Goal: Task Accomplishment & Management: Manage account settings

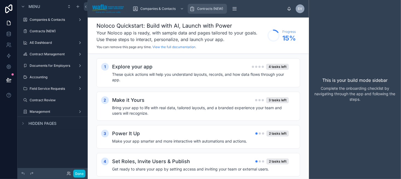
click at [193, 6] on icon "scrollable content" at bounding box center [191, 8] width 5 height 5
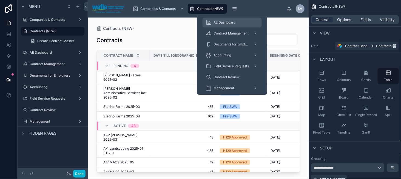
click at [242, 20] on div "AE Dashboard" at bounding box center [232, 22] width 53 height 9
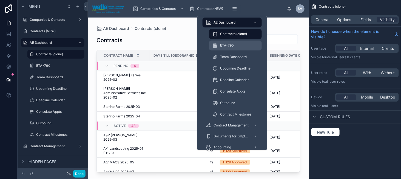
click at [227, 49] on div "ETA-790" at bounding box center [236, 45] width 46 height 9
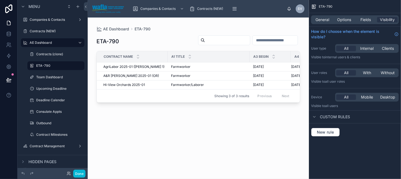
click at [123, 69] on div at bounding box center [198, 95] width 221 height 155
click at [129, 68] on span "AgriLabor 2025-01 ([PERSON_NAME] 1)" at bounding box center [133, 67] width 61 height 4
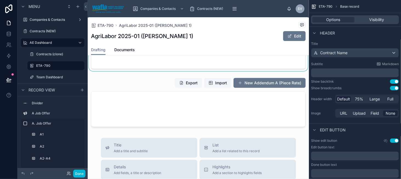
scroll to position [3016, 0]
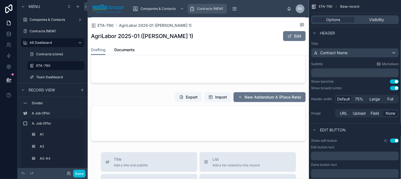
click at [196, 10] on div "Contracts (NEW)" at bounding box center [207, 8] width 36 height 9
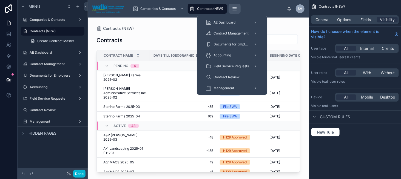
click at [234, 10] on icon "scrollable content" at bounding box center [235, 10] width 4 height 0
click at [226, 23] on span "AE Dashboard" at bounding box center [225, 22] width 22 height 4
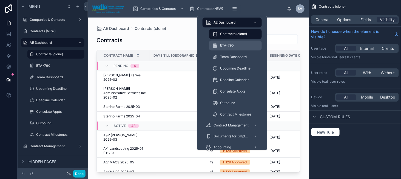
click at [221, 48] on div "ETA-790" at bounding box center [236, 45] width 46 height 9
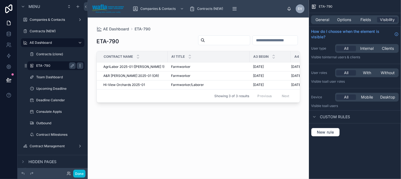
click at [80, 67] on icon "scrollable content" at bounding box center [80, 66] width 4 height 4
click at [93, 63] on icon at bounding box center [93, 62] width 4 height 4
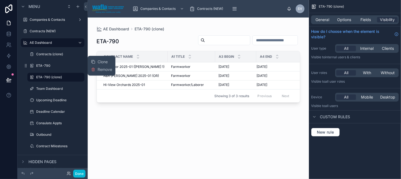
click at [200, 119] on div at bounding box center [198, 95] width 221 height 155
click at [320, 22] on span "General" at bounding box center [323, 19] width 14 height 5
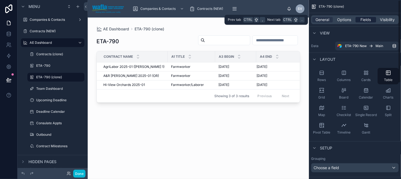
click at [363, 20] on span "Fields" at bounding box center [366, 19] width 10 height 5
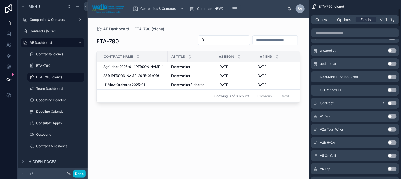
scroll to position [82, 0]
click at [323, 19] on span "General" at bounding box center [323, 19] width 14 height 5
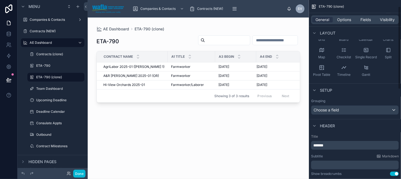
scroll to position [0, 0]
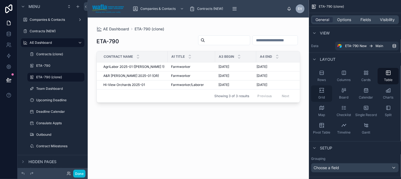
click at [322, 93] on icon "scrollable content" at bounding box center [321, 90] width 5 height 5
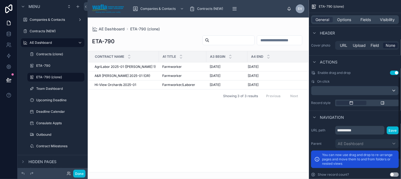
scroll to position [206, 0]
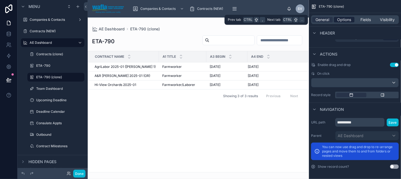
click at [341, 21] on span "Options" at bounding box center [344, 19] width 14 height 5
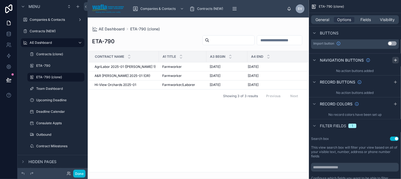
click at [395, 60] on icon "scrollable content" at bounding box center [395, 60] width 4 height 4
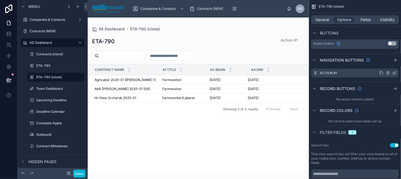
click at [394, 73] on icon "scrollable content" at bounding box center [394, 73] width 4 height 4
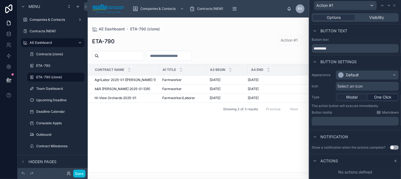
click at [357, 97] on span "Modal" at bounding box center [351, 97] width 11 height 5
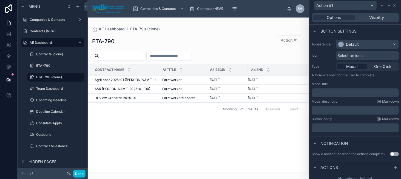
scroll to position [35, 0]
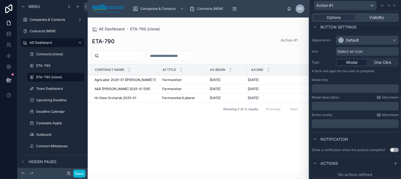
click at [393, 165] on icon at bounding box center [395, 164] width 4 height 4
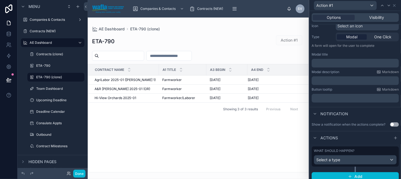
scroll to position [63, 0]
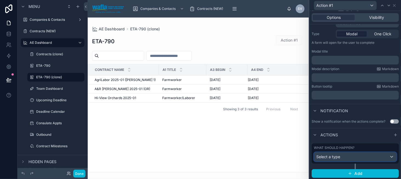
click at [347, 157] on div "Select a type" at bounding box center [355, 157] width 82 height 9
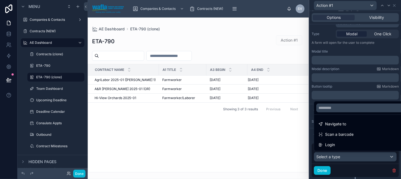
click at [349, 86] on div at bounding box center [356, 89] width 92 height 179
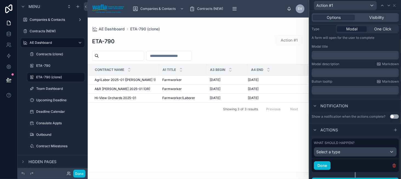
scroll to position [76, 0]
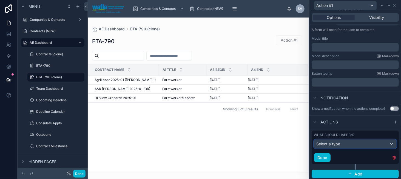
click at [355, 141] on div "Select a type" at bounding box center [355, 144] width 82 height 9
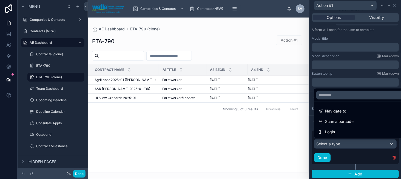
click at [355, 141] on div at bounding box center [356, 89] width 92 height 179
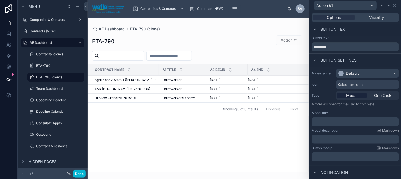
scroll to position [0, 0]
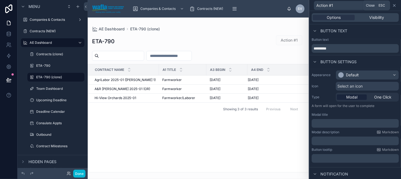
click at [393, 5] on icon at bounding box center [394, 5] width 4 height 4
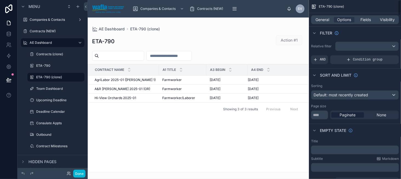
click at [364, 23] on div "General Options Fields Visibility" at bounding box center [355, 19] width 88 height 9
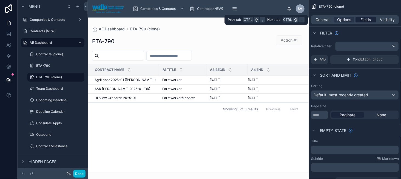
click at [366, 19] on span "Fields" at bounding box center [366, 19] width 10 height 5
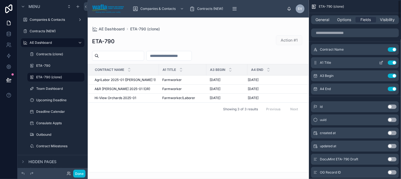
click at [382, 61] on icon "scrollable content" at bounding box center [381, 63] width 4 height 4
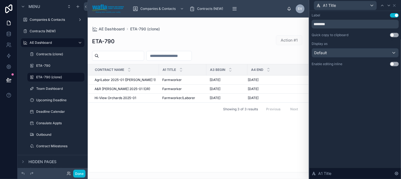
click at [394, 36] on button "Use setting" at bounding box center [394, 35] width 9 height 4
click at [393, 63] on button "Use setting" at bounding box center [394, 64] width 9 height 4
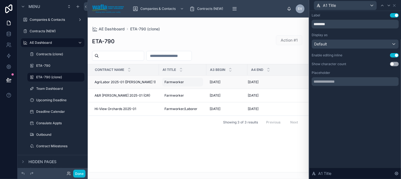
click at [192, 81] on div "Farmworker Farmworker" at bounding box center [182, 82] width 41 height 9
click at [201, 128] on div "Contract Name A1 Title A3 Begin A4 End AgriLabor 2025-01 (Empey 1) AgriLabor 20…" at bounding box center [198, 118] width 221 height 108
click at [395, 4] on icon at bounding box center [394, 5] width 4 height 4
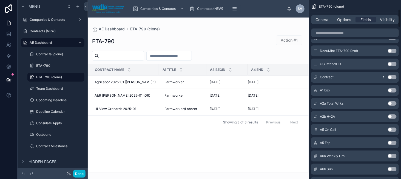
scroll to position [110, 0]
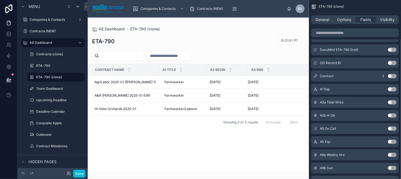
click at [392, 103] on button "Use setting" at bounding box center [392, 102] width 9 height 4
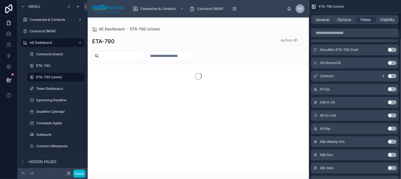
click at [392, 103] on button "Use setting" at bounding box center [392, 102] width 9 height 4
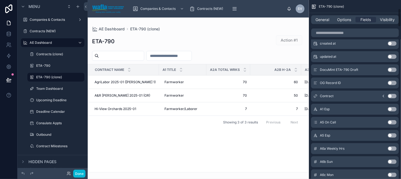
scroll to position [82, 0]
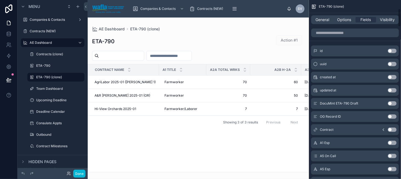
click at [393, 143] on button "Use setting" at bounding box center [392, 143] width 9 height 4
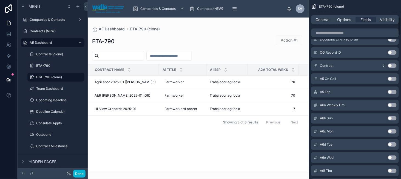
scroll to position [165, 0]
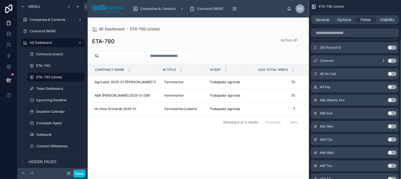
click at [391, 73] on button "Use setting" at bounding box center [392, 74] width 9 height 4
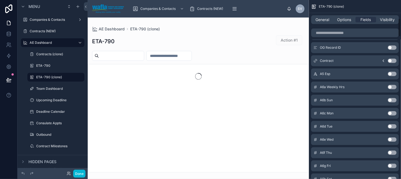
click at [391, 73] on button "Use setting" at bounding box center [392, 74] width 9 height 4
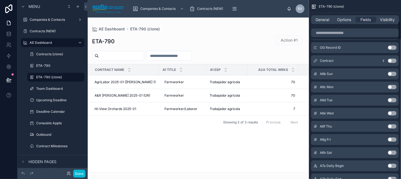
click at [391, 73] on button "Use setting" at bounding box center [392, 74] width 9 height 4
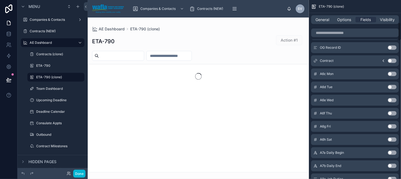
click at [391, 73] on button "Use setting" at bounding box center [392, 74] width 9 height 4
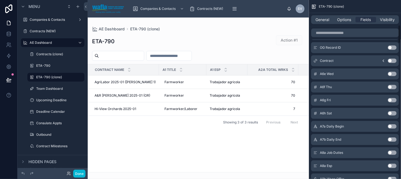
click at [391, 73] on button "Use setting" at bounding box center [392, 74] width 9 height 4
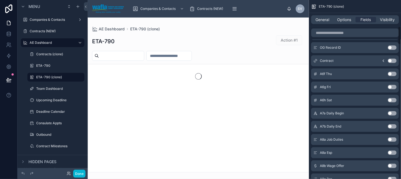
click at [391, 73] on button "Use setting" at bounding box center [392, 74] width 9 height 4
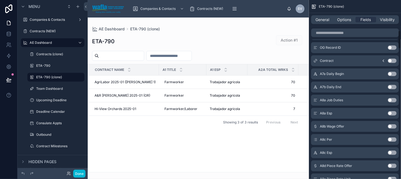
click at [391, 73] on button "Use setting" at bounding box center [392, 74] width 9 height 4
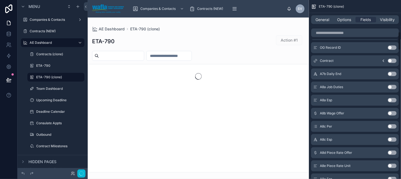
click at [391, 73] on button "Use setting" at bounding box center [392, 74] width 9 height 4
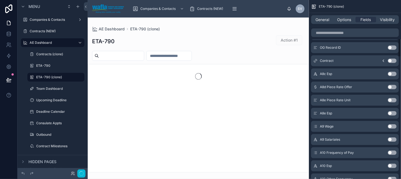
click at [391, 73] on button "Use setting" at bounding box center [392, 74] width 9 height 4
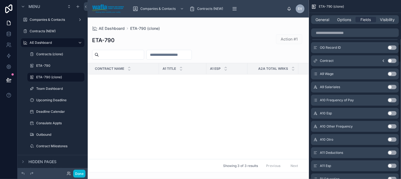
click at [391, 73] on button "Use setting" at bounding box center [392, 74] width 9 height 4
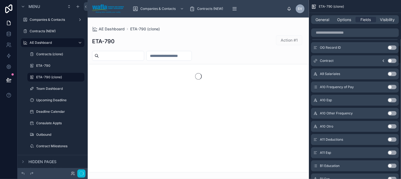
click at [391, 73] on button "Use setting" at bounding box center [392, 74] width 9 height 4
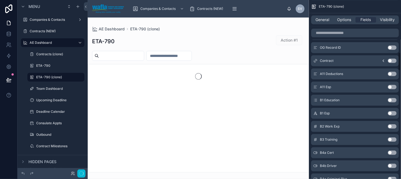
click at [391, 73] on button "Use setting" at bounding box center [392, 74] width 9 height 4
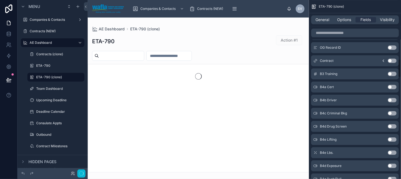
click at [391, 73] on button "Use setting" at bounding box center [392, 74] width 9 height 4
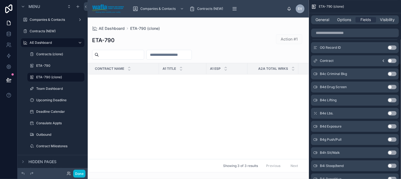
click at [391, 73] on button "Use setting" at bounding box center [392, 74] width 9 height 4
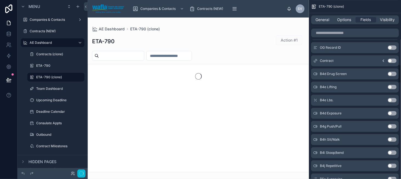
click at [391, 73] on button "Use setting" at bounding box center [392, 74] width 9 height 4
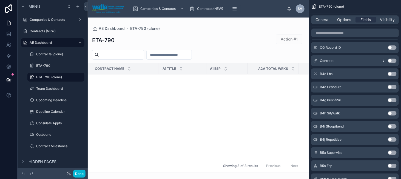
click at [391, 73] on button "Use setting" at bounding box center [392, 74] width 9 height 4
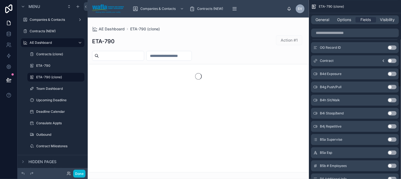
click at [391, 73] on button "Use setting" at bounding box center [392, 74] width 9 height 4
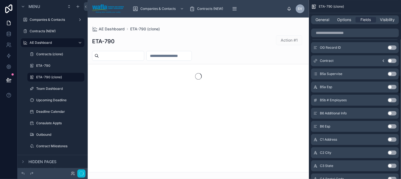
click at [391, 73] on button "Use setting" at bounding box center [392, 74] width 9 height 4
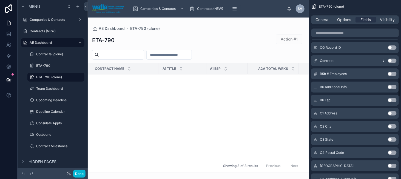
click at [391, 73] on button "Use setting" at bounding box center [392, 74] width 9 height 4
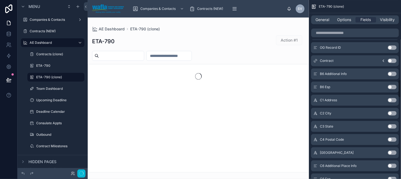
click at [391, 73] on button "Use setting" at bounding box center [392, 74] width 9 height 4
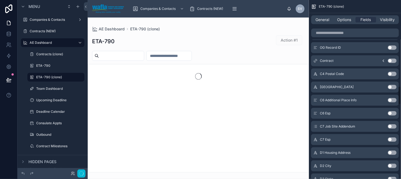
click at [391, 73] on button "Use setting" at bounding box center [392, 74] width 9 height 4
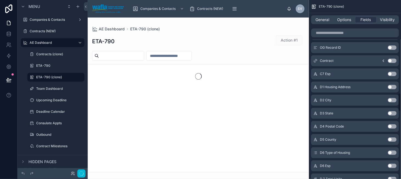
click at [391, 73] on button "Use setting" at bounding box center [392, 74] width 9 height 4
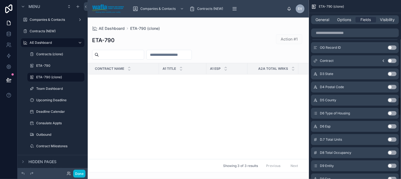
click at [391, 73] on button "Use setting" at bounding box center [392, 74] width 9 height 4
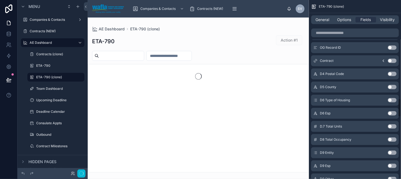
click at [391, 73] on button "Use setting" at bounding box center [392, 74] width 9 height 4
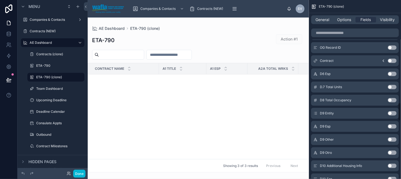
click at [391, 73] on button "Use setting" at bounding box center [392, 74] width 9 height 4
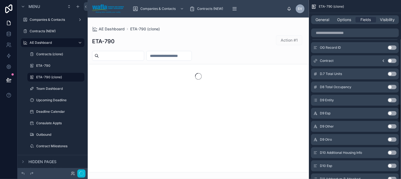
click at [391, 73] on button "Use setting" at bounding box center [392, 74] width 9 height 4
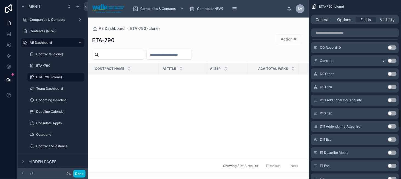
click at [391, 73] on button "Use setting" at bounding box center [392, 74] width 9 height 4
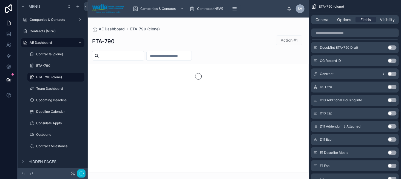
click at [391, 85] on button "Use setting" at bounding box center [392, 87] width 9 height 4
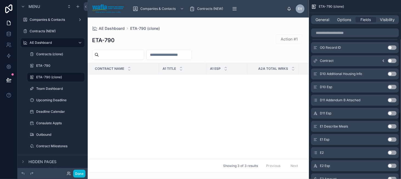
click at [391, 73] on button "Use setting" at bounding box center [392, 74] width 9 height 4
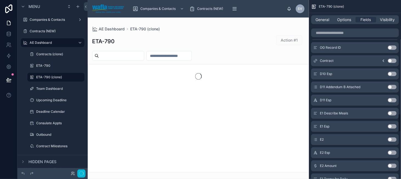
click at [391, 73] on button "Use setting" at bounding box center [392, 74] width 9 height 4
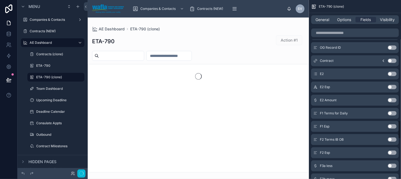
click at [391, 73] on button "Use setting" at bounding box center [392, 74] width 9 height 4
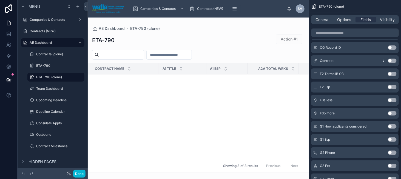
click at [391, 73] on button "Use setting" at bounding box center [392, 74] width 9 height 4
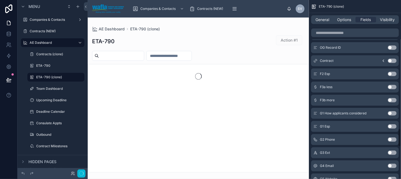
click at [391, 73] on button "Use setting" at bounding box center [392, 74] width 9 height 4
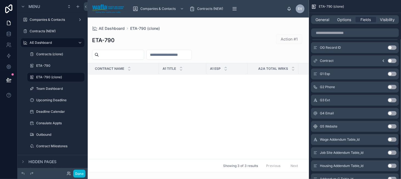
click at [391, 73] on button "Use setting" at bounding box center [392, 74] width 9 height 4
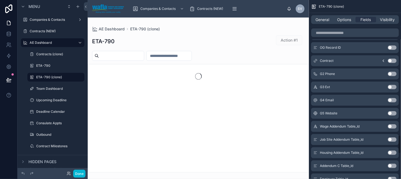
click at [391, 73] on button "Use setting" at bounding box center [392, 74] width 9 height 4
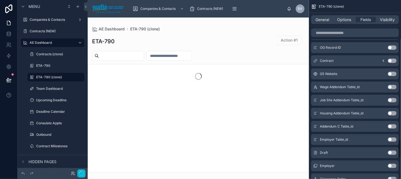
click at [391, 73] on button "Use setting" at bounding box center [392, 74] width 9 height 4
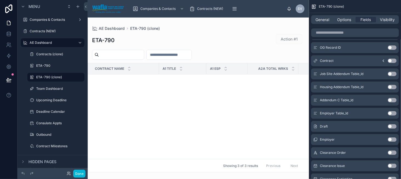
click at [391, 73] on button "Use setting" at bounding box center [392, 74] width 9 height 4
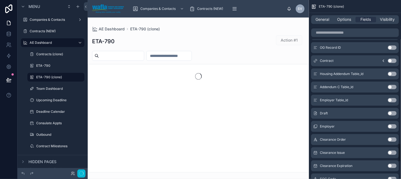
click at [391, 73] on button "Use setting" at bounding box center [392, 74] width 9 height 4
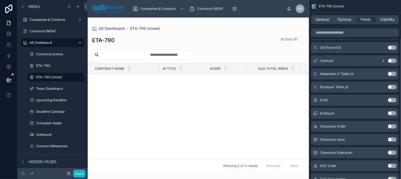
click at [391, 73] on button "Use setting" at bounding box center [392, 74] width 9 height 4
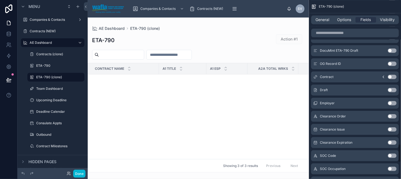
scroll to position [1389, 0]
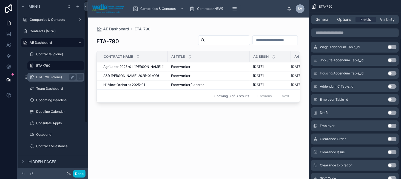
click at [47, 75] on label "ETA-790 (clone)" at bounding box center [54, 77] width 37 height 4
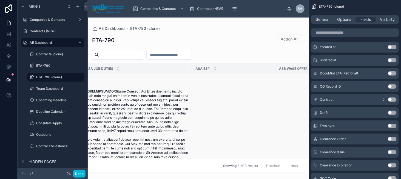
scroll to position [137, 750]
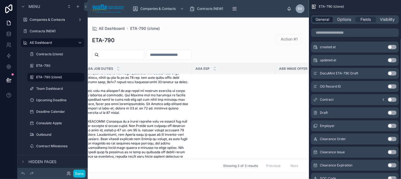
click at [324, 20] on span "General" at bounding box center [323, 19] width 14 height 5
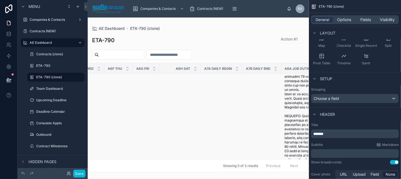
scroll to position [713, 551]
click at [79, 175] on button "Done" at bounding box center [79, 174] width 12 height 8
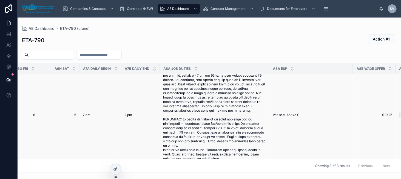
scroll to position [192, 603]
click at [115, 171] on icon at bounding box center [115, 170] width 2 height 2
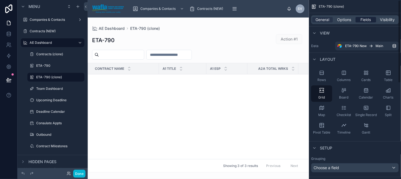
click at [367, 21] on span "Fields" at bounding box center [366, 19] width 10 height 5
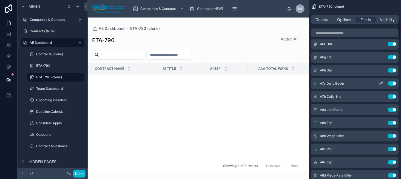
scroll to position [192, 0]
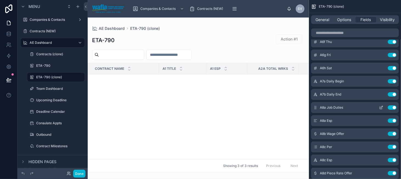
click at [389, 107] on button "Use setting" at bounding box center [392, 108] width 9 height 4
click at [204, 112] on div at bounding box center [198, 99] width 221 height 162
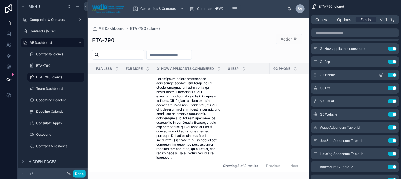
scroll to position [1179, 0]
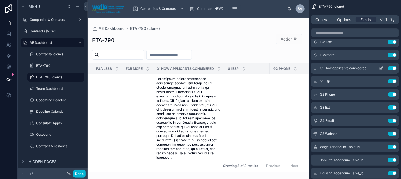
click at [392, 67] on button "Use setting" at bounding box center [392, 68] width 9 height 4
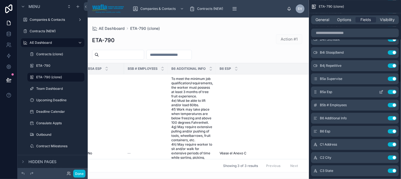
scroll to position [631, 0]
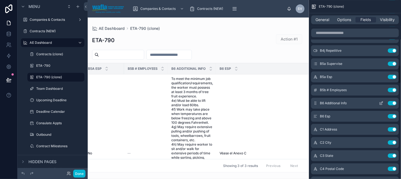
click at [390, 103] on button "Use setting" at bounding box center [392, 103] width 9 height 4
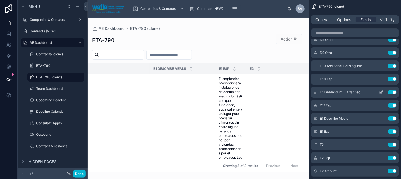
scroll to position [987, 0]
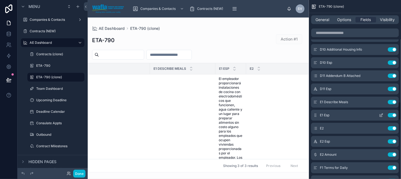
click at [393, 115] on button "Use setting" at bounding box center [392, 115] width 9 height 4
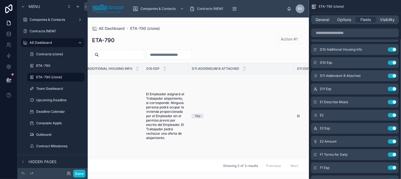
scroll to position [0, 3531]
click at [391, 62] on button "Use setting" at bounding box center [392, 63] width 9 height 4
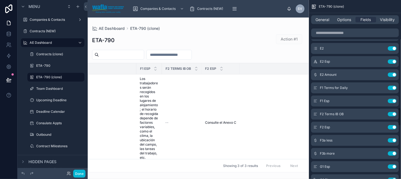
scroll to position [1042, 0]
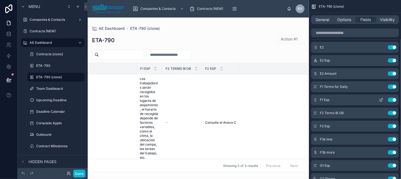
click at [395, 99] on button "Use setting" at bounding box center [392, 100] width 9 height 4
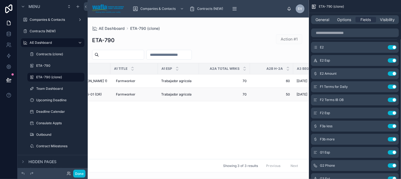
scroll to position [0, 0]
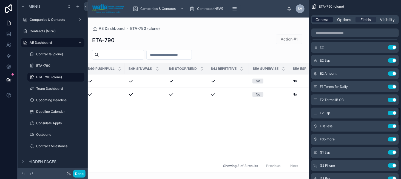
click at [324, 20] on span "General" at bounding box center [323, 19] width 14 height 5
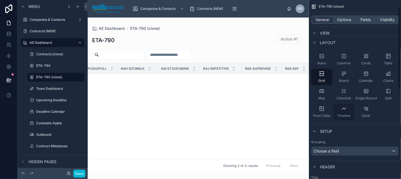
scroll to position [15, 0]
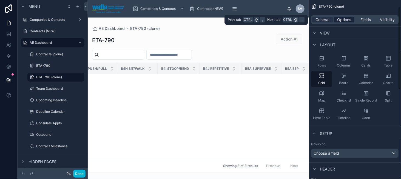
click at [347, 18] on span "Options" at bounding box center [344, 19] width 14 height 5
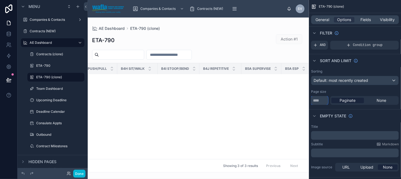
click at [323, 98] on input "**" at bounding box center [319, 100] width 17 height 9
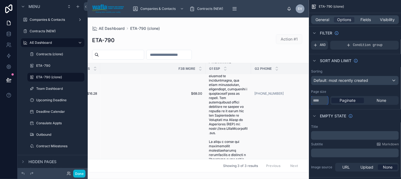
scroll to position [144, 4255]
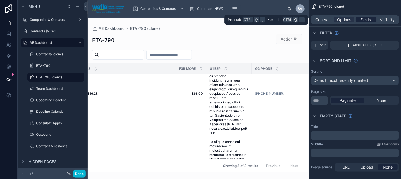
click at [359, 22] on div "Fields" at bounding box center [366, 19] width 21 height 5
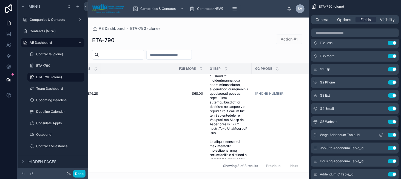
scroll to position [1111, 0]
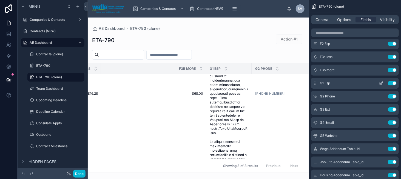
click at [391, 82] on button "Use setting" at bounding box center [392, 83] width 9 height 4
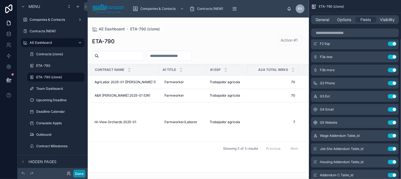
click at [81, 172] on button "Done" at bounding box center [79, 174] width 12 height 8
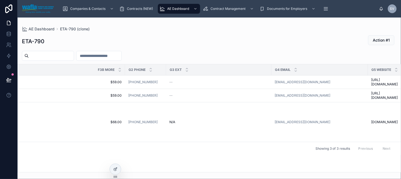
scroll to position [0, 4556]
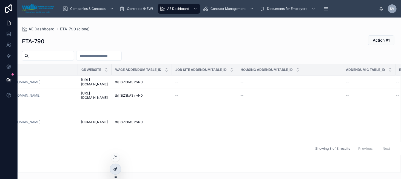
click at [113, 170] on icon at bounding box center [115, 169] width 4 height 4
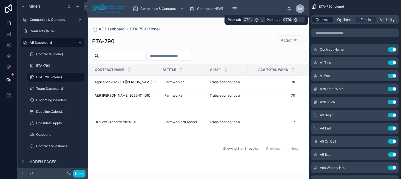
click at [313, 20] on div "General" at bounding box center [322, 19] width 21 height 5
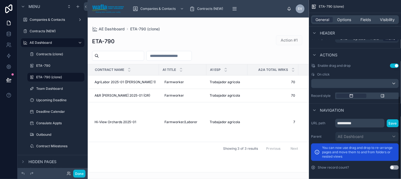
scroll to position [206, 0]
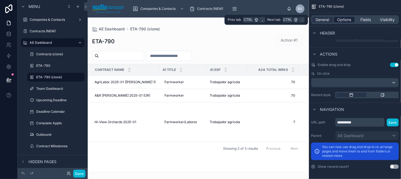
click at [342, 18] on span "Options" at bounding box center [344, 19] width 14 height 5
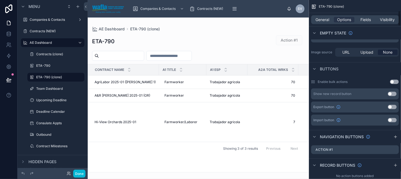
scroll to position [124, 0]
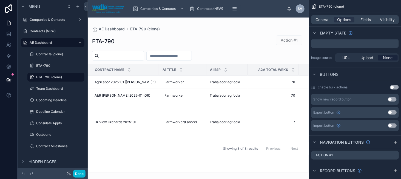
click at [396, 86] on button "Use setting" at bounding box center [394, 87] width 9 height 4
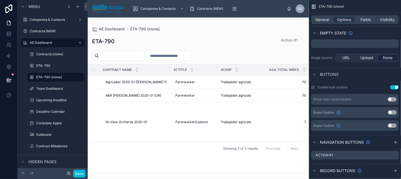
click at [97, 85] on div at bounding box center [198, 99] width 221 height 162
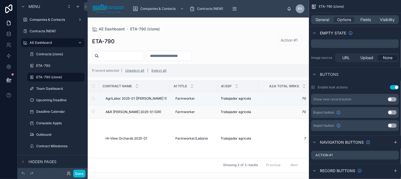
click at [93, 119] on td at bounding box center [93, 112] width 11 height 13
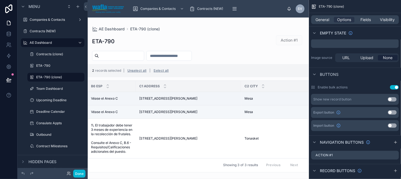
scroll to position [0, 2354]
click at [77, 175] on button "Done" at bounding box center [79, 174] width 12 height 8
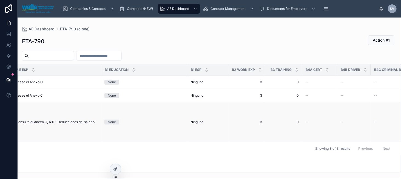
scroll to position [0, 1497]
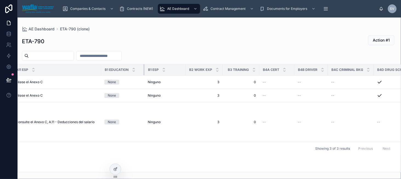
drag, startPoint x: 183, startPoint y: 70, endPoint x: 140, endPoint y: 70, distance: 42.8
click at [143, 70] on div at bounding box center [144, 69] width 2 height 11
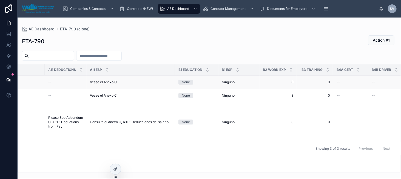
scroll to position [0, 1422]
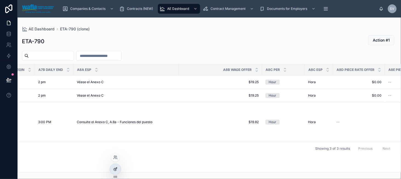
click at [112, 172] on div at bounding box center [115, 169] width 11 height 10
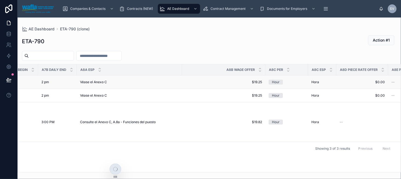
scroll to position [0, 696]
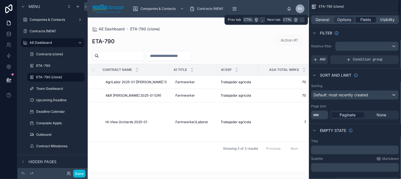
click at [374, 21] on div "Fields" at bounding box center [366, 19] width 21 height 5
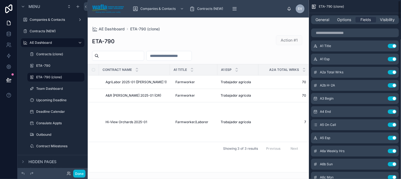
scroll to position [0, 0]
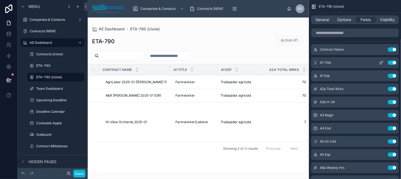
click at [382, 63] on icon "scrollable content" at bounding box center [381, 63] width 4 height 4
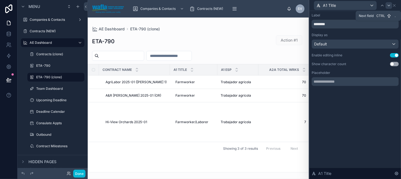
click at [389, 5] on icon at bounding box center [389, 5] width 2 height 1
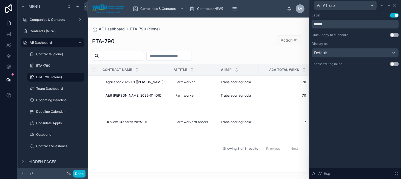
click at [397, 64] on button "Use setting" at bounding box center [394, 64] width 9 height 4
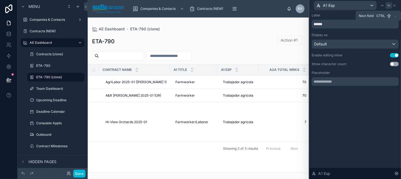
click at [392, 5] on div at bounding box center [389, 5] width 7 height 7
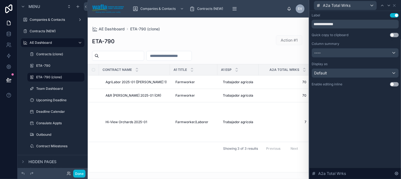
click at [391, 84] on button "Use setting" at bounding box center [394, 84] width 9 height 4
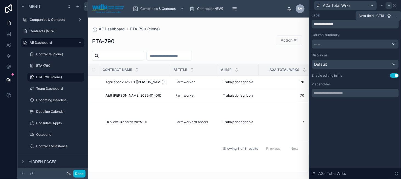
click at [387, 6] on icon at bounding box center [389, 5] width 4 height 4
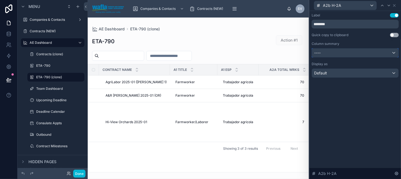
click at [385, 56] on div "----" at bounding box center [355, 53] width 87 height 9
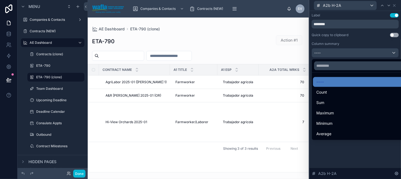
click at [385, 56] on div at bounding box center [356, 89] width 92 height 179
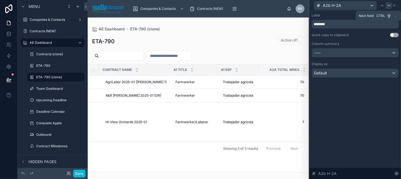
click at [389, 4] on icon at bounding box center [389, 5] width 4 height 4
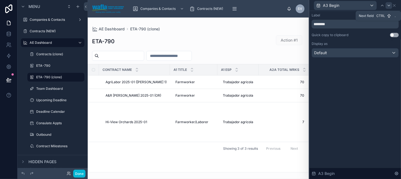
click at [388, 5] on icon at bounding box center [389, 5] width 4 height 4
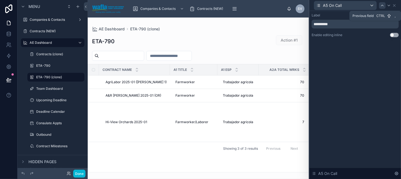
click at [379, 7] on div at bounding box center [382, 5] width 7 height 7
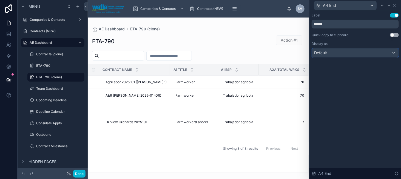
click at [348, 52] on div "Default" at bounding box center [355, 53] width 87 height 9
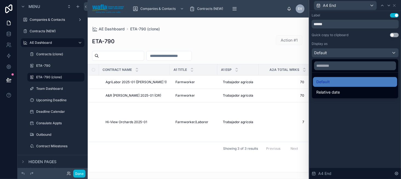
click at [348, 52] on div at bounding box center [356, 89] width 92 height 179
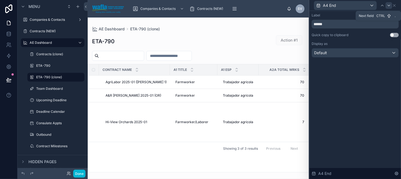
click at [387, 6] on icon at bounding box center [389, 5] width 4 height 4
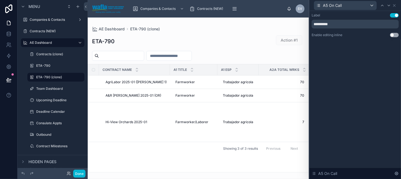
click at [392, 36] on button "Use setting" at bounding box center [394, 35] width 9 height 4
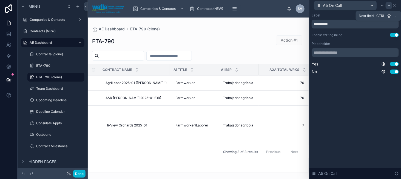
click at [392, 7] on div at bounding box center [389, 5] width 7 height 7
click at [387, 7] on icon at bounding box center [389, 5] width 4 height 4
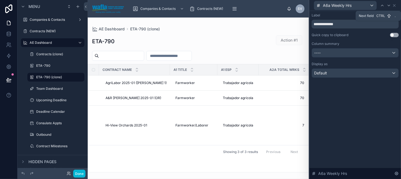
click at [387, 7] on icon at bounding box center [389, 5] width 4 height 4
click at [396, 83] on button "Use setting" at bounding box center [394, 84] width 9 height 4
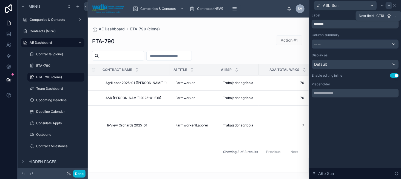
click at [387, 4] on icon at bounding box center [389, 5] width 4 height 4
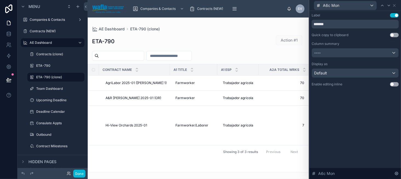
click at [393, 83] on button "Use setting" at bounding box center [394, 84] width 9 height 4
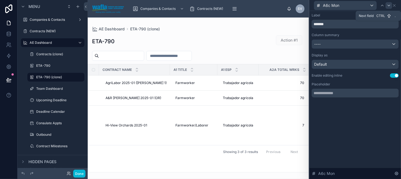
click at [390, 7] on icon at bounding box center [389, 5] width 4 height 4
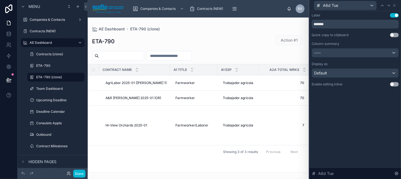
click at [392, 84] on button "Use setting" at bounding box center [394, 84] width 9 height 4
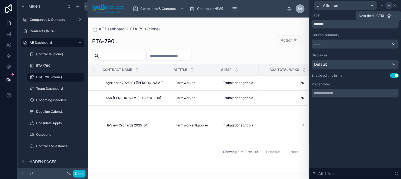
click at [388, 7] on icon at bounding box center [389, 5] width 4 height 4
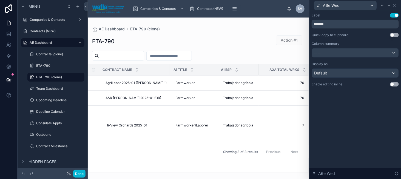
click at [390, 84] on button "Use setting" at bounding box center [394, 84] width 9 height 4
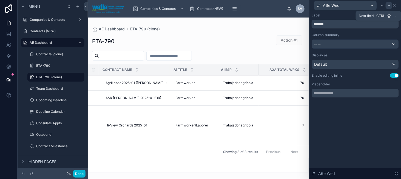
click at [387, 5] on icon at bounding box center [389, 5] width 4 height 4
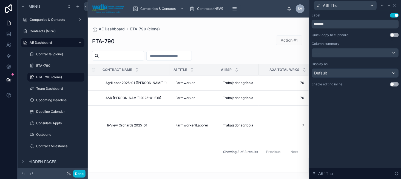
click at [398, 83] on button "Use setting" at bounding box center [394, 84] width 9 height 4
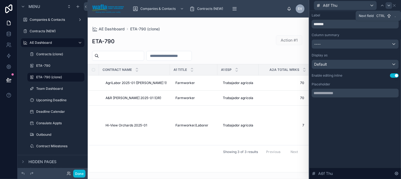
click at [390, 5] on icon at bounding box center [389, 5] width 4 height 4
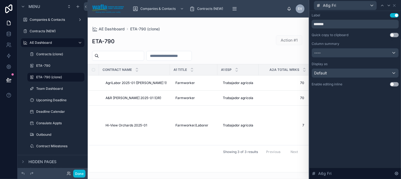
click at [392, 84] on button "Use setting" at bounding box center [394, 84] width 9 height 4
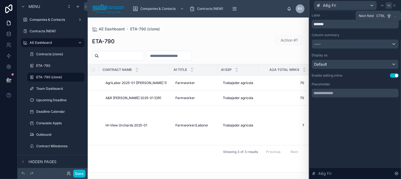
click at [389, 2] on div at bounding box center [389, 5] width 7 height 7
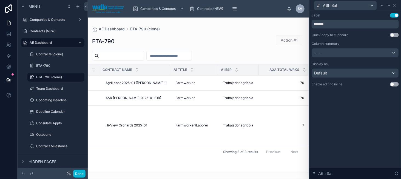
click at [394, 83] on button "Use setting" at bounding box center [394, 84] width 9 height 4
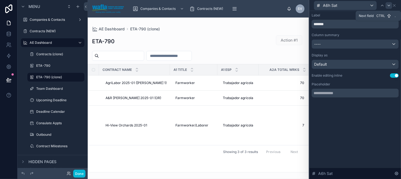
click at [387, 5] on icon at bounding box center [389, 5] width 4 height 4
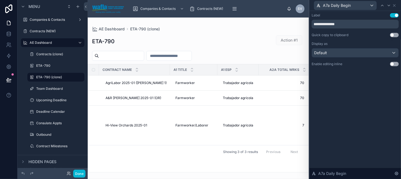
click at [398, 64] on button "Use setting" at bounding box center [394, 64] width 9 height 4
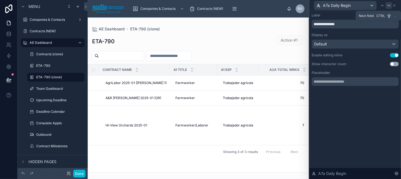
click at [390, 6] on icon at bounding box center [389, 5] width 4 height 4
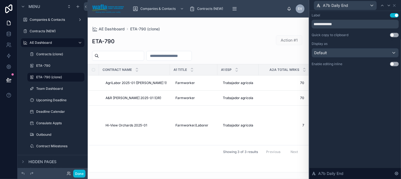
click at [393, 63] on button "Use setting" at bounding box center [394, 64] width 9 height 4
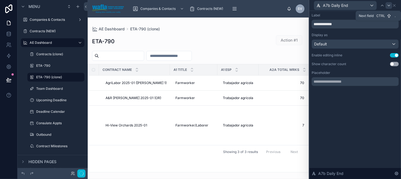
click at [388, 4] on icon at bounding box center [389, 5] width 4 height 4
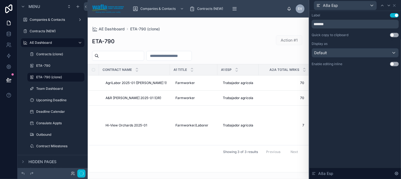
click at [392, 64] on button "Use setting" at bounding box center [394, 64] width 9 height 4
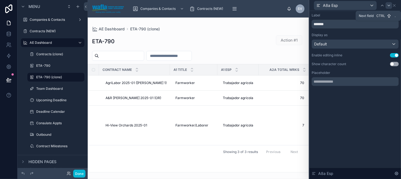
click at [387, 6] on icon at bounding box center [389, 5] width 4 height 4
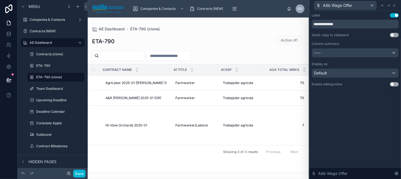
click at [396, 84] on button "Use setting" at bounding box center [394, 84] width 9 height 4
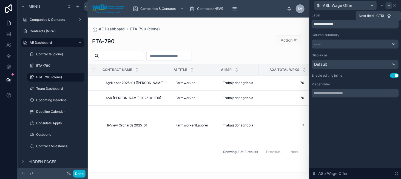
click at [389, 4] on icon at bounding box center [389, 5] width 4 height 4
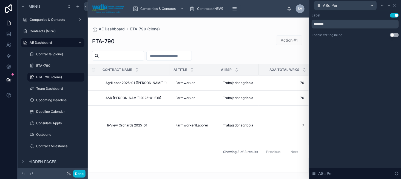
click at [394, 33] on button "Use setting" at bounding box center [394, 35] width 9 height 4
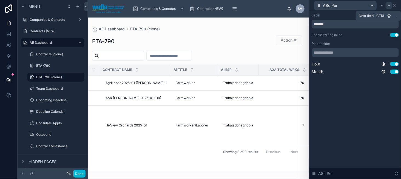
click at [387, 4] on icon at bounding box center [389, 5] width 4 height 4
click at [389, 7] on icon at bounding box center [389, 5] width 4 height 4
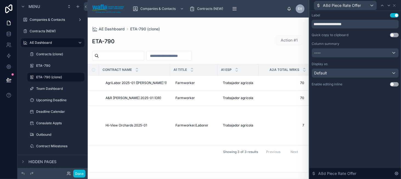
click at [393, 82] on button "Use setting" at bounding box center [394, 84] width 9 height 4
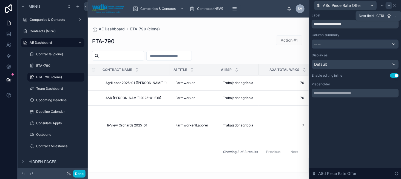
click at [390, 4] on icon at bounding box center [389, 5] width 4 height 4
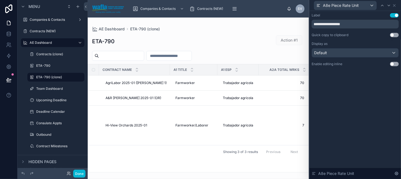
click at [392, 65] on button "Use setting" at bounding box center [394, 64] width 9 height 4
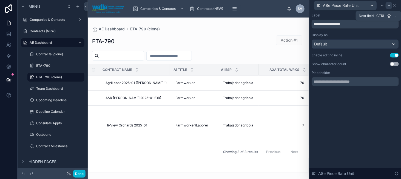
click at [390, 2] on div at bounding box center [389, 5] width 7 height 7
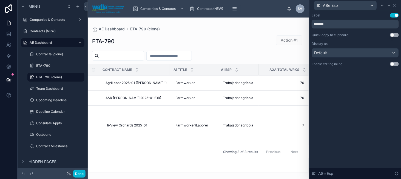
click at [392, 64] on button "Use setting" at bounding box center [394, 64] width 9 height 4
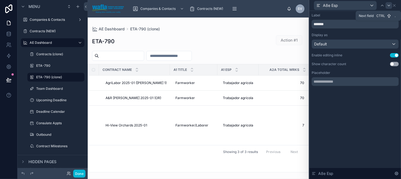
click at [389, 7] on icon at bounding box center [389, 5] width 4 height 4
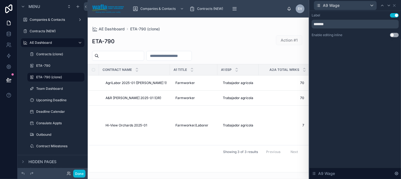
click at [393, 35] on button "Use setting" at bounding box center [394, 35] width 9 height 4
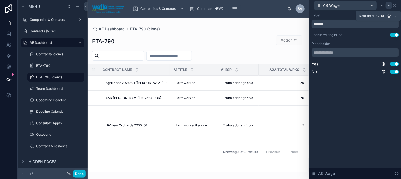
click at [390, 7] on icon at bounding box center [389, 5] width 4 height 4
click at [390, 5] on icon at bounding box center [389, 5] width 4 height 4
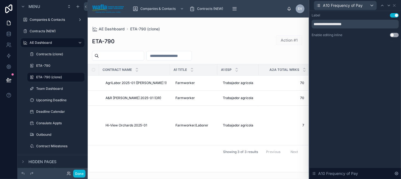
click at [393, 35] on button "Use setting" at bounding box center [394, 35] width 9 height 4
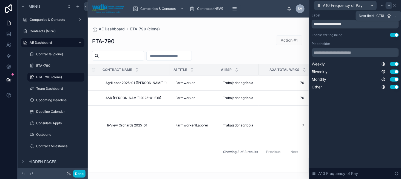
click at [387, 5] on icon at bounding box center [389, 5] width 4 height 4
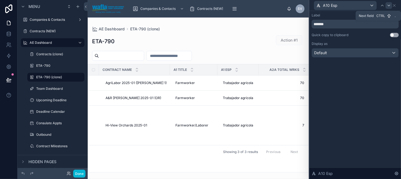
click at [390, 8] on div at bounding box center [389, 5] width 7 height 7
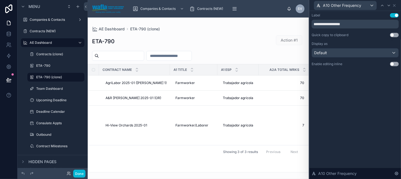
click at [391, 63] on button "Use setting" at bounding box center [394, 64] width 9 height 4
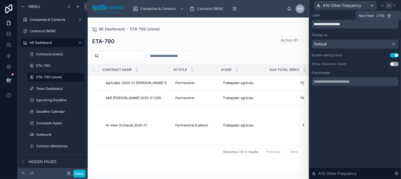
click at [390, 4] on icon at bounding box center [389, 5] width 4 height 4
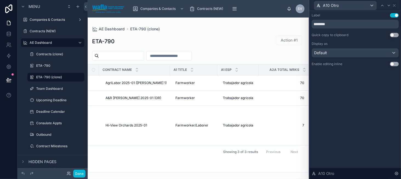
click at [393, 64] on button "Use setting" at bounding box center [394, 64] width 9 height 4
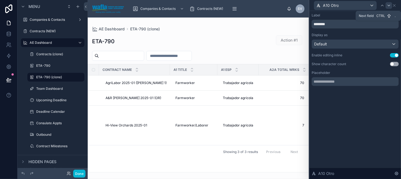
click at [389, 5] on icon at bounding box center [389, 5] width 4 height 4
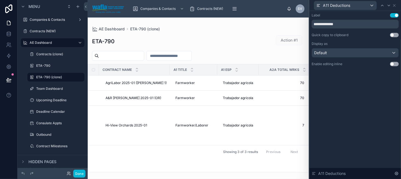
click at [394, 65] on button "Use setting" at bounding box center [394, 64] width 9 height 4
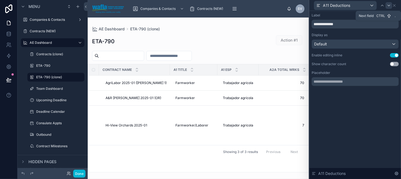
click at [389, 6] on icon at bounding box center [389, 5] width 4 height 4
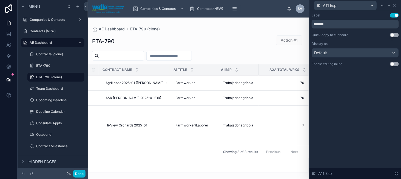
click at [394, 63] on button "Use setting" at bounding box center [394, 64] width 9 height 4
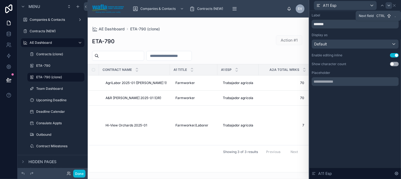
click at [386, 7] on div at bounding box center [389, 5] width 7 height 7
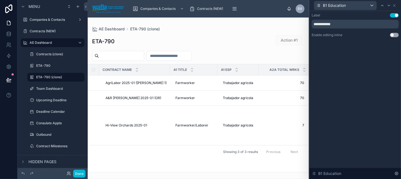
click at [395, 33] on button "Use setting" at bounding box center [394, 35] width 9 height 4
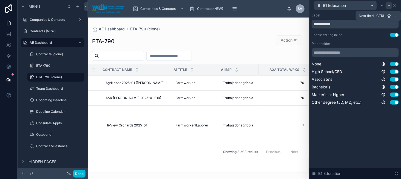
click at [389, 8] on div at bounding box center [389, 5] width 7 height 7
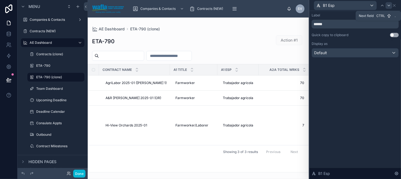
click at [388, 7] on icon at bounding box center [389, 5] width 4 height 4
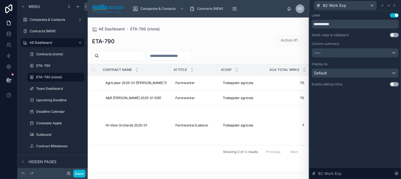
click at [393, 83] on button "Use setting" at bounding box center [394, 84] width 9 height 4
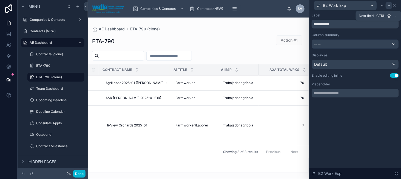
click at [387, 7] on div at bounding box center [389, 5] width 7 height 7
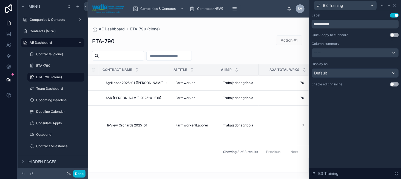
click at [393, 84] on button "Use setting" at bounding box center [394, 84] width 9 height 4
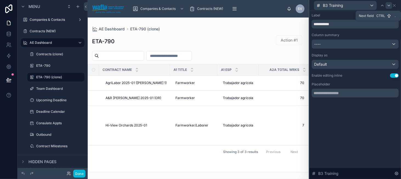
click at [388, 6] on icon at bounding box center [389, 5] width 4 height 4
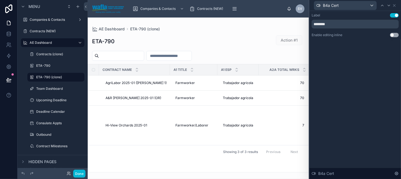
click at [394, 34] on button "Use setting" at bounding box center [394, 35] width 9 height 4
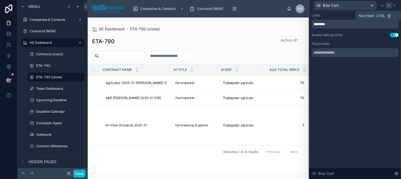
click at [387, 6] on icon at bounding box center [389, 5] width 4 height 4
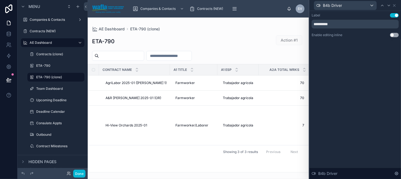
click at [392, 32] on div "**********" at bounding box center [355, 25] width 87 height 24
click at [393, 35] on button "Use setting" at bounding box center [394, 35] width 9 height 4
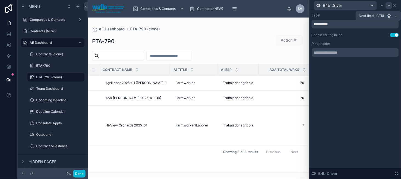
click at [391, 8] on div at bounding box center [389, 5] width 7 height 7
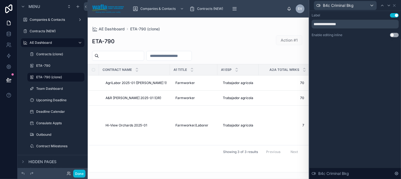
click at [393, 34] on button "Use setting" at bounding box center [394, 35] width 9 height 4
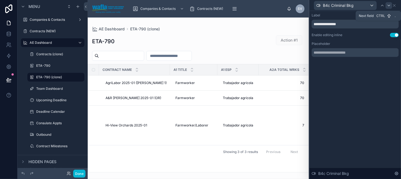
click at [389, 7] on icon at bounding box center [389, 5] width 4 height 4
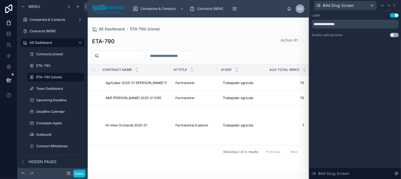
click at [397, 35] on button "Use setting" at bounding box center [394, 35] width 9 height 4
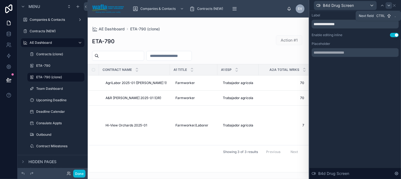
click at [389, 2] on div at bounding box center [389, 5] width 7 height 7
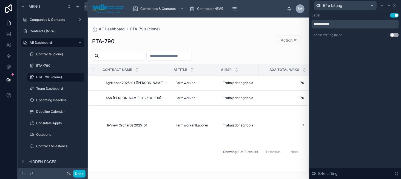
click at [393, 36] on button "Use setting" at bounding box center [394, 35] width 9 height 4
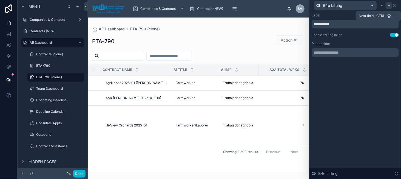
click at [390, 6] on icon at bounding box center [389, 5] width 4 height 4
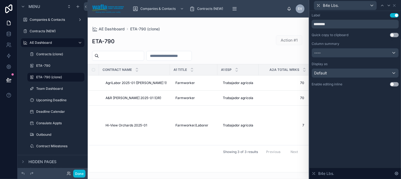
click at [393, 85] on button "Use setting" at bounding box center [394, 84] width 9 height 4
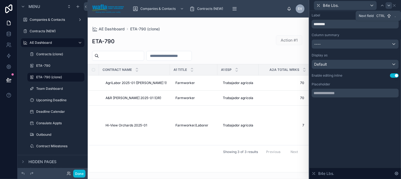
click at [389, 5] on icon at bounding box center [389, 5] width 4 height 4
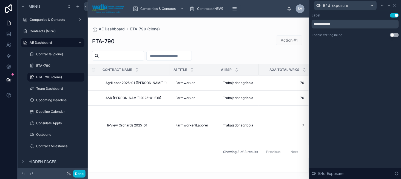
click at [392, 36] on button "Use setting" at bounding box center [394, 35] width 9 height 4
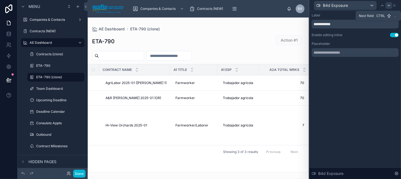
click at [388, 5] on icon at bounding box center [389, 5] width 4 height 4
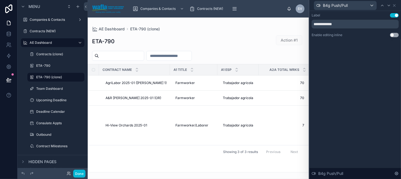
click at [393, 34] on button "Use setting" at bounding box center [394, 35] width 9 height 4
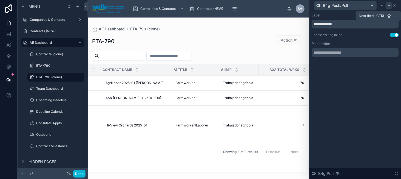
click at [390, 4] on icon at bounding box center [389, 5] width 4 height 4
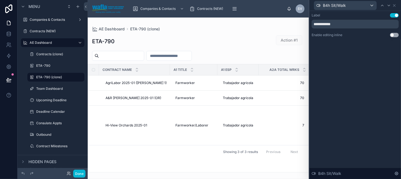
click at [393, 33] on button "Use setting" at bounding box center [394, 35] width 9 height 4
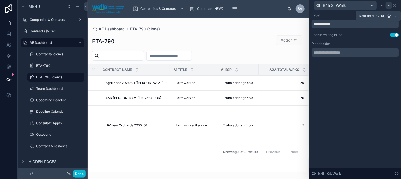
click at [387, 4] on icon at bounding box center [389, 5] width 4 height 4
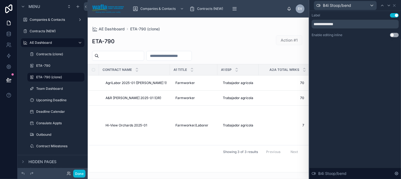
click at [392, 34] on button "Use setting" at bounding box center [394, 35] width 9 height 4
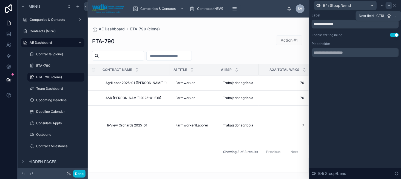
click at [387, 5] on icon at bounding box center [389, 5] width 4 height 4
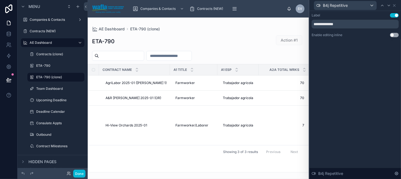
click at [393, 34] on button "Use setting" at bounding box center [394, 35] width 9 height 4
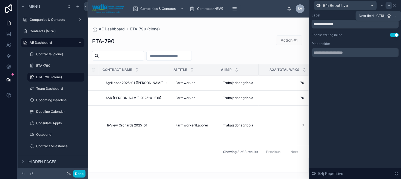
click at [388, 5] on icon at bounding box center [389, 5] width 4 height 4
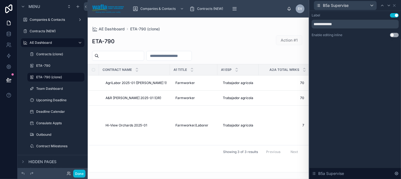
click at [395, 33] on button "Use setting" at bounding box center [394, 35] width 9 height 4
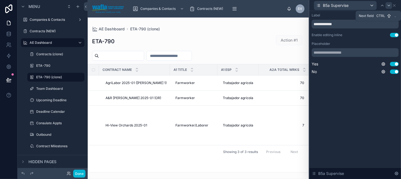
click at [390, 5] on icon at bounding box center [389, 5] width 2 height 1
click at [389, 4] on icon at bounding box center [389, 5] width 4 height 4
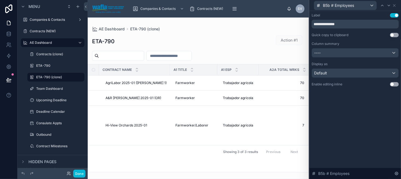
click at [395, 83] on button "Use setting" at bounding box center [394, 84] width 9 height 4
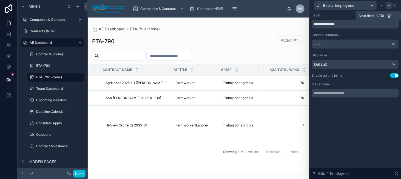
click at [388, 4] on icon at bounding box center [389, 5] width 4 height 4
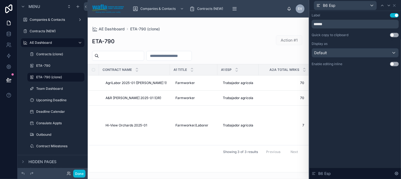
click at [399, 64] on div "Label Use setting ****** Quick copy to clipboard Use setting Display as Default…" at bounding box center [356, 45] width 92 height 69
click at [397, 64] on button "Use setting" at bounding box center [394, 64] width 9 height 4
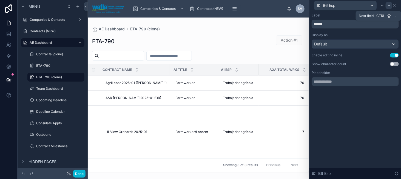
click at [388, 6] on icon at bounding box center [389, 5] width 4 height 4
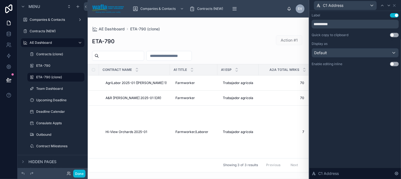
click at [394, 64] on button "Use setting" at bounding box center [394, 64] width 9 height 4
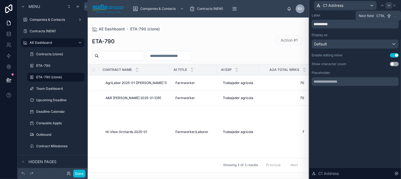
click at [390, 8] on div at bounding box center [389, 5] width 7 height 7
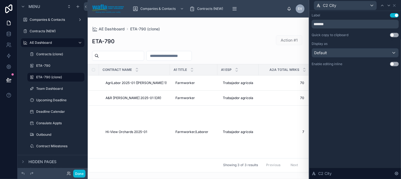
click at [395, 64] on button "Use setting" at bounding box center [394, 64] width 9 height 4
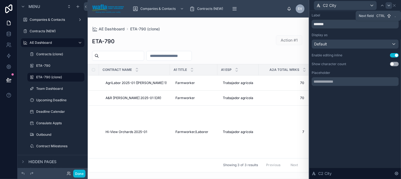
click at [389, 4] on icon at bounding box center [389, 5] width 4 height 4
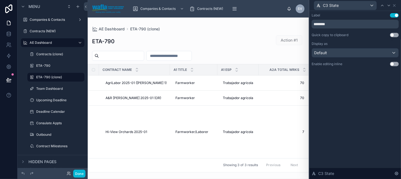
click at [393, 63] on button "Use setting" at bounding box center [394, 64] width 9 height 4
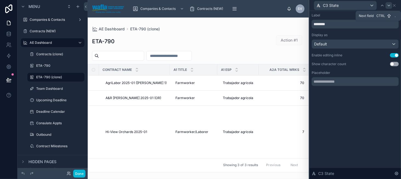
click at [387, 4] on icon at bounding box center [389, 5] width 4 height 4
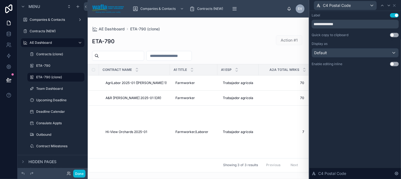
click at [392, 62] on button "Use setting" at bounding box center [394, 64] width 9 height 4
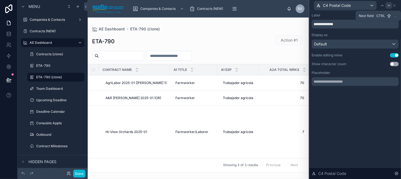
click at [390, 7] on icon at bounding box center [389, 5] width 4 height 4
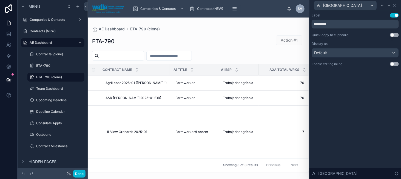
click at [393, 63] on button "Use setting" at bounding box center [394, 64] width 9 height 4
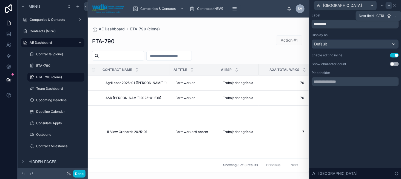
click at [390, 7] on icon at bounding box center [389, 5] width 4 height 4
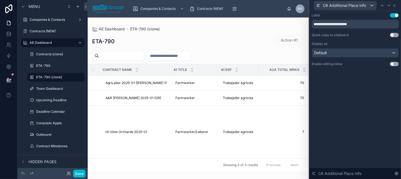
click at [392, 63] on button "Use setting" at bounding box center [394, 64] width 9 height 4
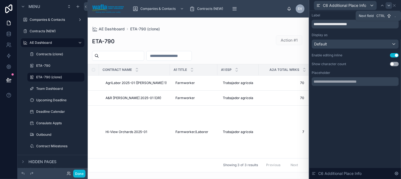
click at [387, 6] on icon at bounding box center [389, 5] width 4 height 4
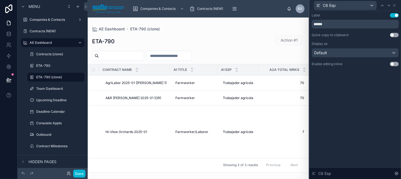
click at [391, 62] on button "Use setting" at bounding box center [394, 64] width 9 height 4
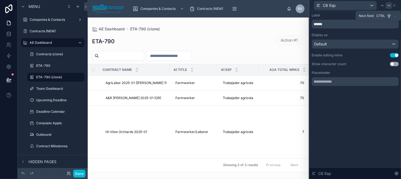
click at [387, 6] on div at bounding box center [389, 5] width 7 height 7
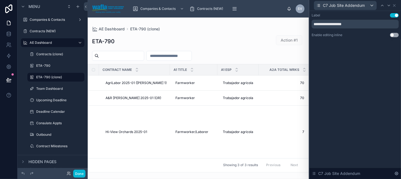
click at [397, 35] on button "Use setting" at bounding box center [394, 35] width 9 height 4
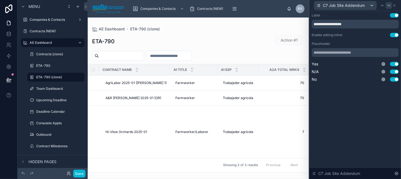
click at [390, 4] on icon at bounding box center [389, 5] width 4 height 4
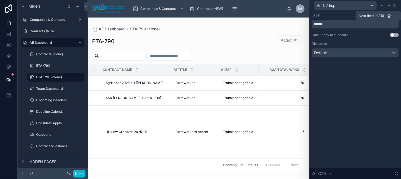
click at [394, 35] on button "Use setting" at bounding box center [394, 35] width 9 height 4
click at [394, 34] on button "Use setting" at bounding box center [394, 35] width 9 height 4
click at [388, 5] on icon at bounding box center [389, 5] width 4 height 4
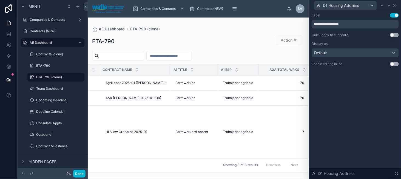
click at [395, 65] on button "Use setting" at bounding box center [394, 64] width 9 height 4
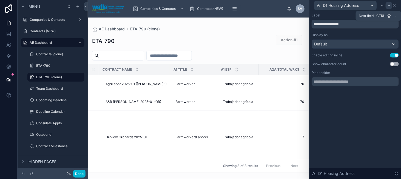
click at [388, 6] on icon at bounding box center [389, 5] width 4 height 4
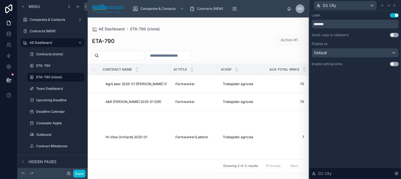
click at [394, 65] on button "Use setting" at bounding box center [394, 64] width 9 height 4
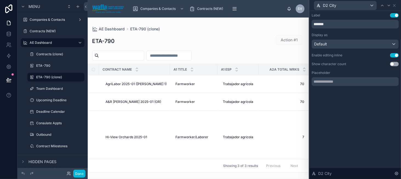
click at [218, 41] on div at bounding box center [198, 99] width 221 height 162
click at [390, 5] on icon at bounding box center [389, 5] width 4 height 4
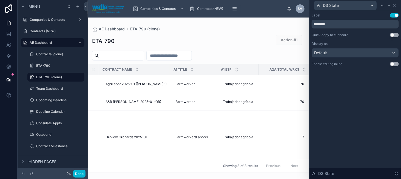
click at [395, 64] on button "Use setting" at bounding box center [394, 64] width 9 height 4
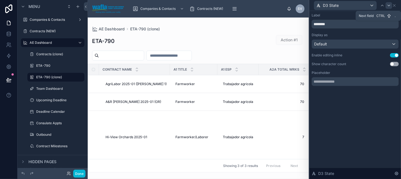
click at [387, 5] on div at bounding box center [389, 5] width 7 height 7
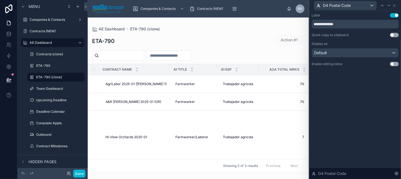
click at [393, 64] on button "Use setting" at bounding box center [394, 64] width 9 height 4
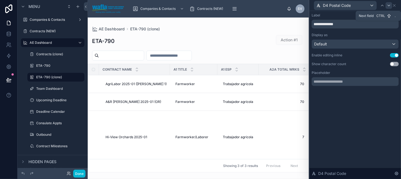
click at [390, 4] on icon at bounding box center [389, 5] width 4 height 4
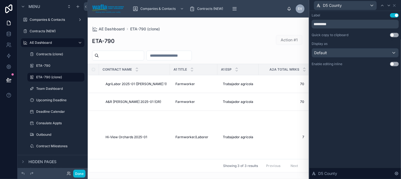
click at [397, 64] on button "Use setting" at bounding box center [394, 64] width 9 height 4
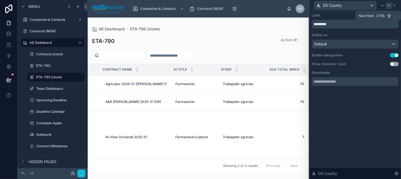
click at [389, 6] on icon at bounding box center [389, 5] width 2 height 1
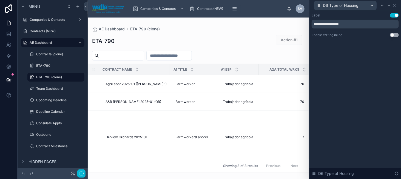
click at [392, 36] on button "Use setting" at bounding box center [394, 35] width 9 height 4
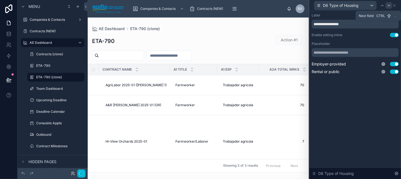
click at [388, 6] on icon at bounding box center [389, 5] width 4 height 4
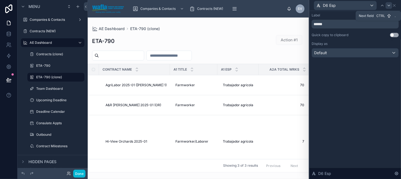
click at [388, 5] on icon at bounding box center [389, 5] width 2 height 1
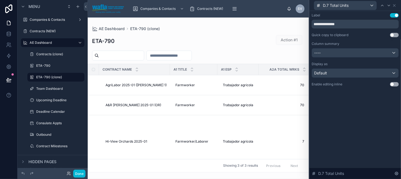
click at [394, 85] on button "Use setting" at bounding box center [394, 84] width 9 height 4
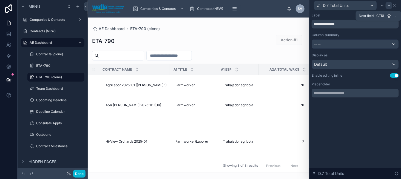
click at [387, 5] on icon at bounding box center [389, 5] width 4 height 4
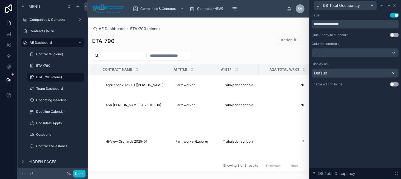
click at [394, 85] on button "Use setting" at bounding box center [394, 84] width 9 height 4
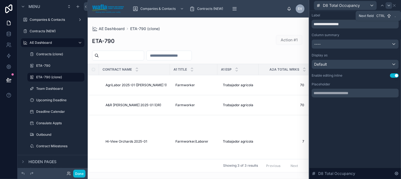
click at [390, 6] on icon at bounding box center [389, 5] width 4 height 4
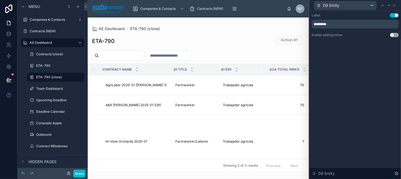
click at [394, 34] on button "Use setting" at bounding box center [394, 35] width 9 height 4
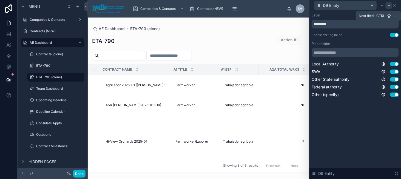
click at [391, 5] on icon at bounding box center [389, 5] width 4 height 4
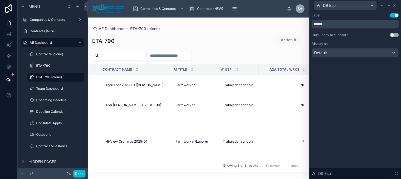
click at [393, 36] on button "Use setting" at bounding box center [394, 35] width 9 height 4
click at [392, 33] on button "Use setting" at bounding box center [394, 35] width 9 height 4
click at [389, 7] on icon at bounding box center [389, 5] width 4 height 4
click at [393, 65] on button "Use setting" at bounding box center [394, 64] width 9 height 4
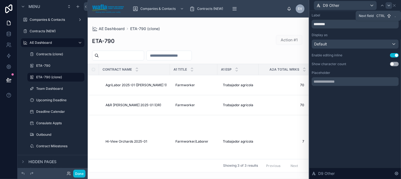
click at [391, 5] on icon at bounding box center [389, 5] width 4 height 4
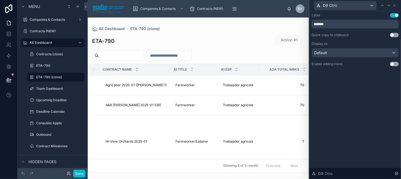
click at [393, 64] on button "Use setting" at bounding box center [394, 64] width 9 height 4
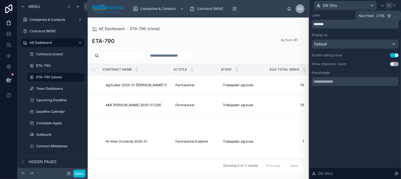
click at [388, 9] on div at bounding box center [389, 5] width 7 height 7
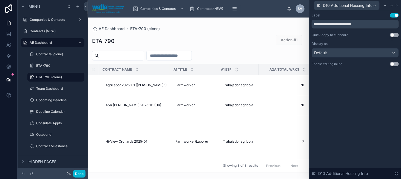
click at [394, 63] on button "Use setting" at bounding box center [394, 64] width 9 height 4
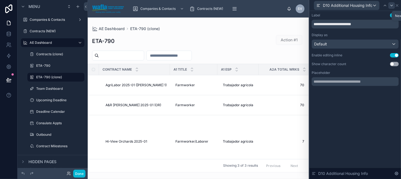
click at [389, 7] on div at bounding box center [392, 5] width 7 height 7
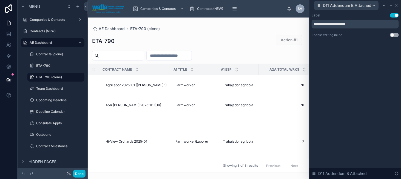
click at [393, 35] on button "Use setting" at bounding box center [394, 35] width 9 height 4
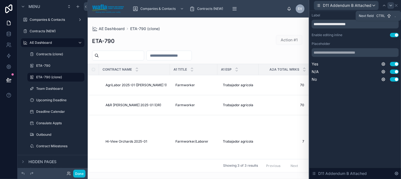
click at [389, 7] on icon at bounding box center [391, 5] width 4 height 4
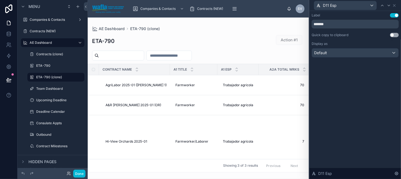
click at [396, 35] on button "Use setting" at bounding box center [394, 35] width 9 height 4
click at [389, 6] on icon at bounding box center [389, 5] width 4 height 4
click at [393, 63] on button "Use setting" at bounding box center [394, 64] width 9 height 4
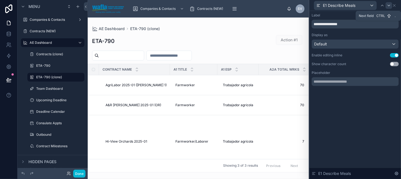
click at [387, 4] on icon at bounding box center [389, 5] width 4 height 4
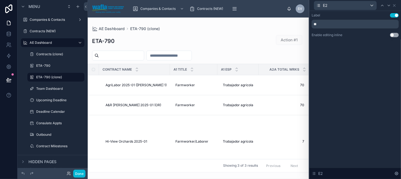
click at [394, 36] on button "Use setting" at bounding box center [394, 35] width 9 height 4
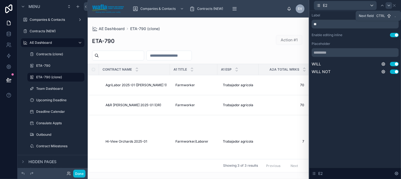
click at [389, 5] on icon at bounding box center [389, 5] width 4 height 4
click at [387, 5] on icon at bounding box center [389, 5] width 4 height 4
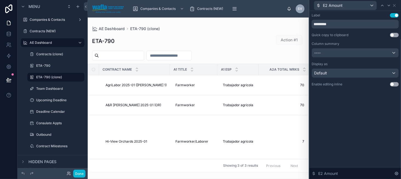
click at [392, 83] on button "Use setting" at bounding box center [394, 84] width 9 height 4
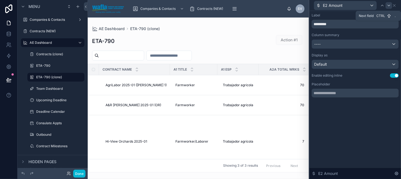
click at [390, 4] on icon at bounding box center [389, 5] width 4 height 4
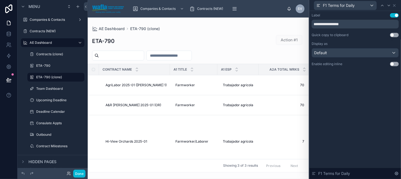
click at [394, 63] on button "Use setting" at bounding box center [394, 64] width 9 height 4
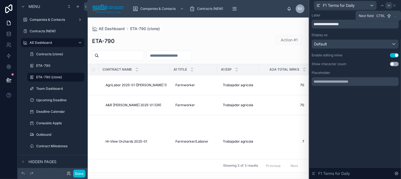
click at [386, 6] on div at bounding box center [389, 5] width 7 height 7
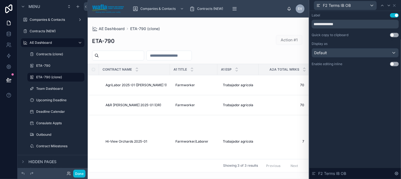
click at [393, 65] on button "Use setting" at bounding box center [394, 64] width 9 height 4
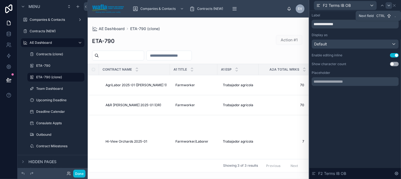
click at [389, 7] on icon at bounding box center [389, 5] width 4 height 4
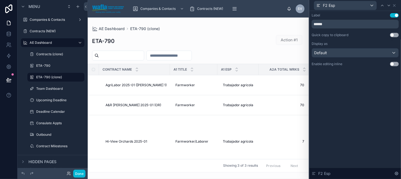
click at [392, 63] on button "Use setting" at bounding box center [394, 64] width 9 height 4
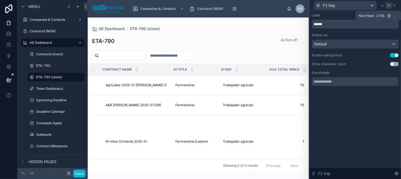
click at [389, 6] on icon at bounding box center [389, 5] width 4 height 4
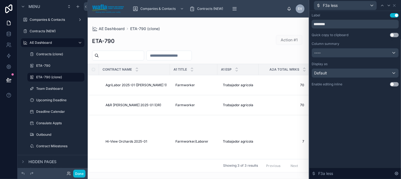
click at [393, 83] on button "Use setting" at bounding box center [394, 84] width 9 height 4
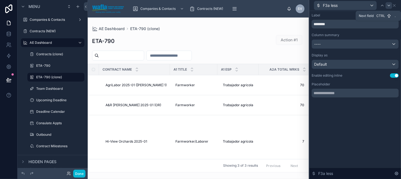
click at [389, 8] on div at bounding box center [389, 5] width 7 height 7
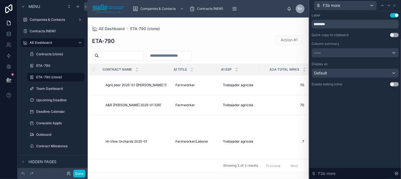
click at [393, 84] on button "Use setting" at bounding box center [394, 84] width 9 height 4
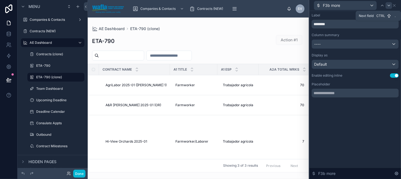
click at [391, 7] on icon at bounding box center [389, 5] width 4 height 4
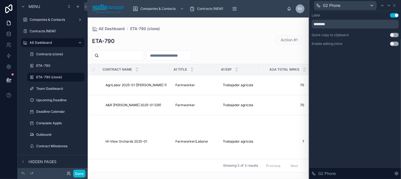
click at [393, 43] on button "Use setting" at bounding box center [394, 44] width 9 height 4
click at [388, 2] on div at bounding box center [389, 5] width 7 height 7
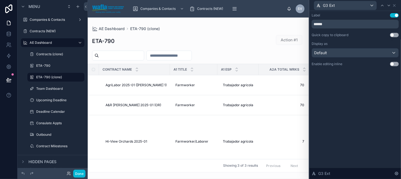
click at [392, 65] on button "Use setting" at bounding box center [394, 64] width 9 height 4
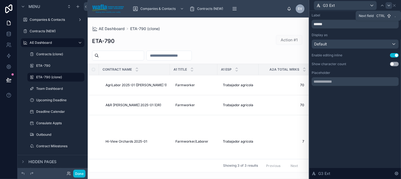
click at [390, 4] on icon at bounding box center [389, 5] width 4 height 4
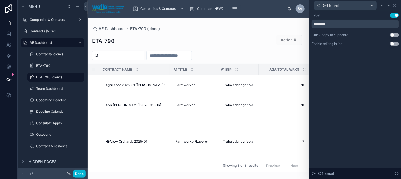
click at [395, 43] on button "Use setting" at bounding box center [394, 44] width 9 height 4
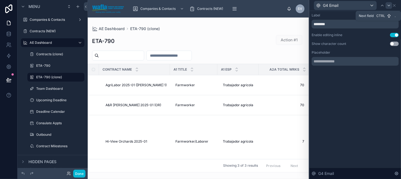
click at [389, 3] on icon at bounding box center [389, 5] width 4 height 4
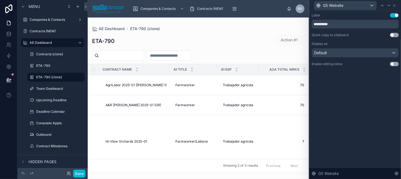
click at [395, 65] on button "Use setting" at bounding box center [394, 64] width 9 height 4
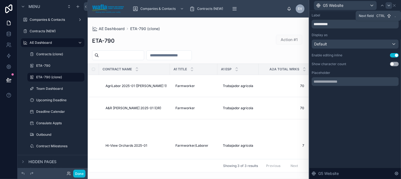
click at [390, 7] on icon at bounding box center [389, 5] width 4 height 4
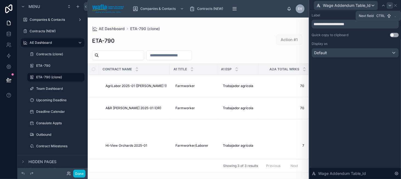
click at [390, 6] on icon at bounding box center [390, 5] width 4 height 4
click at [397, 64] on button "Use setting" at bounding box center [394, 64] width 9 height 4
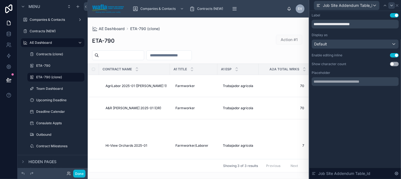
click at [393, 6] on icon at bounding box center [392, 5] width 4 height 4
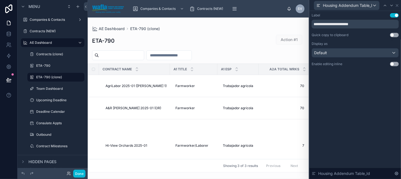
click at [394, 65] on button "Use setting" at bounding box center [394, 64] width 9 height 4
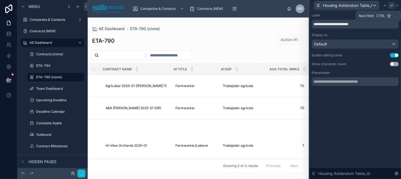
click at [390, 8] on div at bounding box center [392, 5] width 7 height 7
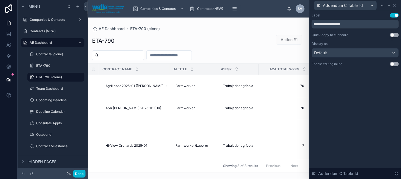
click at [394, 64] on button "Use setting" at bounding box center [394, 64] width 9 height 4
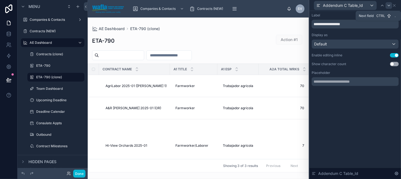
click at [389, 5] on icon at bounding box center [389, 5] width 4 height 4
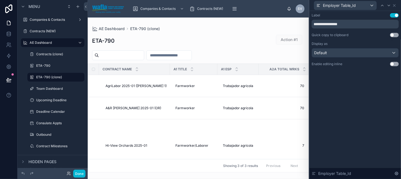
click at [391, 65] on button "Use setting" at bounding box center [394, 64] width 9 height 4
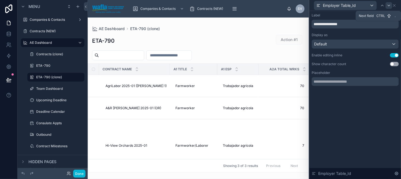
click at [387, 7] on icon at bounding box center [389, 5] width 4 height 4
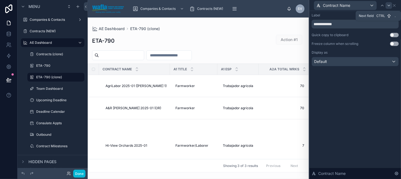
click at [389, 5] on icon at bounding box center [389, 5] width 4 height 4
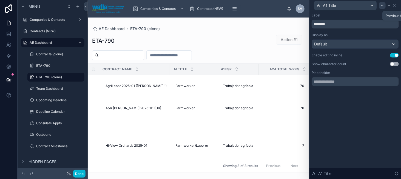
click at [381, 4] on icon at bounding box center [382, 5] width 4 height 4
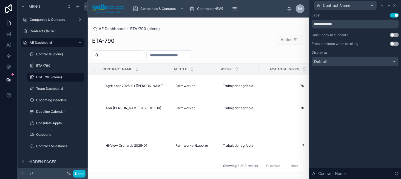
click at [394, 42] on div "Freeze column when scrolling Use setting" at bounding box center [355, 44] width 87 height 4
click at [392, 42] on button "Use setting" at bounding box center [394, 44] width 9 height 4
click at [364, 66] on button "Default" at bounding box center [355, 61] width 87 height 9
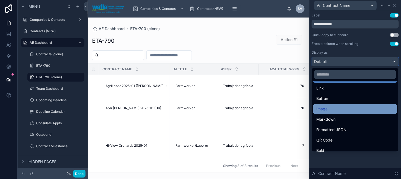
scroll to position [55, 0]
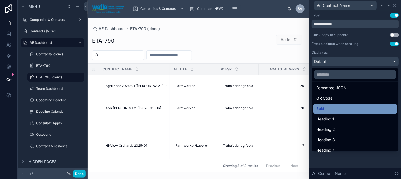
click at [359, 109] on div "Bold" at bounding box center [355, 109] width 78 height 7
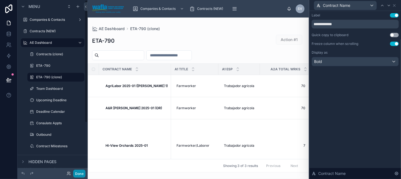
click at [80, 172] on button "Done" at bounding box center [79, 174] width 12 height 8
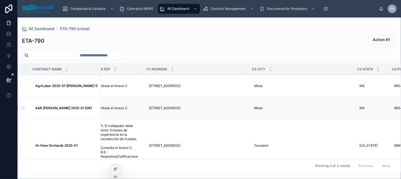
scroll to position [0, 2237]
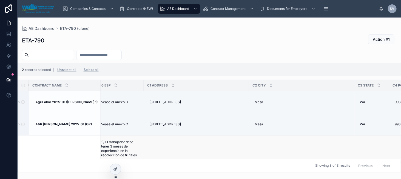
click at [22, 145] on td at bounding box center [23, 161] width 11 height 53
click at [24, 146] on td at bounding box center [23, 161] width 11 height 53
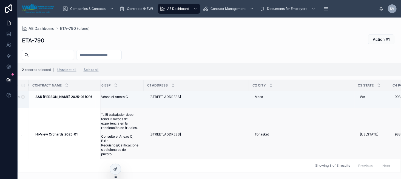
scroll to position [32, 2237]
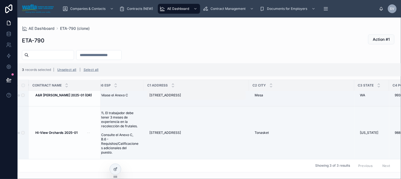
click at [209, 96] on div "[STREET_ADDRESS]" at bounding box center [196, 95] width 99 height 9
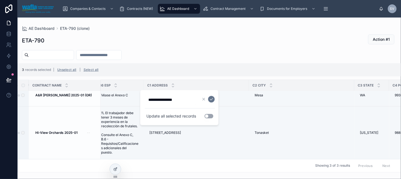
click at [209, 63] on div "3 records selected | Unselect all | Select all" at bounding box center [210, 69] width 384 height 13
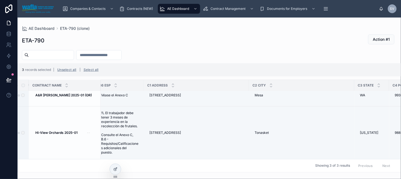
click at [158, 50] on div at bounding box center [210, 55] width 384 height 10
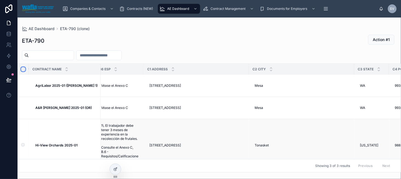
scroll to position [0, 2237]
click at [149, 10] on span "Contracts (NEW)" at bounding box center [140, 9] width 26 height 4
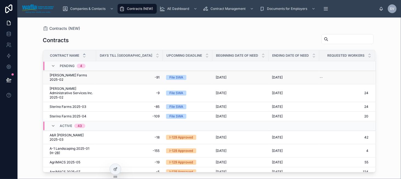
click at [82, 76] on span "[PERSON_NAME] Farms 2025-02" at bounding box center [71, 77] width 43 height 9
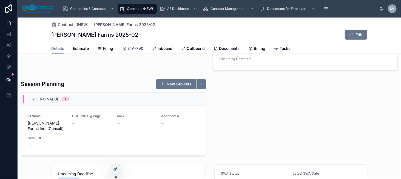
click at [133, 48] on span "ETA-790" at bounding box center [136, 48] width 16 height 5
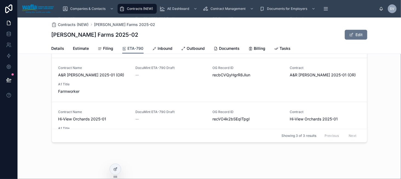
scroll to position [131, 0]
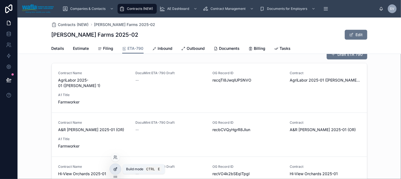
click at [115, 169] on icon at bounding box center [116, 169] width 2 height 2
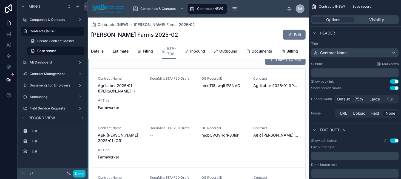
click at [162, 69] on div at bounding box center [198, 129] width 221 height 153
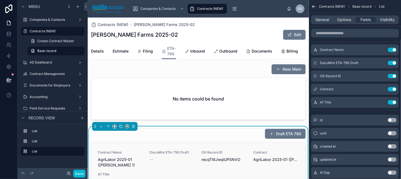
scroll to position [22, 0]
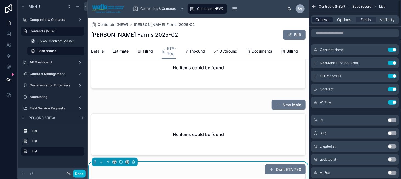
click at [328, 19] on span "General" at bounding box center [323, 19] width 14 height 5
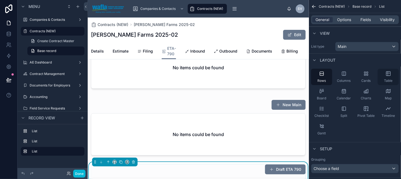
click at [385, 77] on div "Table" at bounding box center [388, 77] width 21 height 16
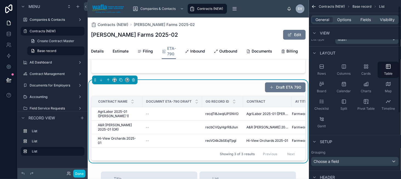
scroll to position [0, 0]
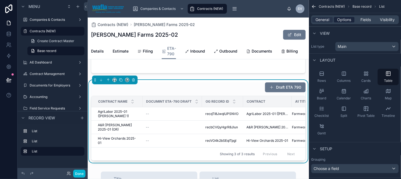
click at [347, 21] on span "Options" at bounding box center [344, 19] width 14 height 5
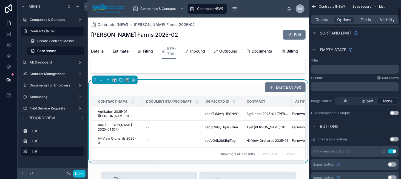
scroll to position [82, 0]
click at [391, 138] on button "Use setting" at bounding box center [394, 138] width 9 height 4
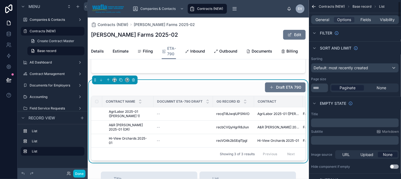
scroll to position [0, 0]
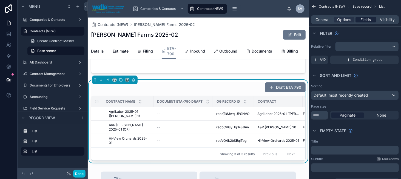
click at [368, 20] on span "Fields" at bounding box center [366, 19] width 10 height 5
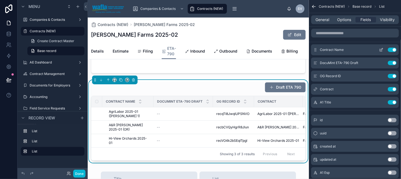
click at [382, 50] on icon "scrollable content" at bounding box center [382, 49] width 2 height 2
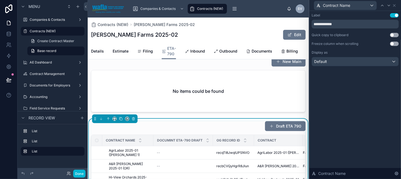
scroll to position [49, 0]
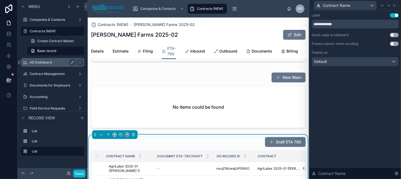
click at [65, 66] on div "AE Dashboard" at bounding box center [52, 62] width 61 height 9
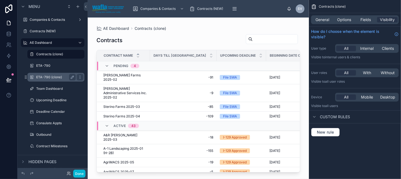
click at [62, 77] on label "ETA-790 (clone)" at bounding box center [54, 77] width 37 height 4
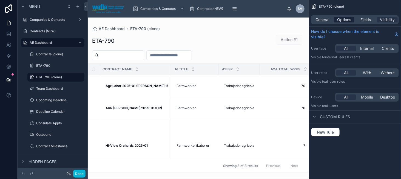
click at [340, 18] on span "Options" at bounding box center [344, 19] width 14 height 5
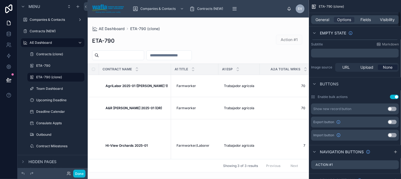
scroll to position [137, 0]
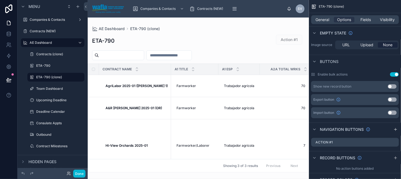
click at [391, 113] on button "Use setting" at bounding box center [392, 113] width 9 height 4
click at [383, 112] on icon "scrollable content" at bounding box center [383, 113] width 4 height 4
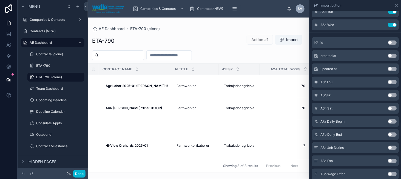
scroll to position [165, 0]
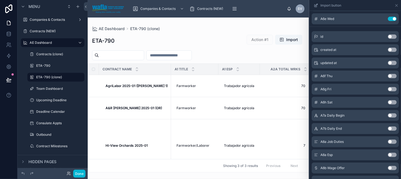
click at [388, 76] on button "Use setting" at bounding box center [392, 76] width 9 height 4
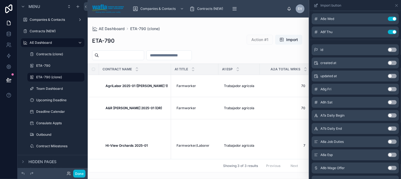
click at [388, 76] on button "Use setting" at bounding box center [392, 76] width 9 height 4
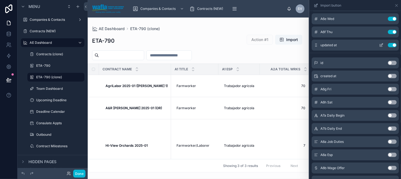
click at [388, 46] on button "Use setting" at bounding box center [392, 45] width 9 height 4
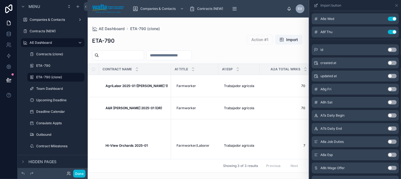
click at [389, 88] on button "Use setting" at bounding box center [392, 89] width 9 height 4
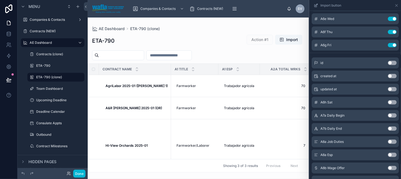
click at [388, 104] on button "Use setting" at bounding box center [392, 102] width 9 height 4
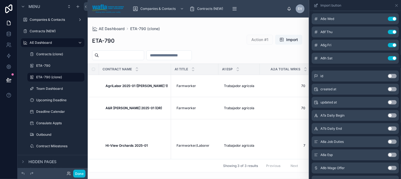
click at [391, 115] on button "Use setting" at bounding box center [392, 116] width 9 height 4
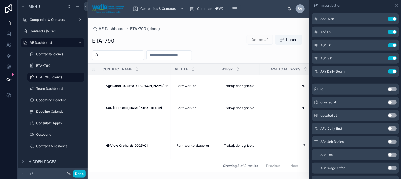
click at [388, 128] on button "Use setting" at bounding box center [392, 129] width 9 height 4
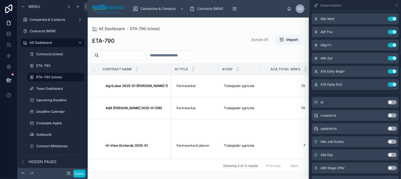
click at [389, 142] on button "Use setting" at bounding box center [392, 142] width 9 height 4
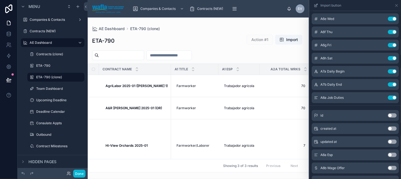
scroll to position [192, 0]
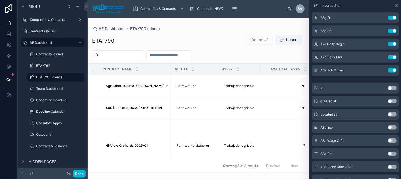
click at [391, 128] on button "Use setting" at bounding box center [392, 128] width 9 height 4
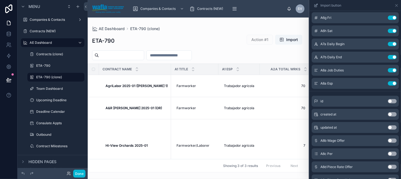
click at [388, 141] on button "Use setting" at bounding box center [392, 141] width 9 height 4
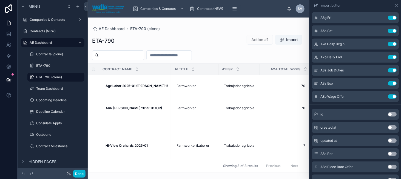
click at [388, 153] on button "Use setting" at bounding box center [392, 154] width 9 height 4
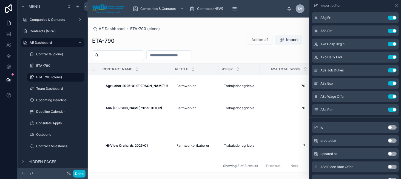
scroll to position [219, 0]
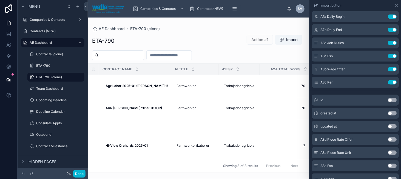
click at [390, 138] on button "Use setting" at bounding box center [392, 140] width 9 height 4
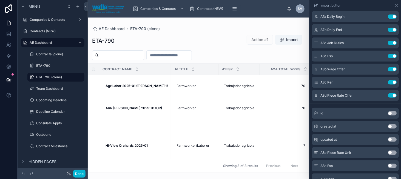
click at [389, 153] on button "Use setting" at bounding box center [392, 153] width 9 height 4
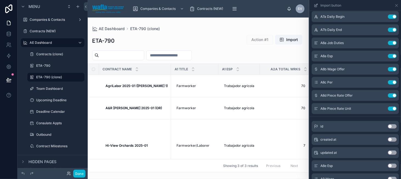
click at [388, 165] on button "Use setting" at bounding box center [392, 166] width 9 height 4
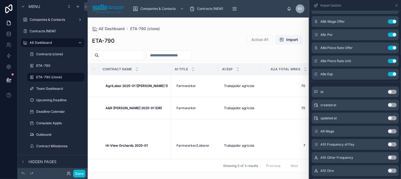
scroll to position [274, 0]
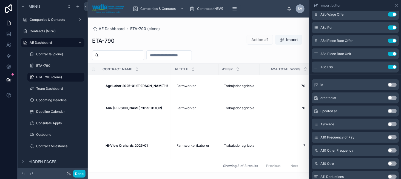
drag, startPoint x: 388, startPoint y: 125, endPoint x: 390, endPoint y: 137, distance: 12.7
click at [388, 124] on button "Use setting" at bounding box center [392, 124] width 9 height 4
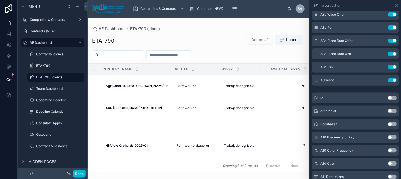
click at [390, 137] on button "Use setting" at bounding box center [392, 137] width 9 height 4
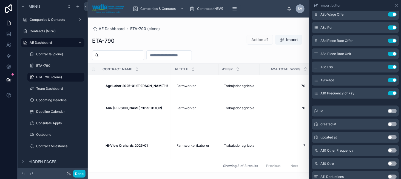
click at [390, 149] on button "Use setting" at bounding box center [392, 151] width 9 height 4
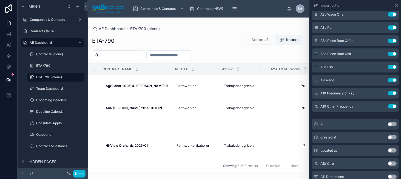
click at [388, 162] on button "Use setting" at bounding box center [392, 164] width 9 height 4
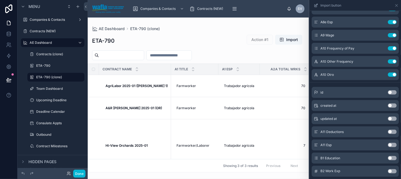
scroll to position [329, 0]
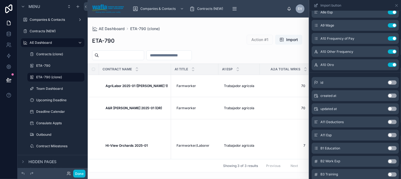
click at [389, 120] on button "Use setting" at bounding box center [392, 122] width 9 height 4
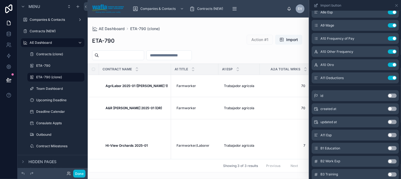
click at [389, 135] on button "Use setting" at bounding box center [392, 135] width 9 height 4
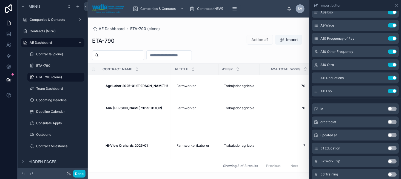
click at [389, 147] on button "Use setting" at bounding box center [392, 148] width 9 height 4
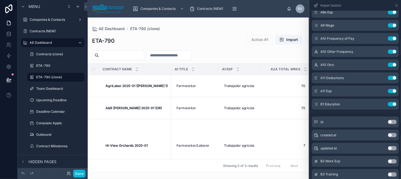
click at [389, 162] on button "Use setting" at bounding box center [392, 162] width 9 height 4
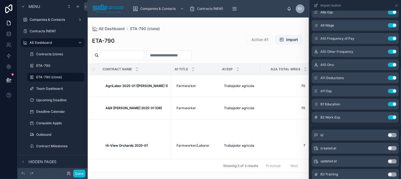
scroll to position [356, 0]
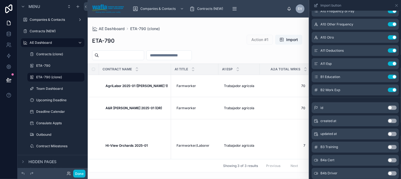
click at [388, 146] on button "Use setting" at bounding box center [392, 147] width 9 height 4
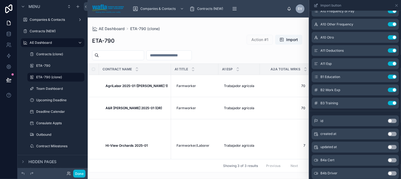
click at [388, 160] on button "Use setting" at bounding box center [392, 160] width 9 height 4
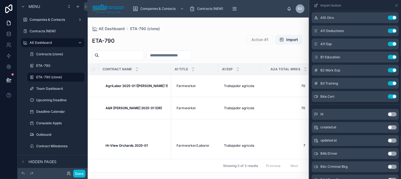
scroll to position [384, 0]
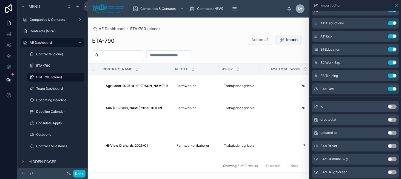
click at [388, 146] on button "Use setting" at bounding box center [392, 146] width 9 height 4
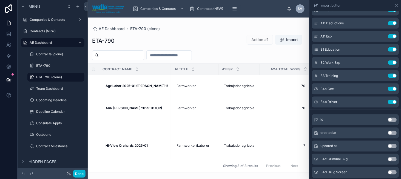
click at [389, 158] on button "Use setting" at bounding box center [392, 159] width 9 height 4
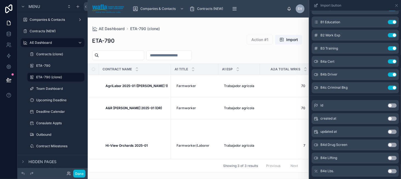
scroll to position [439, 0]
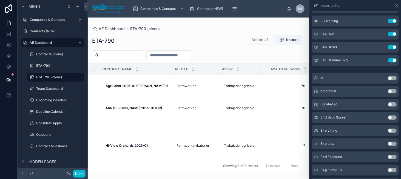
click at [389, 117] on button "Use setting" at bounding box center [392, 118] width 9 height 4
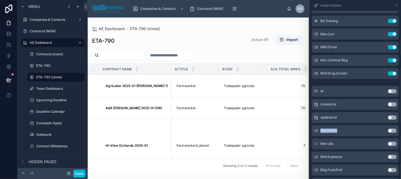
click at [388, 131] on button "Use setting" at bounding box center [392, 131] width 9 height 4
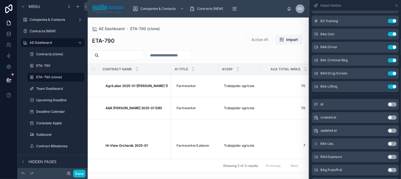
click at [388, 142] on button "Use setting" at bounding box center [392, 144] width 9 height 4
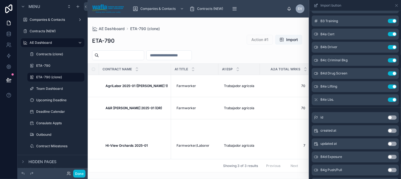
click at [388, 155] on button "Use setting" at bounding box center [392, 157] width 9 height 4
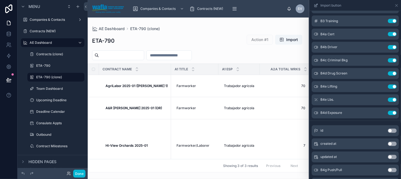
click at [388, 170] on button "Use setting" at bounding box center [392, 170] width 9 height 4
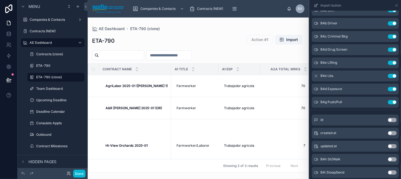
scroll to position [466, 0]
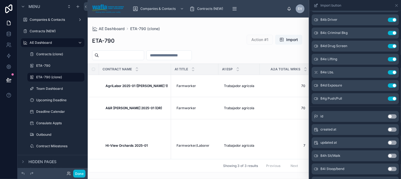
click at [390, 154] on button "Use setting" at bounding box center [392, 156] width 9 height 4
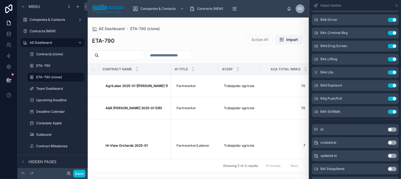
click at [388, 171] on button "Use setting" at bounding box center [392, 169] width 9 height 4
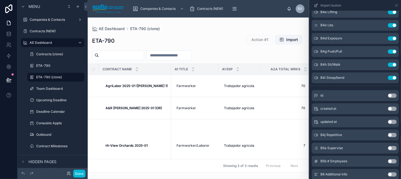
scroll to position [521, 0]
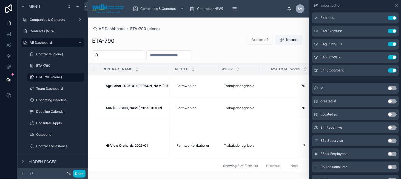
click at [388, 127] on button "Use setting" at bounding box center [392, 128] width 9 height 4
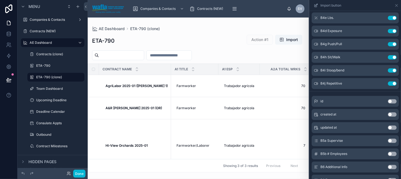
click at [388, 141] on button "Use setting" at bounding box center [392, 141] width 9 height 4
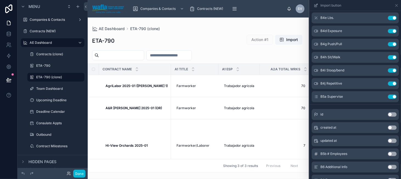
click at [390, 154] on button "Use setting" at bounding box center [392, 154] width 9 height 4
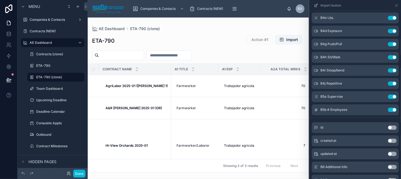
click at [388, 166] on button "Use setting" at bounding box center [392, 167] width 9 height 4
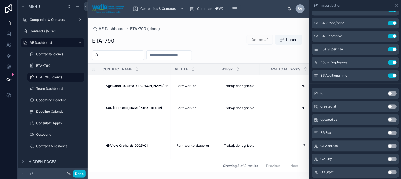
scroll to position [576, 0]
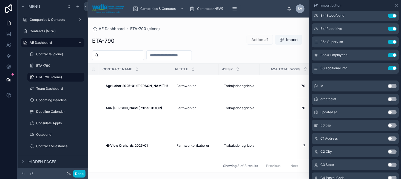
click at [388, 126] on button "Use setting" at bounding box center [392, 125] width 9 height 4
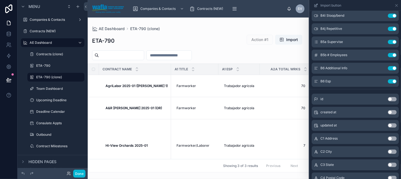
click at [389, 139] on button "Use setting" at bounding box center [392, 139] width 9 height 4
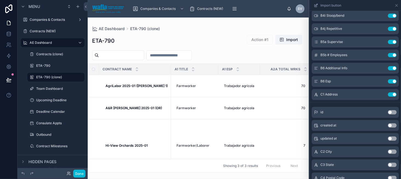
click at [389, 151] on button "Use setting" at bounding box center [392, 152] width 9 height 4
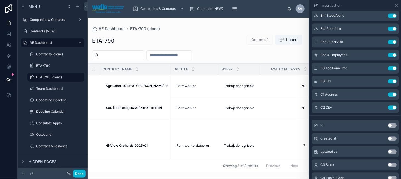
click at [389, 166] on button "Use setting" at bounding box center [392, 165] width 9 height 4
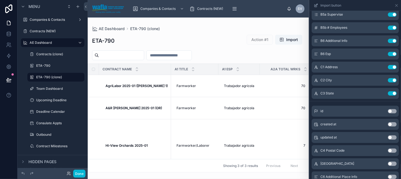
scroll to position [631, 0]
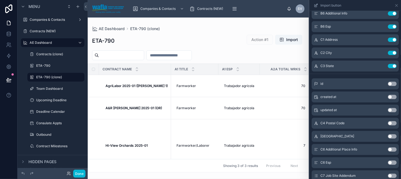
click at [388, 124] on button "Use setting" at bounding box center [392, 123] width 9 height 4
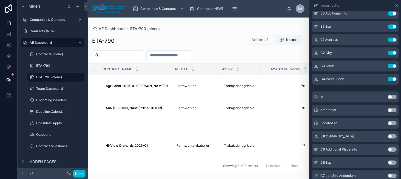
click at [389, 136] on button "Use setting" at bounding box center [392, 136] width 9 height 4
click at [389, 149] on button "Use setting" at bounding box center [392, 150] width 9 height 4
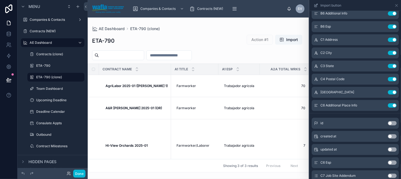
click at [389, 163] on button "Use setting" at bounding box center [392, 163] width 9 height 4
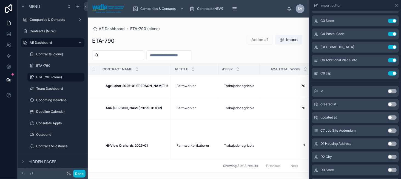
scroll to position [686, 0]
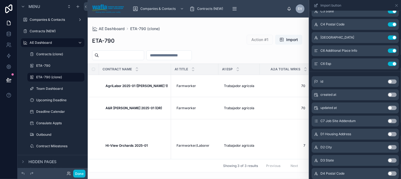
click at [388, 121] on button "Use setting" at bounding box center [392, 121] width 9 height 4
click at [388, 134] on button "Use setting" at bounding box center [392, 134] width 9 height 4
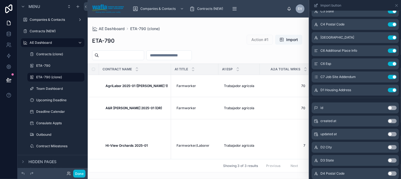
click at [389, 146] on button "Use setting" at bounding box center [392, 147] width 9 height 4
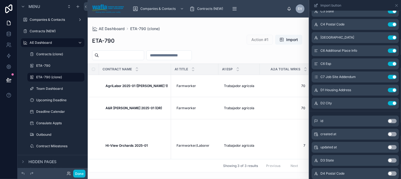
click at [389, 158] on button "Use setting" at bounding box center [392, 160] width 9 height 4
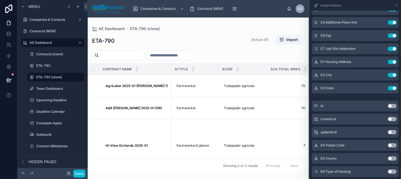
scroll to position [740, 0]
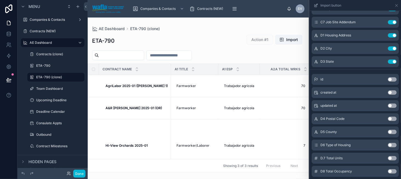
click at [390, 118] on button "Use setting" at bounding box center [392, 119] width 9 height 4
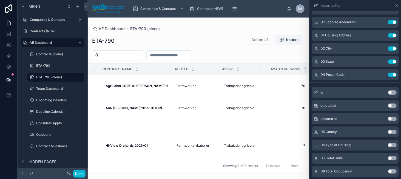
click at [388, 131] on button "Use setting" at bounding box center [392, 132] width 9 height 4
click at [389, 145] on button "Use setting" at bounding box center [392, 145] width 9 height 4
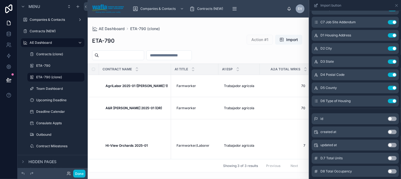
click at [389, 158] on button "Use setting" at bounding box center [392, 158] width 9 height 4
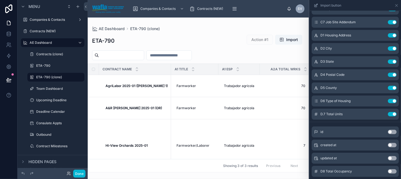
scroll to position [768, 0]
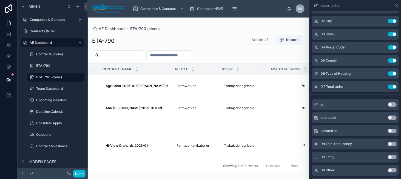
click at [389, 143] on button "Use setting" at bounding box center [392, 144] width 9 height 4
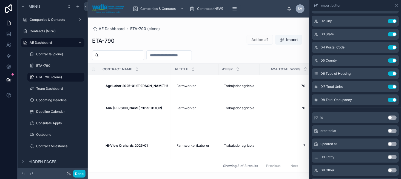
click at [389, 156] on button "Use setting" at bounding box center [392, 157] width 9 height 4
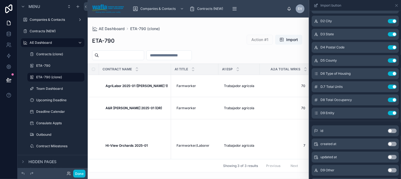
click at [389, 170] on button "Use setting" at bounding box center [392, 170] width 9 height 4
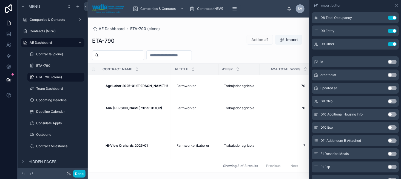
scroll to position [877, 0]
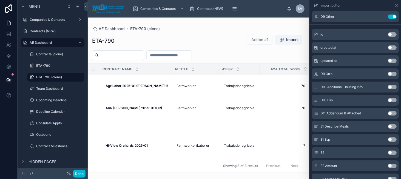
click at [287, 42] on div at bounding box center [198, 99] width 221 height 162
click at [288, 47] on div "ETA-790 Action #1 Import" at bounding box center [198, 41] width 213 height 13
click at [290, 39] on span "Import" at bounding box center [292, 39] width 12 height 5
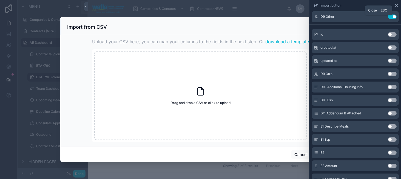
click at [396, 6] on icon at bounding box center [397, 5] width 4 height 4
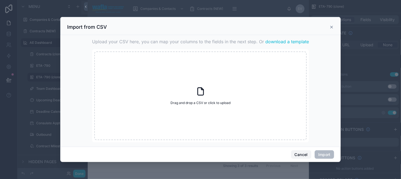
click at [301, 153] on button "Cancel" at bounding box center [301, 155] width 20 height 9
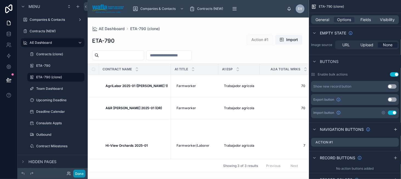
click at [83, 173] on button "Done" at bounding box center [79, 174] width 12 height 8
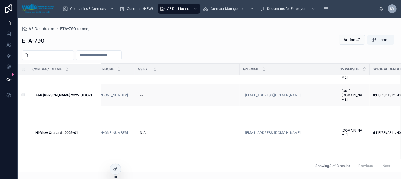
scroll to position [16, 4269]
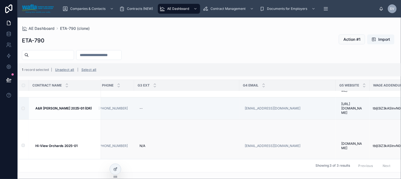
click at [21, 145] on label at bounding box center [19, 146] width 3 height 4
click at [259, 106] on div "[EMAIL_ADDRESS][DOMAIN_NAME]" at bounding box center [288, 108] width 90 height 9
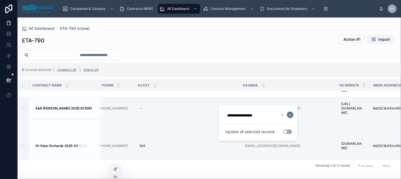
click at [290, 53] on div at bounding box center [210, 55] width 384 height 10
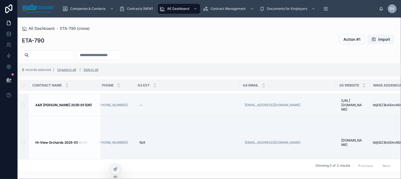
scroll to position [32, 4269]
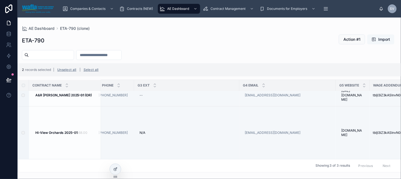
click at [384, 37] on span "Import" at bounding box center [384, 39] width 12 height 5
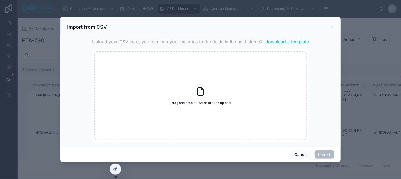
click at [280, 40] on span "download a template" at bounding box center [287, 41] width 44 height 7
click at [333, 27] on icon at bounding box center [332, 27] width 4 height 4
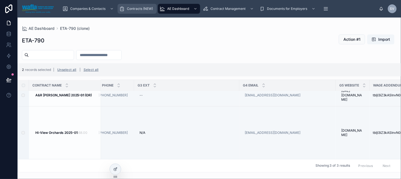
click at [140, 10] on span "Contracts (NEW)" at bounding box center [140, 9] width 26 height 4
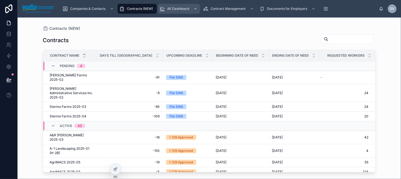
click at [169, 9] on span "AE Dashboard" at bounding box center [178, 9] width 22 height 4
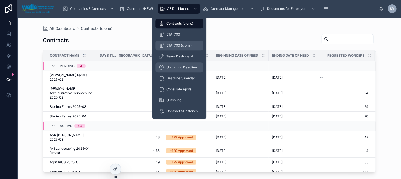
drag, startPoint x: 180, startPoint y: 43, endPoint x: 199, endPoint y: 63, distance: 27.4
click at [180, 43] on div "ETA-790 (clone)" at bounding box center [179, 45] width 41 height 9
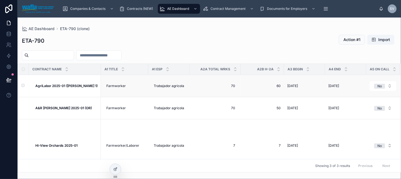
click at [81, 85] on strong "AgriLabor 2025-01 ([PERSON_NAME] 1)" at bounding box center [66, 86] width 62 height 4
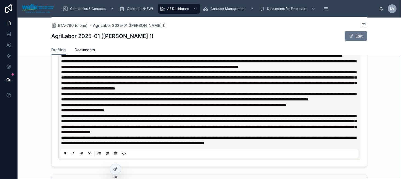
scroll to position [356, 0]
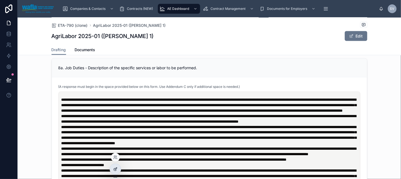
click at [114, 171] on icon at bounding box center [115, 169] width 4 height 4
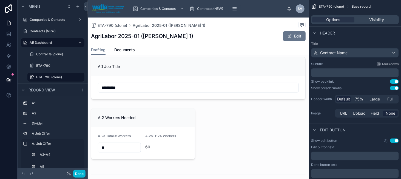
scroll to position [0, 0]
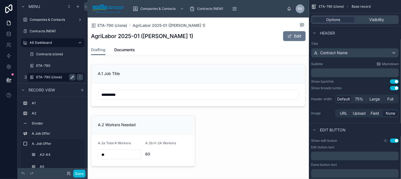
click at [71, 77] on icon "scrollable content" at bounding box center [72, 77] width 4 height 4
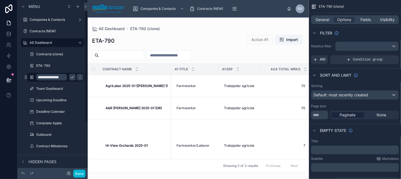
click at [59, 77] on input "**********" at bounding box center [51, 77] width 31 height 7
click at [60, 78] on input "**********" at bounding box center [51, 77] width 31 height 7
click at [63, 78] on input "**********" at bounding box center [55, 77] width 38 height 7
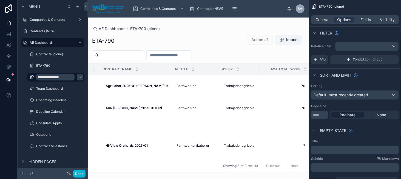
click at [63, 78] on input "**********" at bounding box center [55, 77] width 38 height 7
type input "**********"
click at [202, 35] on div at bounding box center [198, 99] width 221 height 162
click at [78, 77] on icon "scrollable content" at bounding box center [80, 77] width 4 height 4
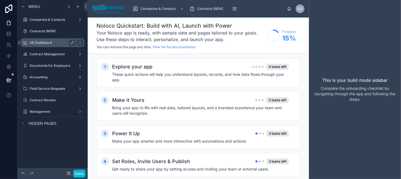
click at [56, 47] on div "AE Dashboard" at bounding box center [52, 42] width 61 height 9
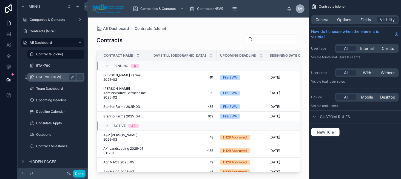
click at [54, 79] on label "ETA-790 (NEW)" at bounding box center [54, 77] width 37 height 4
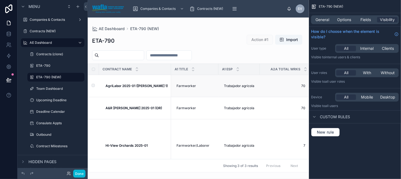
click at [137, 86] on strong "AgriLabor 2025-01 ([PERSON_NAME] 1)" at bounding box center [137, 86] width 62 height 4
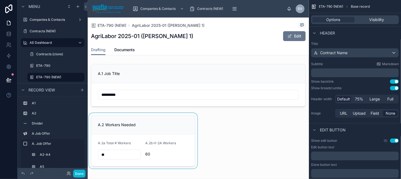
click at [157, 116] on div at bounding box center [143, 141] width 111 height 56
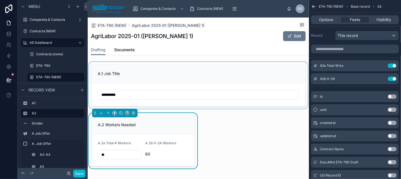
click at [143, 79] on div at bounding box center [198, 85] width 221 height 47
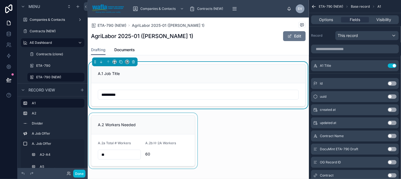
click at [143, 68] on div "A.1 Job Title" at bounding box center [198, 73] width 214 height 19
click at [112, 62] on div at bounding box center [114, 62] width 4 height 4
click at [114, 61] on icon at bounding box center [115, 62] width 4 height 4
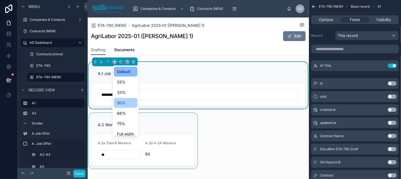
click at [127, 106] on div "50%" at bounding box center [126, 103] width 24 height 10
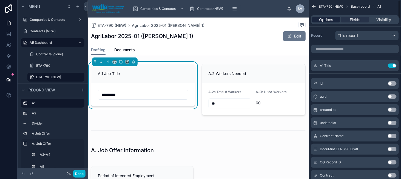
click at [315, 19] on div "Options" at bounding box center [326, 19] width 28 height 5
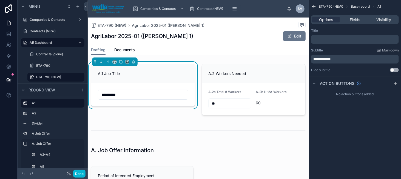
click at [168, 39] on div "AgriLabor 2025-01 ([PERSON_NAME] 1) Edit" at bounding box center [198, 36] width 215 height 10
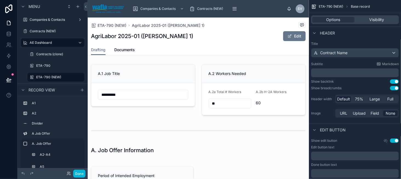
click at [209, 48] on div "Drafting Documents" at bounding box center [198, 50] width 215 height 10
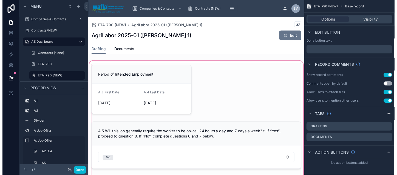
scroll to position [82, 0]
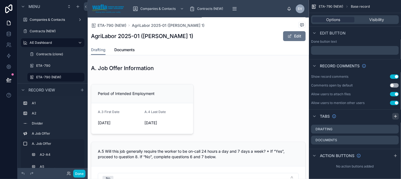
click at [394, 115] on icon "scrollable content" at bounding box center [395, 116] width 4 height 4
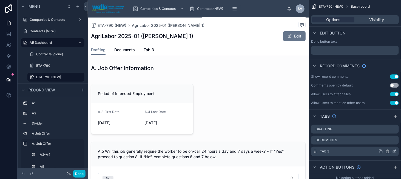
click at [395, 150] on icon "scrollable content" at bounding box center [395, 151] width 2 height 2
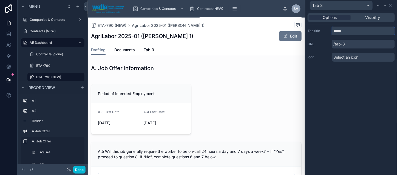
click at [350, 33] on input "*****" at bounding box center [363, 31] width 63 height 9
type input "**********"
click at [381, 72] on div "**********" at bounding box center [351, 93] width 92 height 164
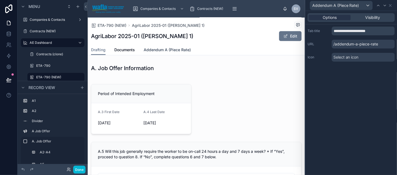
drag, startPoint x: 169, startPoint y: 48, endPoint x: 175, endPoint y: 50, distance: 6.9
click at [169, 48] on span "Addendum A (Piece Rate)" at bounding box center [167, 49] width 47 height 5
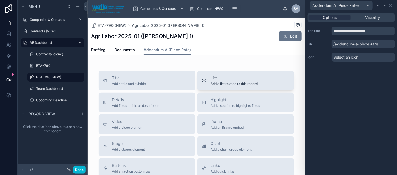
click at [234, 82] on span "Add a list related to this record" at bounding box center [234, 84] width 47 height 4
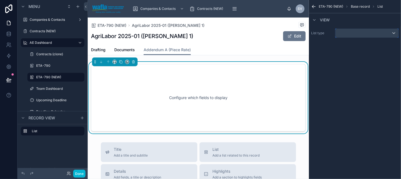
click at [371, 31] on div "scrollable content" at bounding box center [367, 33] width 63 height 9
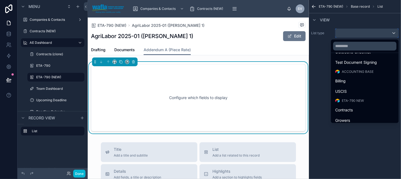
scroll to position [384, 0]
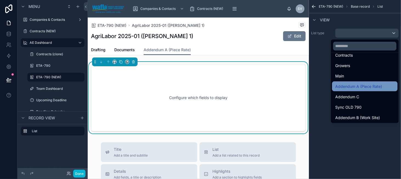
click at [379, 88] on div "Addendum A (Piece Rate)" at bounding box center [365, 86] width 59 height 7
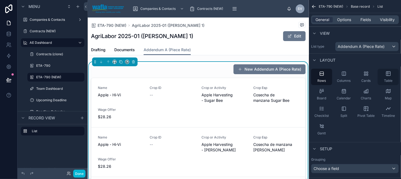
click at [382, 73] on div "Table" at bounding box center [388, 77] width 21 height 16
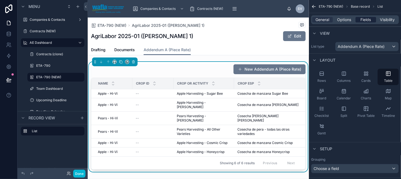
click at [366, 21] on span "Fields" at bounding box center [366, 19] width 10 height 5
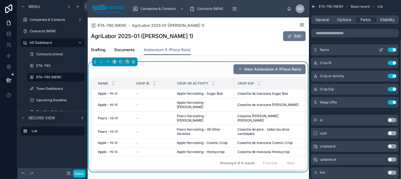
click at [390, 50] on button "Use setting" at bounding box center [392, 50] width 9 height 4
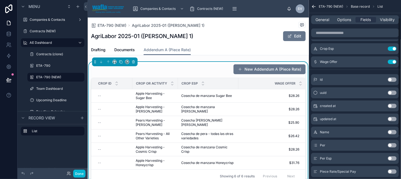
scroll to position [55, 0]
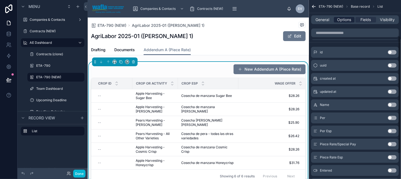
click at [343, 22] on span "Options" at bounding box center [344, 19] width 14 height 5
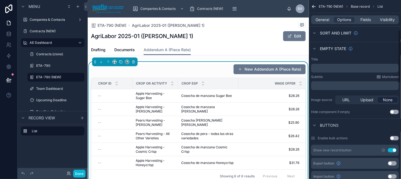
scroll to position [137, 0]
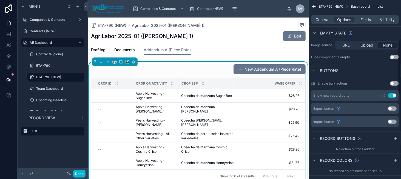
click at [391, 121] on button "Use setting" at bounding box center [392, 122] width 9 height 4
click at [361, 22] on span "Fields" at bounding box center [366, 19] width 10 height 5
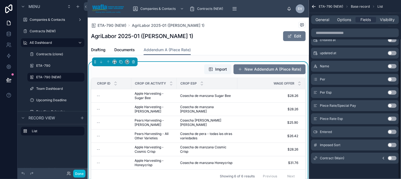
scroll to position [93, 0]
click at [392, 80] on button "Use setting" at bounding box center [392, 80] width 9 height 4
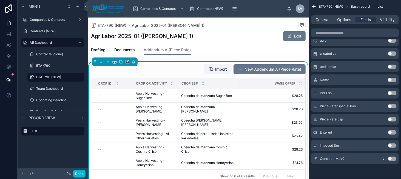
click at [395, 92] on button "Use setting" at bounding box center [392, 93] width 9 height 4
click at [394, 106] on button "Use setting" at bounding box center [392, 106] width 9 height 4
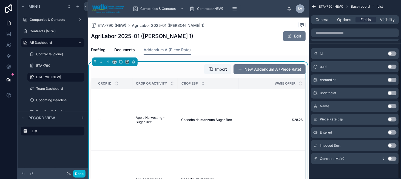
click at [390, 118] on button "Use setting" at bounding box center [392, 119] width 9 height 4
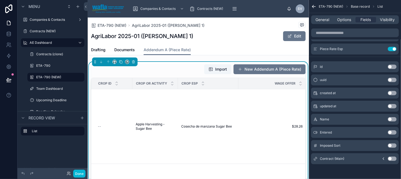
click at [393, 132] on button "Use setting" at bounding box center [392, 133] width 9 height 4
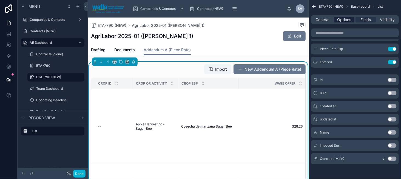
click at [342, 21] on span "Options" at bounding box center [344, 19] width 14 height 5
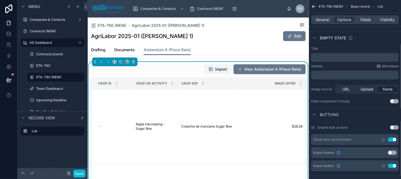
click at [396, 128] on button "Use setting" at bounding box center [394, 128] width 9 height 4
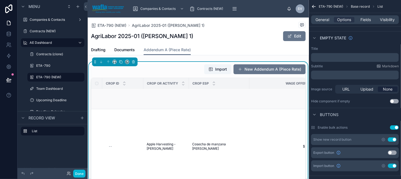
scroll to position [0, 0]
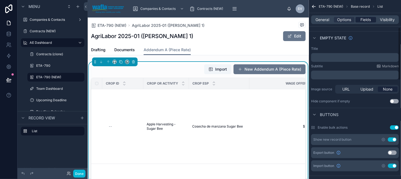
click at [362, 19] on span "Fields" at bounding box center [366, 19] width 10 height 5
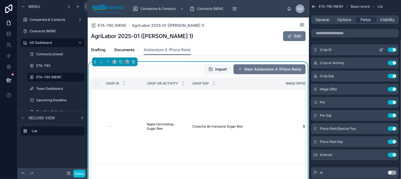
click at [381, 48] on icon "scrollable content" at bounding box center [381, 50] width 4 height 4
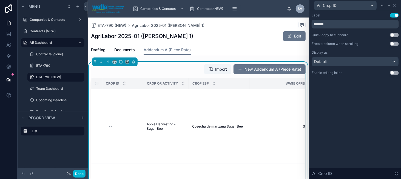
click at [396, 73] on button "Use setting" at bounding box center [394, 73] width 9 height 4
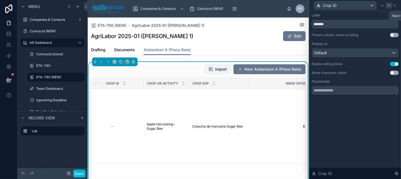
click at [392, 5] on div at bounding box center [389, 5] width 7 height 7
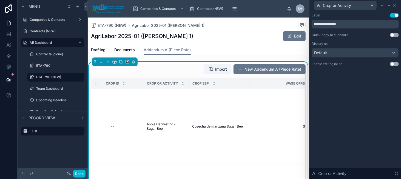
click at [395, 63] on button "Use setting" at bounding box center [394, 64] width 9 height 4
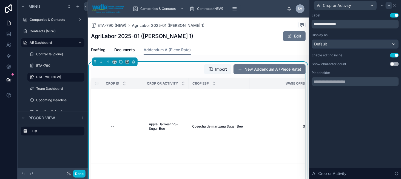
click at [391, 5] on icon at bounding box center [389, 5] width 4 height 4
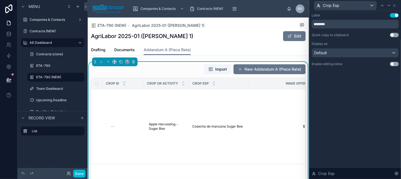
click at [395, 63] on button "Use setting" at bounding box center [394, 64] width 9 height 4
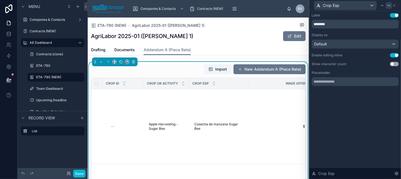
click at [387, 6] on icon at bounding box center [389, 5] width 4 height 4
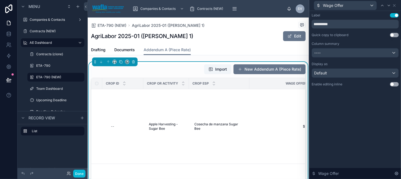
click at [393, 84] on button "Use setting" at bounding box center [394, 84] width 9 height 4
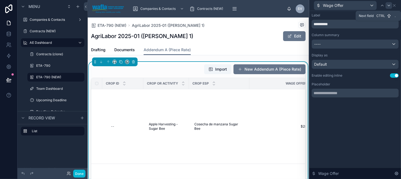
click at [388, 5] on icon at bounding box center [389, 5] width 4 height 4
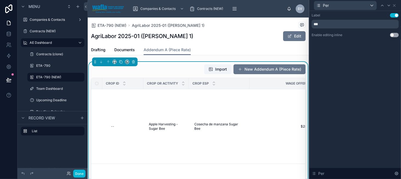
click at [393, 33] on button "Use setting" at bounding box center [394, 35] width 9 height 4
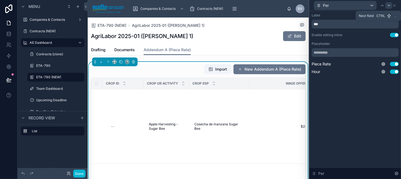
click at [387, 3] on div at bounding box center [389, 5] width 7 height 7
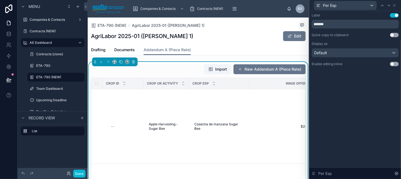
click at [395, 63] on button "Use setting" at bounding box center [394, 64] width 9 height 4
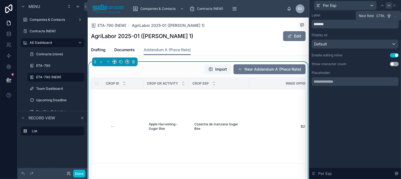
click at [388, 5] on icon at bounding box center [389, 5] width 4 height 4
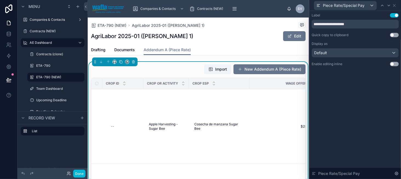
click at [393, 64] on button "Use setting" at bounding box center [394, 64] width 9 height 4
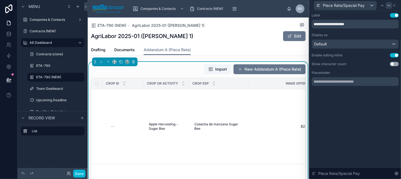
click at [389, 4] on icon at bounding box center [389, 5] width 4 height 4
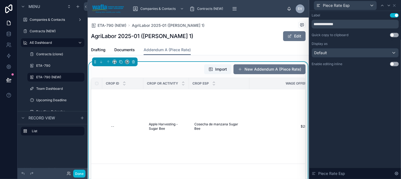
click at [395, 64] on button "Use setting" at bounding box center [394, 64] width 9 height 4
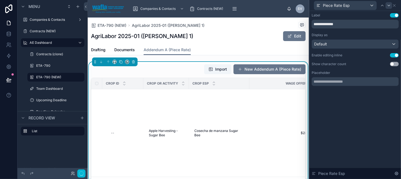
click at [389, 5] on icon at bounding box center [389, 5] width 4 height 4
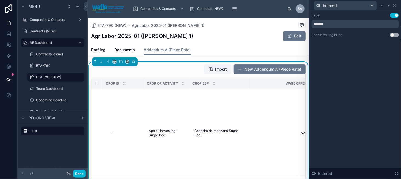
click at [395, 35] on button "Use setting" at bounding box center [394, 35] width 9 height 4
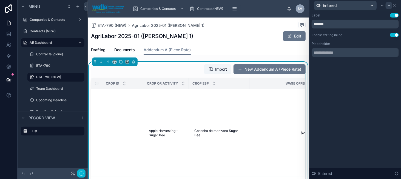
click at [390, 4] on icon at bounding box center [389, 5] width 4 height 4
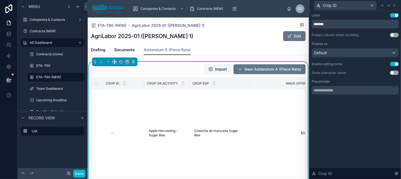
click at [394, 36] on button "Use setting" at bounding box center [394, 35] width 9 height 4
click at [395, 5] on icon at bounding box center [394, 5] width 2 height 2
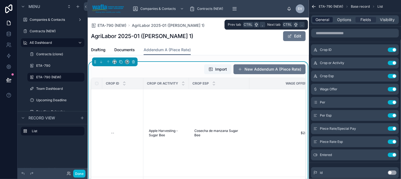
click at [318, 20] on span "General" at bounding box center [323, 19] width 14 height 5
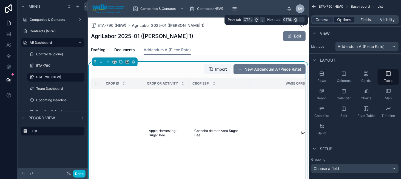
click at [344, 19] on span "Options" at bounding box center [344, 19] width 14 height 5
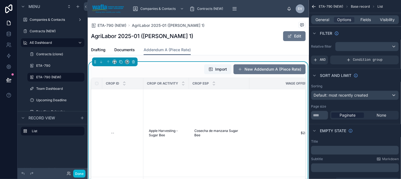
click at [239, 48] on div "Drafting Documents Addendum A (Piece Rate)" at bounding box center [198, 50] width 215 height 10
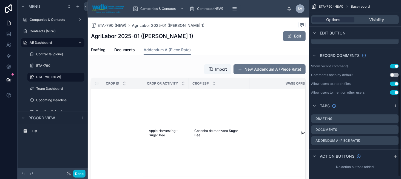
scroll to position [134, 0]
click at [395, 102] on div "scrollable content" at bounding box center [395, 105] width 7 height 7
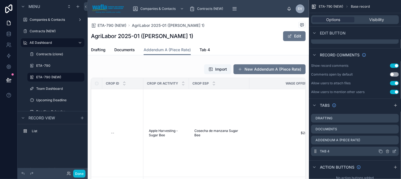
click at [394, 151] on icon "scrollable content" at bounding box center [395, 151] width 2 height 2
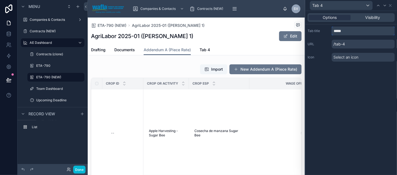
click at [343, 31] on input "*****" at bounding box center [363, 31] width 63 height 9
click at [374, 32] on input "**********" at bounding box center [363, 31] width 63 height 9
type input "**********"
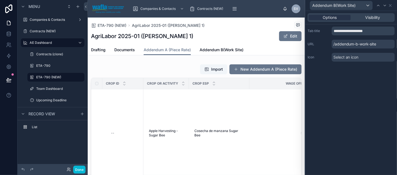
click at [364, 72] on div "**********" at bounding box center [351, 93] width 92 height 164
click at [220, 51] on span "Addendum B(Work Site)" at bounding box center [222, 49] width 44 height 5
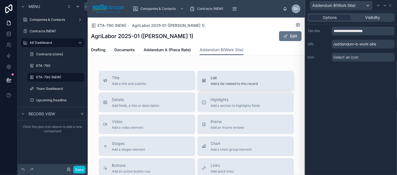
click at [231, 77] on span "List" at bounding box center [234, 77] width 47 height 5
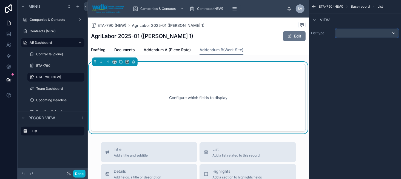
click at [345, 32] on div "scrollable content" at bounding box center [367, 33] width 63 height 9
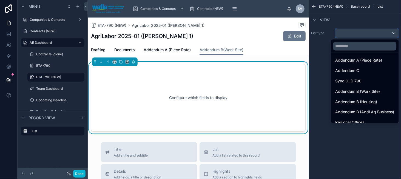
scroll to position [411, 0]
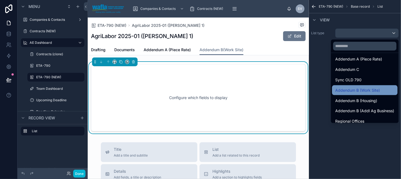
click at [360, 92] on span "Addendum B (Work Site)" at bounding box center [358, 90] width 45 height 7
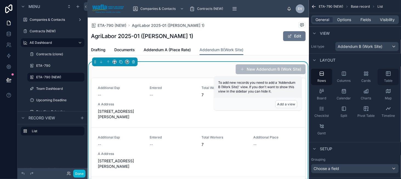
click at [387, 77] on div "Table" at bounding box center [388, 77] width 21 height 16
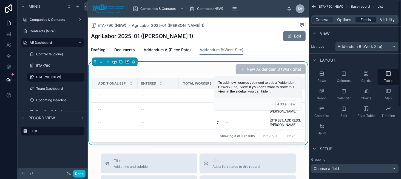
click at [361, 18] on span "Fields" at bounding box center [366, 19] width 10 height 5
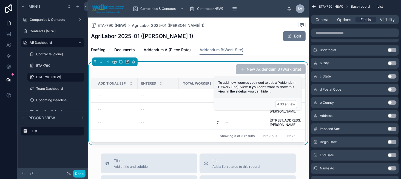
scroll to position [159, 0]
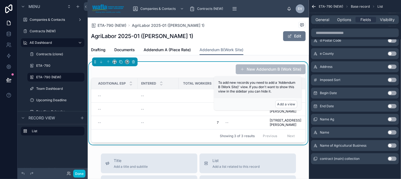
click at [392, 132] on button "Use setting" at bounding box center [392, 133] width 9 height 4
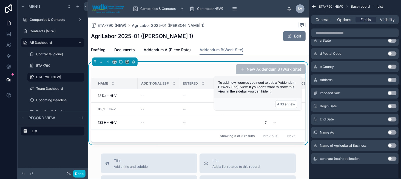
click at [395, 105] on button "Use setting" at bounding box center [392, 106] width 9 height 4
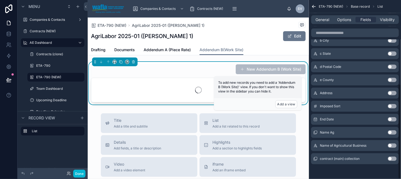
click at [393, 120] on button "Use setting" at bounding box center [392, 119] width 9 height 4
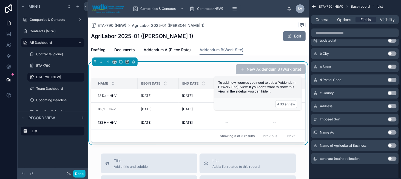
click at [392, 132] on button "Use setting" at bounding box center [392, 133] width 9 height 4
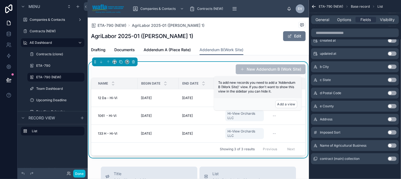
click at [393, 145] on button "Use setting" at bounding box center [392, 146] width 9 height 4
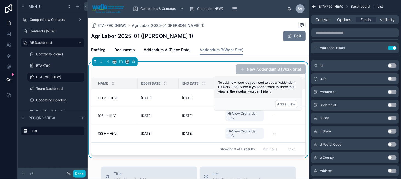
scroll to position [131, 0]
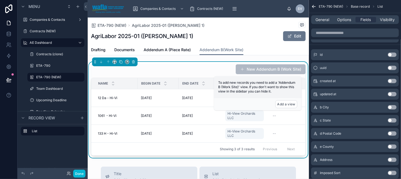
click at [391, 106] on button "Use setting" at bounding box center [392, 107] width 9 height 4
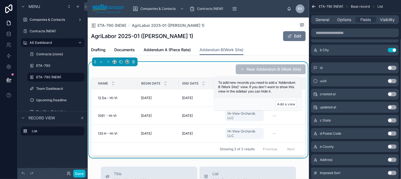
click at [391, 120] on button "Use setting" at bounding box center [392, 120] width 9 height 4
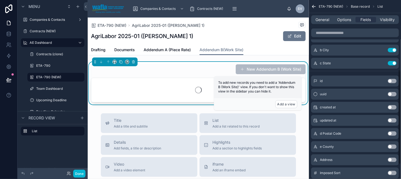
click at [392, 135] on button "Use setting" at bounding box center [392, 134] width 9 height 4
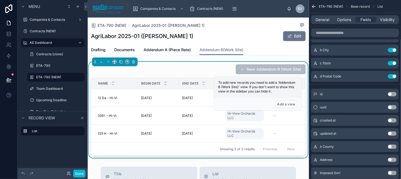
click at [392, 146] on button "Use setting" at bounding box center [392, 147] width 9 height 4
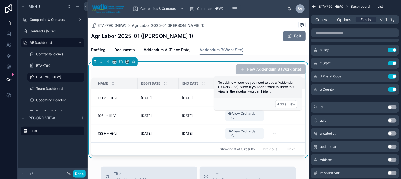
click at [396, 158] on button "Use setting" at bounding box center [392, 160] width 9 height 4
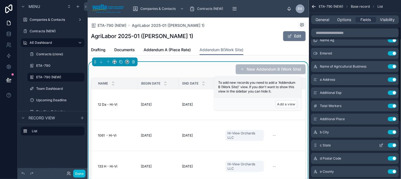
scroll to position [77, 0]
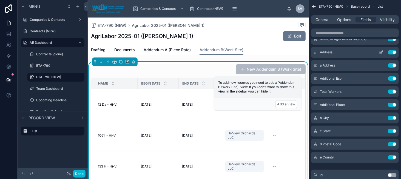
click at [393, 52] on button "Use setting" at bounding box center [392, 52] width 9 height 4
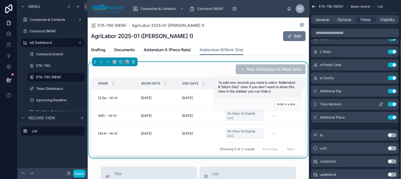
scroll to position [104, 0]
click at [349, 21] on span "Options" at bounding box center [344, 19] width 14 height 5
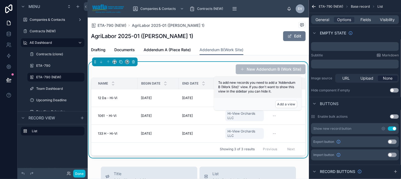
click at [397, 117] on button "Use setting" at bounding box center [394, 117] width 9 height 4
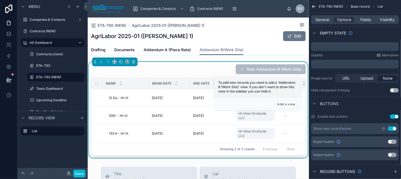
click at [391, 154] on button "Use setting" at bounding box center [392, 155] width 9 height 4
click at [283, 104] on button "Add a view" at bounding box center [287, 104] width 22 height 8
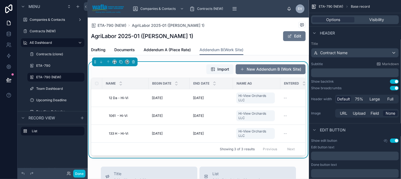
drag, startPoint x: 158, startPoint y: 64, endPoint x: 191, endPoint y: 68, distance: 33.1
click at [158, 64] on div "Import New Addendum B (Work Site)" at bounding box center [198, 69] width 215 height 10
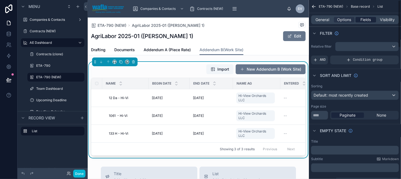
click at [367, 19] on span "Fields" at bounding box center [366, 19] width 10 height 5
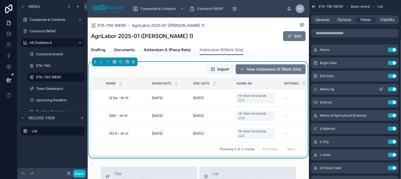
click at [380, 88] on icon "scrollable content" at bounding box center [381, 89] width 4 height 4
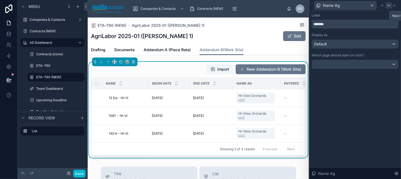
click at [388, 6] on icon at bounding box center [389, 5] width 4 height 4
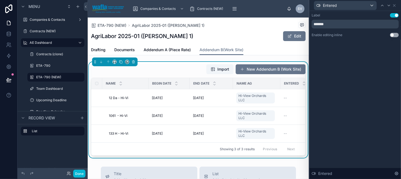
click at [393, 35] on button "Use setting" at bounding box center [394, 35] width 9 height 4
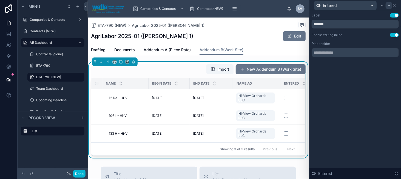
click at [389, 3] on icon at bounding box center [389, 5] width 4 height 4
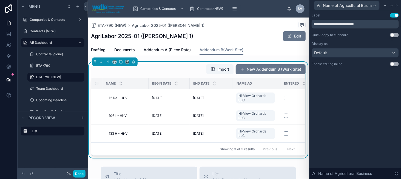
click at [393, 64] on button "Use setting" at bounding box center [394, 64] width 9 height 4
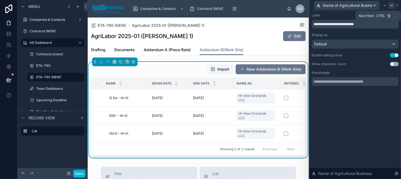
click at [391, 5] on icon at bounding box center [392, 5] width 4 height 4
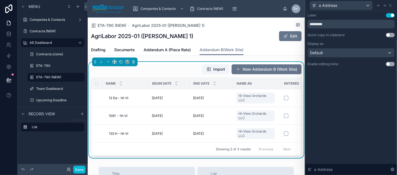
click at [392, 65] on button "Use setting" at bounding box center [390, 64] width 9 height 4
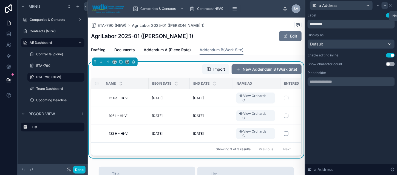
click at [387, 6] on icon at bounding box center [385, 5] width 4 height 4
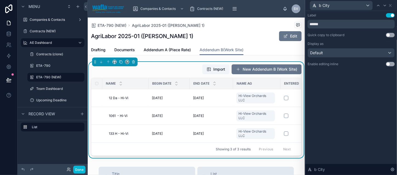
click at [393, 66] on button "Use setting" at bounding box center [390, 64] width 9 height 4
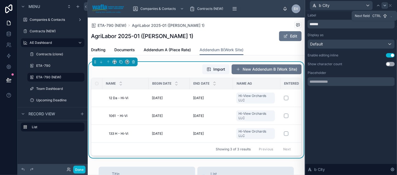
click at [387, 6] on icon at bounding box center [385, 5] width 4 height 4
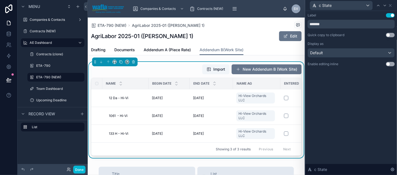
click at [393, 63] on button "Use setting" at bounding box center [390, 64] width 9 height 4
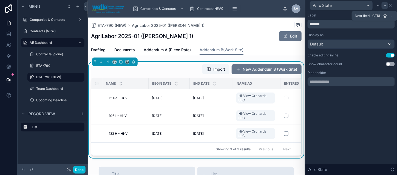
click at [387, 5] on icon at bounding box center [385, 5] width 4 height 4
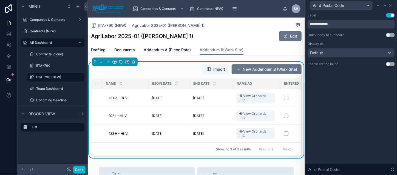
click at [392, 65] on button "Use setting" at bounding box center [390, 64] width 9 height 4
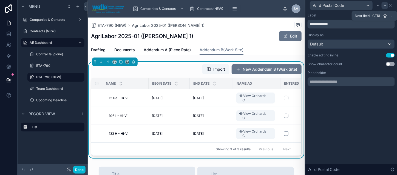
click at [387, 7] on icon at bounding box center [385, 5] width 4 height 4
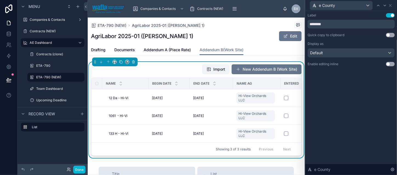
click at [393, 63] on button "Use setting" at bounding box center [390, 64] width 9 height 4
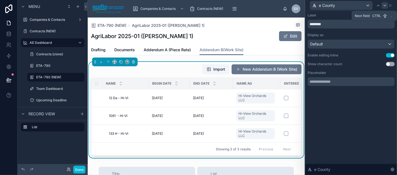
click at [387, 5] on icon at bounding box center [385, 5] width 4 height 4
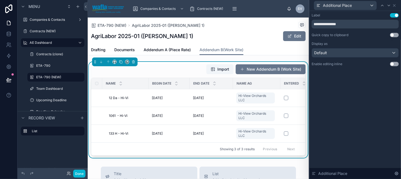
click at [395, 63] on button "Use setting" at bounding box center [394, 64] width 9 height 4
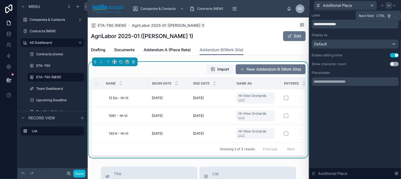
click at [389, 5] on icon at bounding box center [389, 5] width 4 height 4
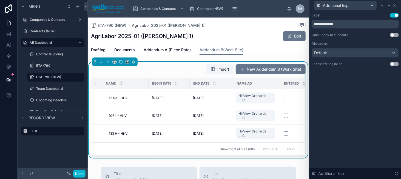
click at [396, 61] on div "**********" at bounding box center [355, 39] width 87 height 53
click at [393, 63] on button "Use setting" at bounding box center [394, 64] width 9 height 4
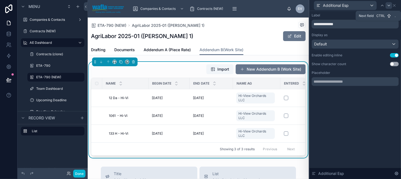
click at [390, 5] on icon at bounding box center [389, 5] width 2 height 1
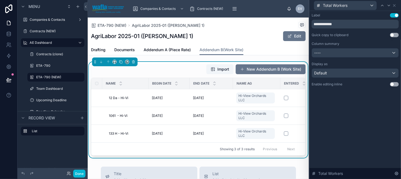
click at [394, 83] on button "Use setting" at bounding box center [394, 84] width 9 height 4
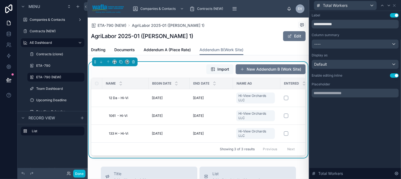
click at [211, 70] on span "Import" at bounding box center [220, 69] width 18 height 5
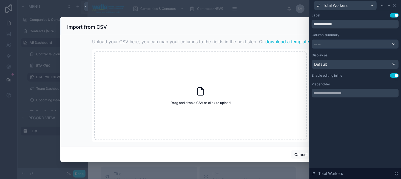
click at [277, 41] on span "download a template" at bounding box center [287, 41] width 44 height 7
click at [296, 155] on button "Cancel" at bounding box center [301, 155] width 20 height 9
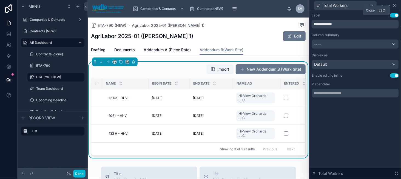
click at [395, 5] on icon at bounding box center [394, 5] width 2 height 2
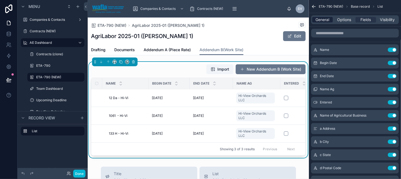
click at [325, 18] on span "General" at bounding box center [323, 19] width 14 height 5
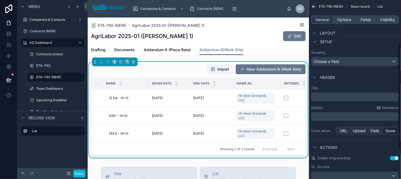
scroll to position [110, 0]
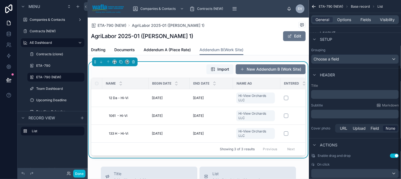
click at [254, 43] on div "ETA-790 (NEW) AgriLabor 2025-01 ([PERSON_NAME] 1) AgriLabor 2025-01 ([PERSON_NA…" at bounding box center [198, 31] width 215 height 27
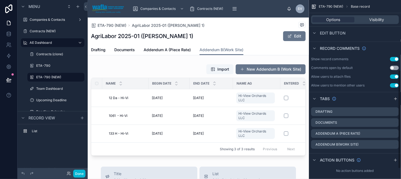
scroll to position [145, 0]
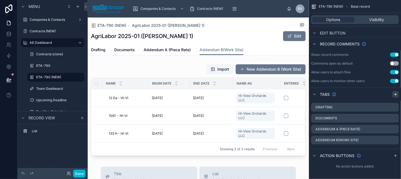
click at [397, 93] on icon "scrollable content" at bounding box center [395, 94] width 4 height 4
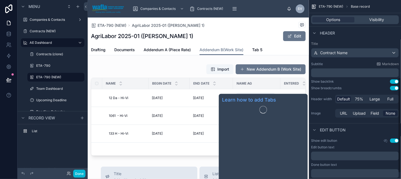
scroll to position [145, 0]
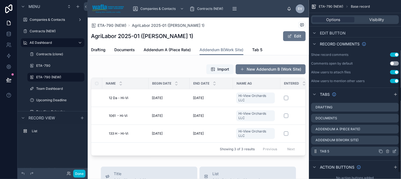
click at [393, 149] on icon "scrollable content" at bounding box center [394, 151] width 4 height 4
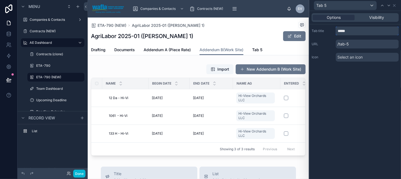
click at [352, 28] on input "*****" at bounding box center [367, 31] width 63 height 9
type input "**********"
click at [394, 3] on div "Addendum B (Housing" at bounding box center [355, 5] width 87 height 11
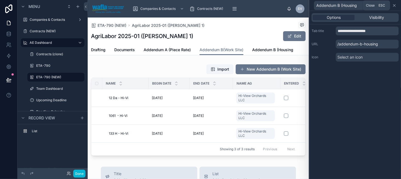
click at [394, 4] on icon at bounding box center [394, 5] width 2 height 2
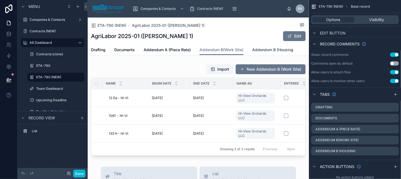
click at [269, 50] on span "Addendum B (Housing" at bounding box center [272, 49] width 41 height 5
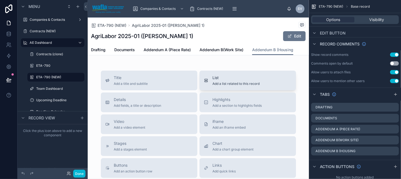
click at [248, 79] on span "List" at bounding box center [236, 77] width 47 height 5
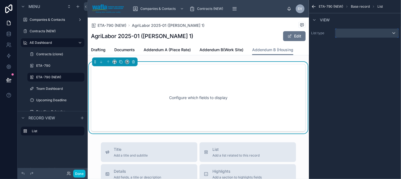
click at [345, 35] on div "scrollable content" at bounding box center [367, 33] width 63 height 9
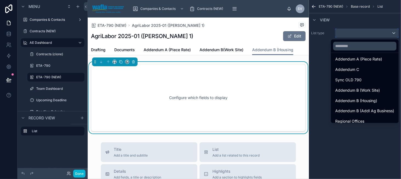
scroll to position [439, 0]
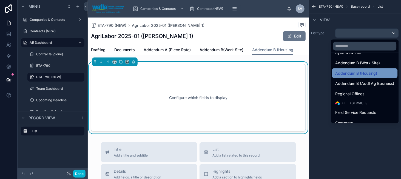
click at [362, 75] on span "Addendum B (Housing)" at bounding box center [357, 73] width 42 height 7
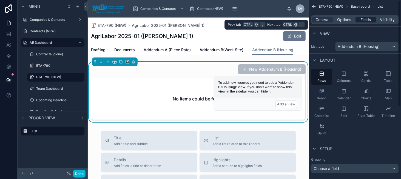
click at [361, 21] on span "Fields" at bounding box center [366, 19] width 10 height 5
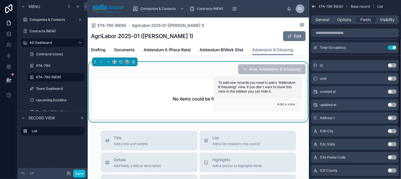
scroll to position [82, 0]
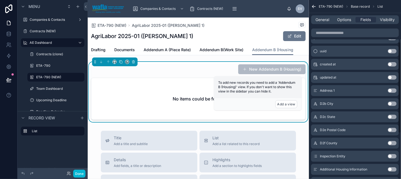
click at [393, 90] on button "Use setting" at bounding box center [392, 91] width 9 height 4
click at [391, 104] on button "Use setting" at bounding box center [392, 104] width 9 height 4
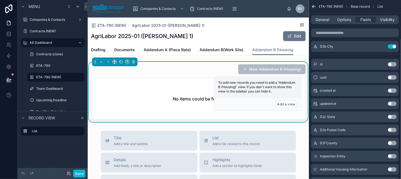
click at [392, 115] on button "Use setting" at bounding box center [392, 117] width 9 height 4
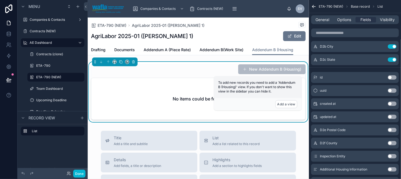
click at [391, 130] on button "Use setting" at bounding box center [392, 130] width 9 height 4
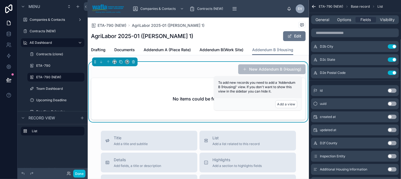
click at [392, 143] on button "Use setting" at bounding box center [392, 143] width 9 height 4
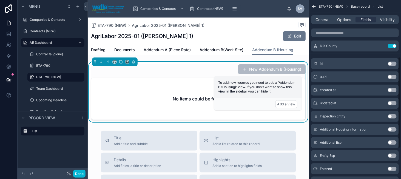
scroll to position [137, 0]
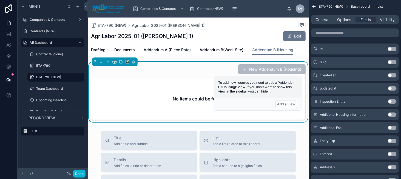
click at [392, 102] on button "Use setting" at bounding box center [392, 102] width 9 height 4
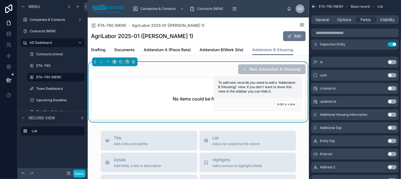
click at [392, 115] on button "Use setting" at bounding box center [392, 115] width 9 height 4
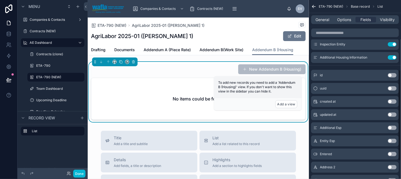
click at [393, 126] on button "Use setting" at bounding box center [392, 128] width 9 height 4
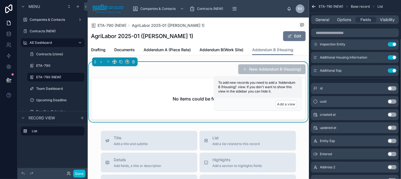
click at [392, 140] on button "Use setting" at bounding box center [392, 141] width 9 height 4
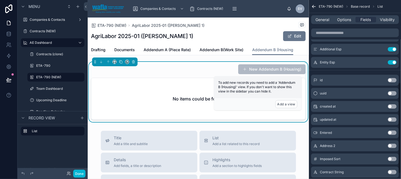
scroll to position [165, 0]
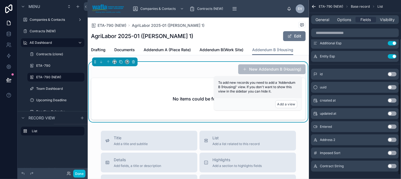
click at [392, 127] on button "Use setting" at bounding box center [392, 127] width 9 height 4
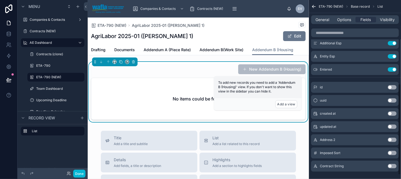
click at [390, 140] on button "Use setting" at bounding box center [392, 140] width 9 height 4
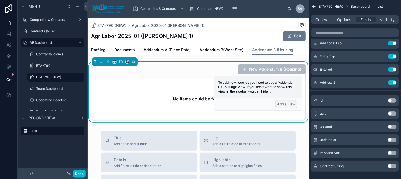
click at [283, 104] on button "Add a view" at bounding box center [287, 104] width 22 height 8
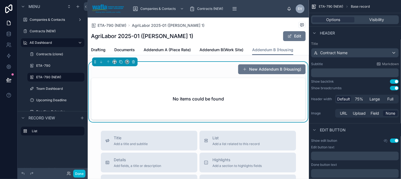
click at [198, 78] on div "No items could be found" at bounding box center [198, 99] width 214 height 42
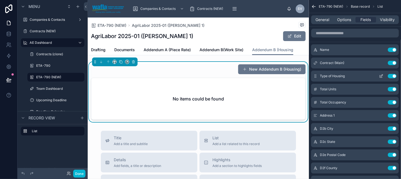
click at [383, 75] on icon "scrollable content" at bounding box center [382, 75] width 1 height 1
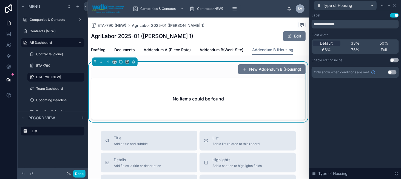
click at [392, 60] on button "Use setting" at bounding box center [394, 60] width 9 height 4
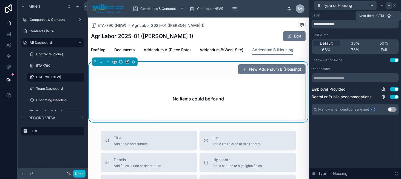
click at [390, 8] on div at bounding box center [389, 5] width 7 height 7
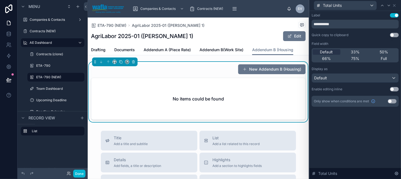
click at [394, 88] on button "Use setting" at bounding box center [394, 89] width 9 height 4
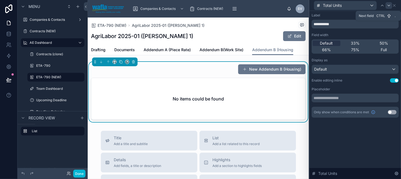
click at [388, 7] on icon at bounding box center [389, 5] width 4 height 4
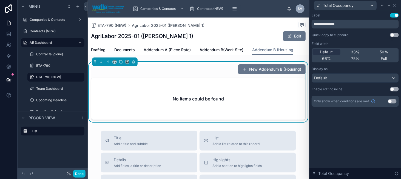
click at [392, 89] on button "Use setting" at bounding box center [394, 89] width 9 height 4
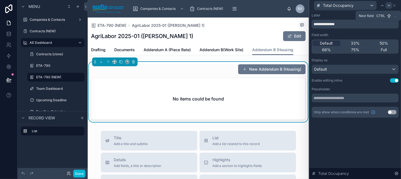
click at [388, 7] on icon at bounding box center [389, 5] width 4 height 4
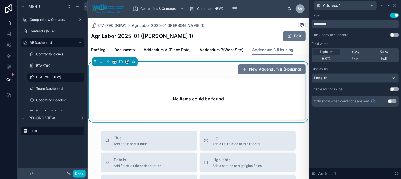
click at [393, 88] on button "Use setting" at bounding box center [394, 89] width 9 height 4
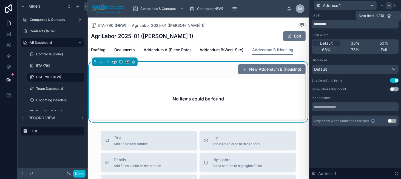
click at [388, 4] on icon at bounding box center [389, 5] width 4 height 4
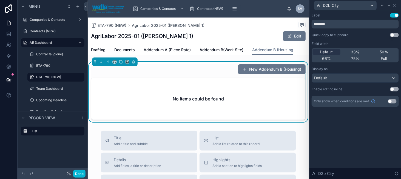
click at [394, 87] on button "Use setting" at bounding box center [394, 89] width 9 height 4
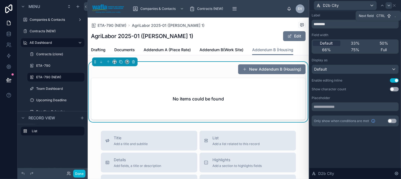
click at [390, 5] on icon at bounding box center [389, 5] width 4 height 4
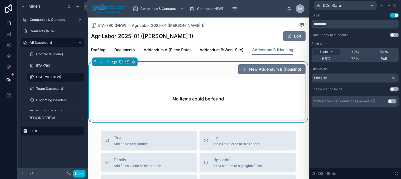
click at [395, 89] on button "Use setting" at bounding box center [394, 89] width 9 height 4
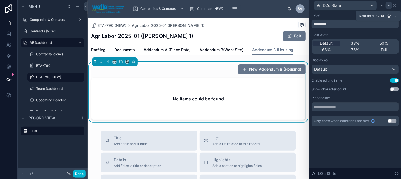
click at [387, 5] on icon at bounding box center [389, 5] width 4 height 4
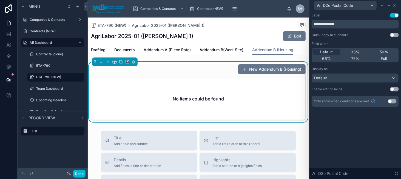
click at [396, 87] on button "Use setting" at bounding box center [394, 89] width 9 height 4
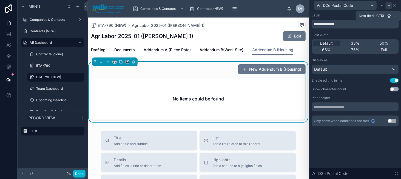
click at [386, 5] on div at bounding box center [389, 5] width 7 height 7
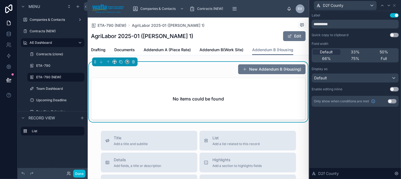
click at [396, 87] on button "Use setting" at bounding box center [394, 89] width 9 height 4
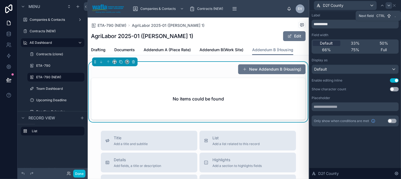
click at [389, 6] on icon at bounding box center [389, 5] width 4 height 4
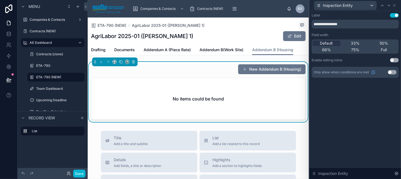
click at [395, 58] on button "Use setting" at bounding box center [394, 60] width 9 height 4
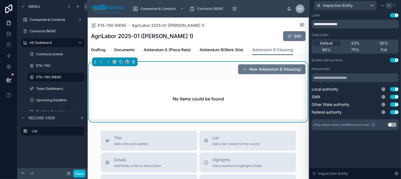
click at [387, 9] on div at bounding box center [389, 5] width 7 height 7
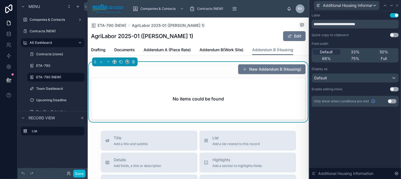
click at [394, 89] on button "Use setting" at bounding box center [394, 89] width 9 height 4
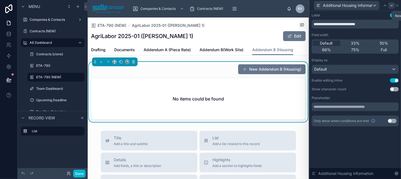
click at [390, 8] on div at bounding box center [392, 5] width 7 height 7
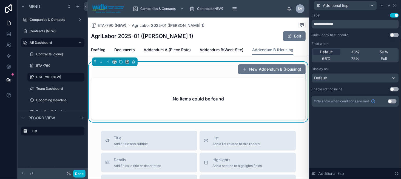
click at [394, 89] on button "Use setting" at bounding box center [394, 89] width 9 height 4
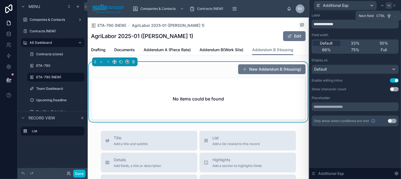
click at [387, 8] on div at bounding box center [389, 5] width 7 height 7
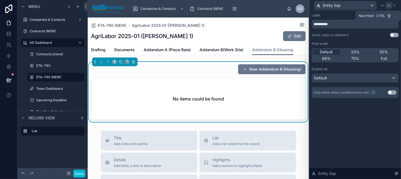
click at [387, 6] on div at bounding box center [389, 5] width 7 height 7
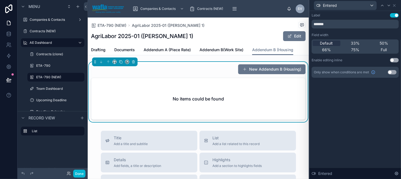
click at [392, 60] on button "Use setting" at bounding box center [394, 60] width 9 height 4
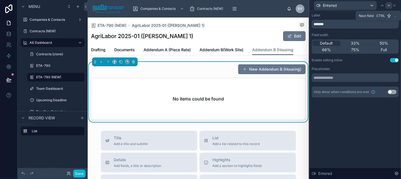
click at [388, 7] on icon at bounding box center [389, 5] width 4 height 4
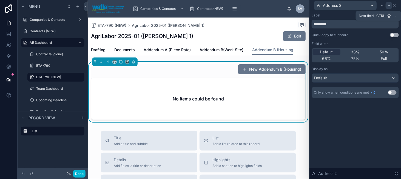
click at [388, 4] on icon at bounding box center [389, 5] width 4 height 4
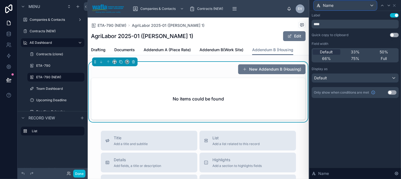
click at [353, 7] on div "Name" at bounding box center [345, 5] width 63 height 9
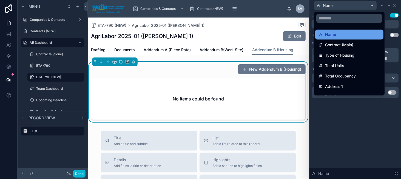
click at [356, 38] on div "Name" at bounding box center [349, 35] width 68 height 10
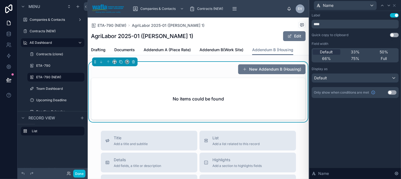
click at [179, 77] on div "New Addendum B (Housing) No items could be found" at bounding box center [198, 92] width 215 height 56
click at [210, 72] on div "New Addendum B (Housing)" at bounding box center [198, 69] width 215 height 10
click at [396, 5] on icon at bounding box center [394, 5] width 4 height 4
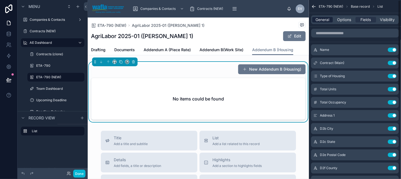
click at [324, 19] on span "General" at bounding box center [323, 19] width 14 height 5
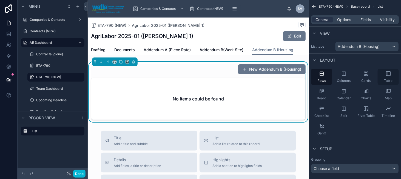
click at [388, 75] on icon "scrollable content" at bounding box center [388, 74] width 0 height 4
click at [369, 22] on span "Fields" at bounding box center [366, 19] width 10 height 5
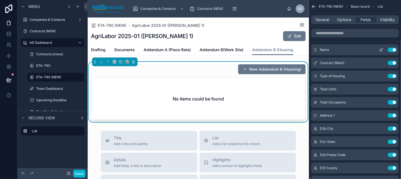
click at [380, 50] on icon "scrollable content" at bounding box center [381, 50] width 4 height 4
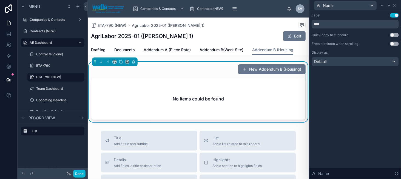
click at [392, 43] on button "Use setting" at bounding box center [394, 44] width 9 height 4
click at [370, 61] on div "Default" at bounding box center [355, 61] width 87 height 9
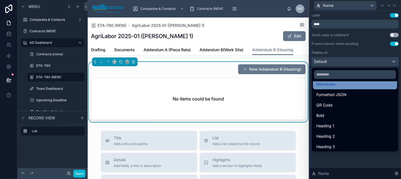
scroll to position [55, 0]
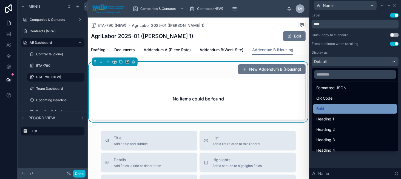
click at [363, 110] on div "Bold" at bounding box center [355, 109] width 78 height 7
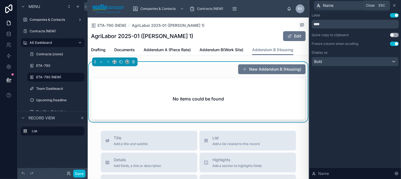
click at [394, 6] on icon at bounding box center [394, 5] width 4 height 4
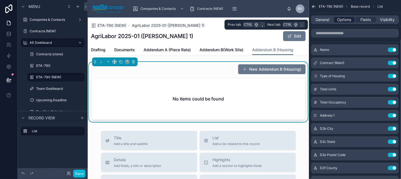
click at [347, 21] on span "Options" at bounding box center [344, 19] width 14 height 5
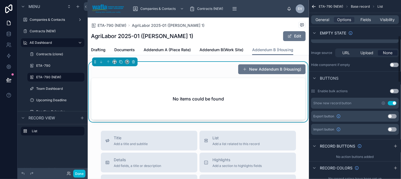
scroll to position [137, 0]
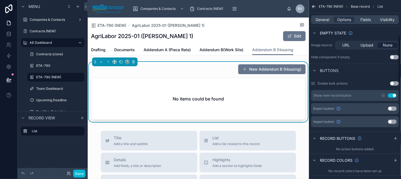
click at [393, 120] on button "Use setting" at bounding box center [392, 122] width 9 height 4
click at [384, 123] on icon "scrollable content" at bounding box center [383, 121] width 3 height 3
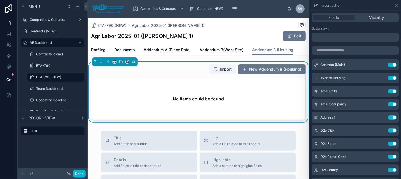
click at [338, 39] on p "﻿" at bounding box center [356, 37] width 84 height 7
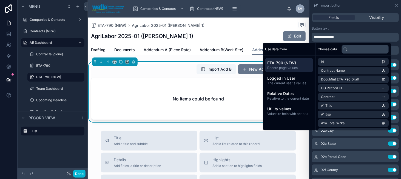
click at [182, 73] on div "Import Add B New Addendum B (Housing)" at bounding box center [198, 69] width 215 height 10
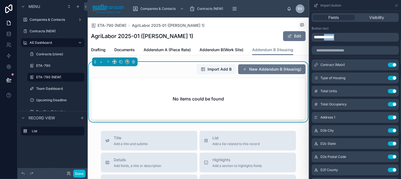
drag, startPoint x: 328, startPoint y: 36, endPoint x: 364, endPoint y: 36, distance: 36.5
click at [364, 36] on p "**********" at bounding box center [356, 37] width 84 height 7
click at [314, 38] on span "******" at bounding box center [319, 37] width 10 height 4
click at [217, 52] on span "Addendum B(Work Site)" at bounding box center [222, 49] width 44 height 5
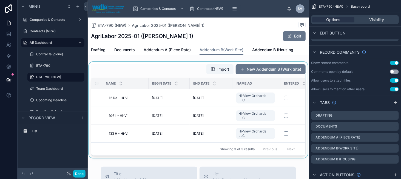
click at [188, 72] on div at bounding box center [198, 110] width 221 height 96
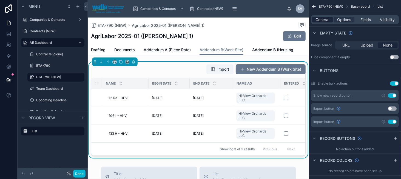
click at [326, 18] on span "General" at bounding box center [323, 19] width 14 height 5
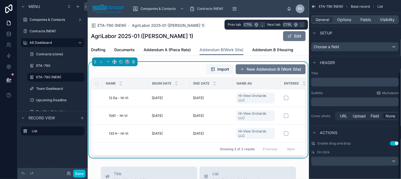
scroll to position [121, 0]
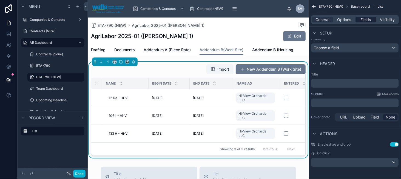
click at [364, 20] on span "Fields" at bounding box center [366, 19] width 10 height 5
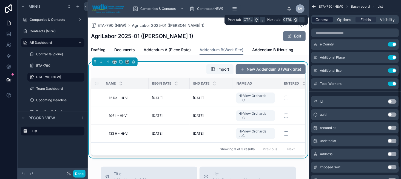
click at [328, 19] on span "General" at bounding box center [323, 19] width 14 height 5
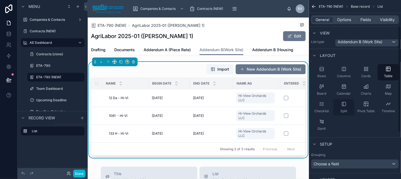
scroll to position [0, 0]
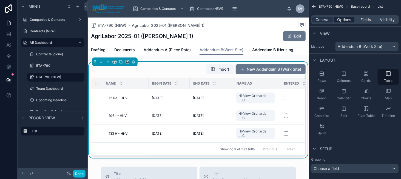
click at [349, 20] on span "Options" at bounding box center [344, 19] width 14 height 5
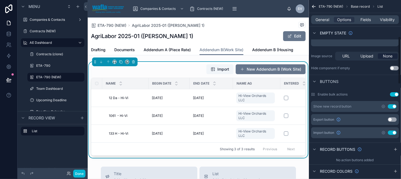
scroll to position [137, 0]
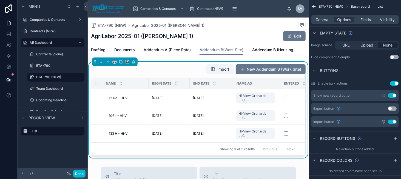
click at [384, 122] on icon "scrollable content" at bounding box center [383, 121] width 1 height 1
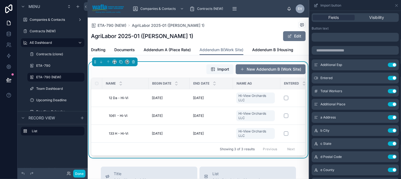
click at [331, 36] on p "﻿" at bounding box center [356, 37] width 84 height 7
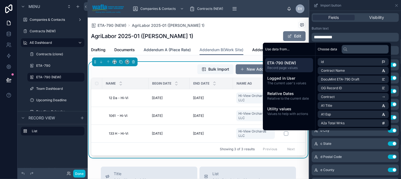
click at [185, 50] on span "Addendum A (Piece Rate)" at bounding box center [167, 49] width 47 height 5
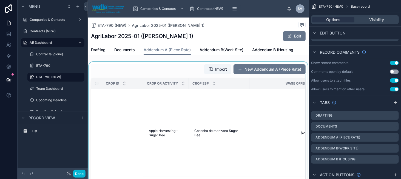
click at [181, 68] on div at bounding box center [198, 138] width 221 height 153
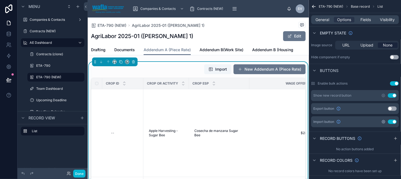
click at [383, 122] on icon "scrollable content" at bounding box center [383, 122] width 4 height 4
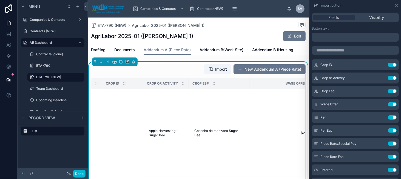
click at [326, 39] on p "﻿" at bounding box center [356, 37] width 84 height 7
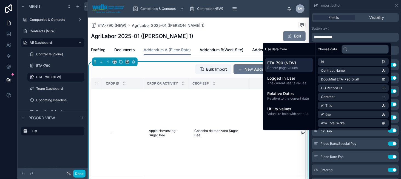
click at [148, 67] on div "Bulk Import New Addendum A (Piece Rate)" at bounding box center [198, 69] width 215 height 10
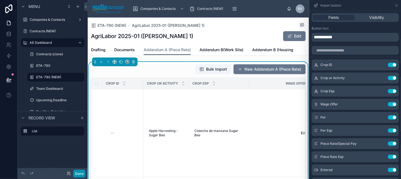
click at [81, 175] on button "Done" at bounding box center [79, 174] width 12 height 8
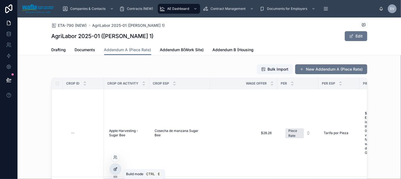
click at [114, 167] on div at bounding box center [115, 169] width 11 height 10
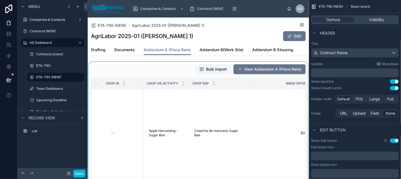
click at [136, 72] on div at bounding box center [198, 138] width 221 height 153
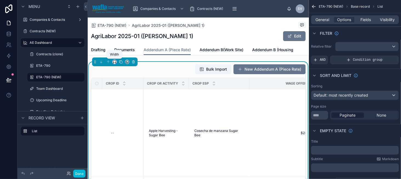
click at [114, 63] on icon at bounding box center [115, 62] width 4 height 4
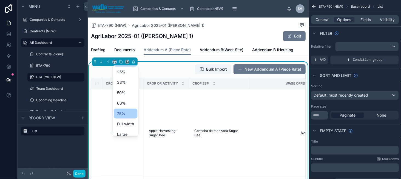
scroll to position [15, 0]
click at [126, 118] on span "Full width" at bounding box center [125, 119] width 17 height 7
click at [208, 50] on span "Addendum B(Work Site)" at bounding box center [222, 49] width 44 height 5
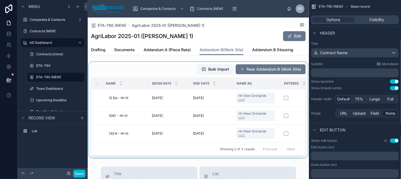
click at [159, 71] on div at bounding box center [198, 110] width 221 height 96
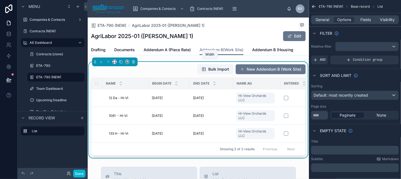
click at [113, 62] on icon at bounding box center [115, 62] width 4 height 4
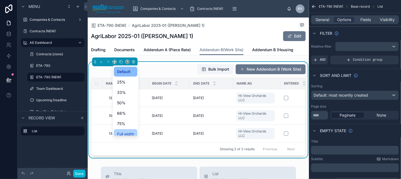
click at [128, 135] on span "Full width" at bounding box center [125, 134] width 17 height 7
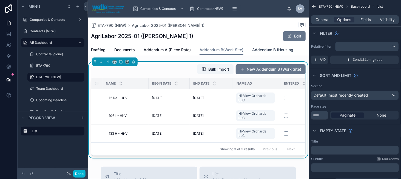
click at [264, 49] on span "Addendum B (Housing" at bounding box center [272, 49] width 41 height 5
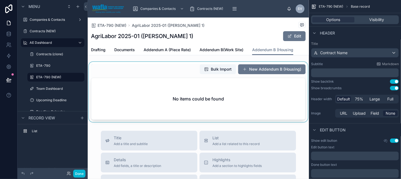
click at [122, 70] on div at bounding box center [198, 92] width 221 height 60
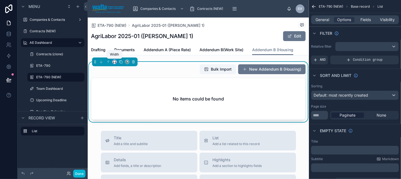
click at [115, 61] on icon at bounding box center [115, 62] width 4 height 4
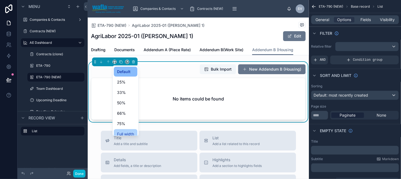
click at [125, 133] on span "Full width" at bounding box center [125, 134] width 17 height 7
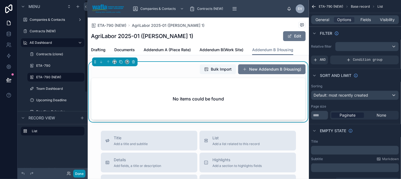
click at [83, 174] on button "Done" at bounding box center [79, 174] width 12 height 8
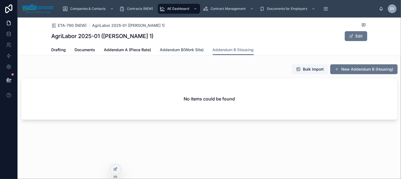
click at [178, 48] on span "Addendum B(Work Site)" at bounding box center [182, 49] width 44 height 5
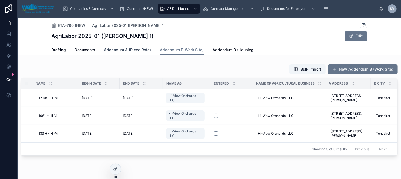
click at [137, 50] on span "Addendum A (Piece Rate)" at bounding box center [127, 49] width 47 height 5
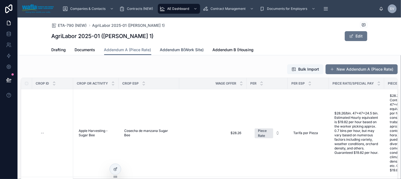
click at [169, 50] on span "Addendum B(Work Site)" at bounding box center [182, 49] width 44 height 5
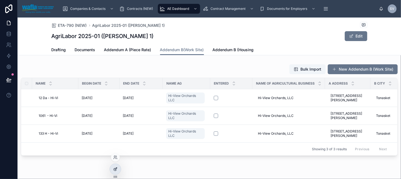
click at [118, 168] on div at bounding box center [115, 169] width 11 height 10
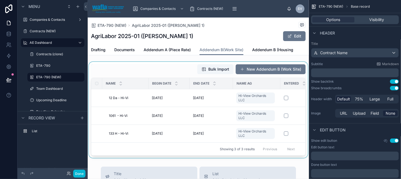
click at [176, 71] on div at bounding box center [198, 110] width 221 height 96
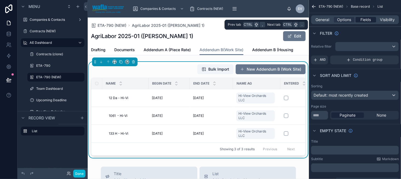
click at [366, 19] on span "Fields" at bounding box center [366, 19] width 10 height 5
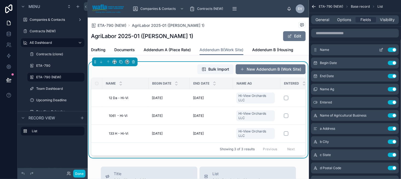
click at [383, 50] on icon "scrollable content" at bounding box center [381, 50] width 4 height 4
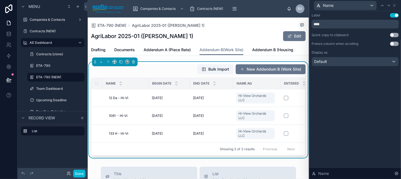
click at [397, 43] on button "Use setting" at bounding box center [394, 44] width 9 height 4
click at [82, 174] on button "Done" at bounding box center [79, 174] width 12 height 8
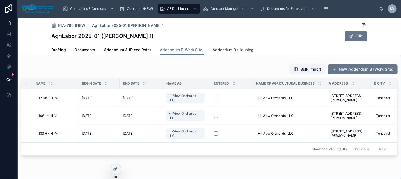
click at [237, 53] on link "Addendum B (Housing" at bounding box center [233, 50] width 41 height 11
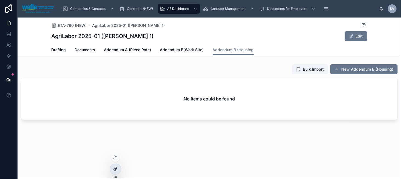
click at [116, 172] on div at bounding box center [115, 169] width 11 height 10
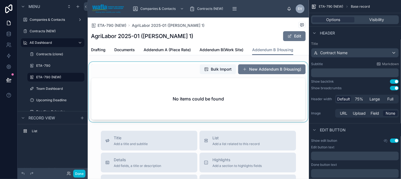
click at [185, 75] on div at bounding box center [198, 92] width 221 height 60
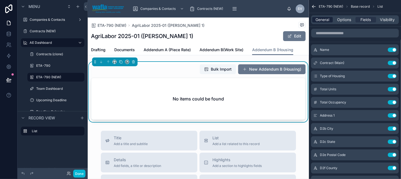
click at [322, 21] on span "General" at bounding box center [323, 19] width 14 height 5
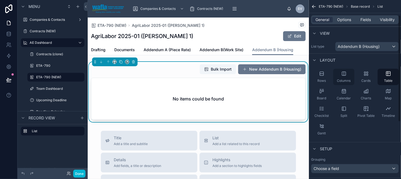
scroll to position [82, 0]
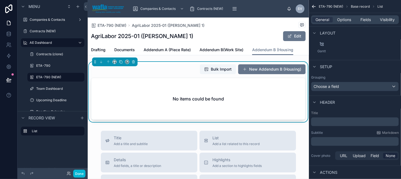
click at [237, 38] on div "AgriLabor 2025-01 ([PERSON_NAME] 1) Edit" at bounding box center [198, 36] width 215 height 10
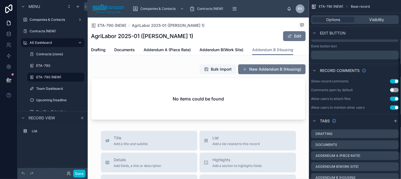
scroll to position [156, 0]
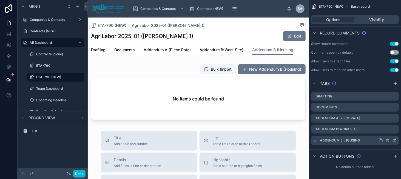
click at [393, 140] on icon "scrollable content" at bounding box center [394, 140] width 4 height 4
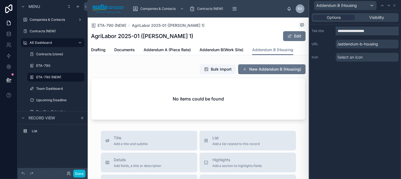
click at [382, 28] on input "**********" at bounding box center [367, 31] width 63 height 9
type input "**********"
click at [337, 74] on div "**********" at bounding box center [356, 95] width 92 height 168
click at [360, 71] on div "**********" at bounding box center [356, 95] width 92 height 168
click at [396, 4] on icon at bounding box center [394, 5] width 4 height 4
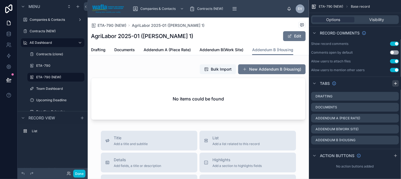
click at [394, 81] on icon "scrollable content" at bounding box center [395, 83] width 4 height 4
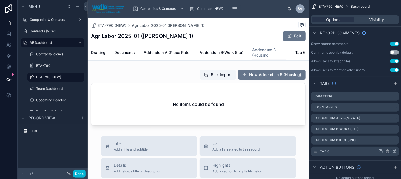
click at [394, 151] on icon "scrollable content" at bounding box center [395, 151] width 2 height 2
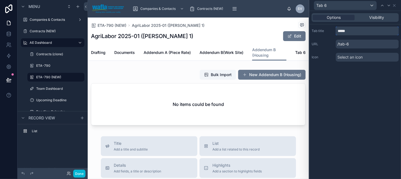
click at [348, 33] on input "*****" at bounding box center [367, 31] width 63 height 9
paste input "**********"
type input "**********"
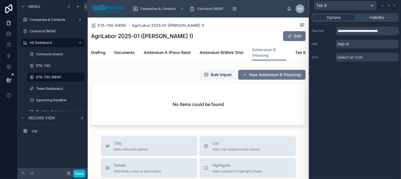
click at [351, 71] on div "**********" at bounding box center [356, 95] width 92 height 168
click at [81, 175] on button "Done" at bounding box center [79, 174] width 12 height 8
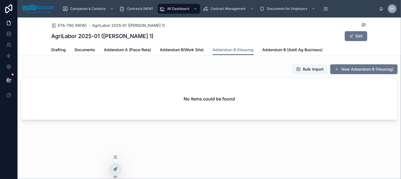
click at [114, 168] on icon at bounding box center [115, 169] width 4 height 4
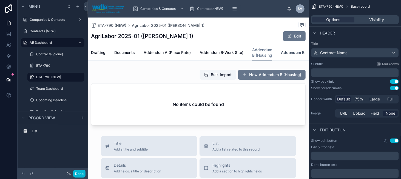
click at [299, 54] on span "Addendum B (Addl Ag Business)" at bounding box center [311, 52] width 60 height 5
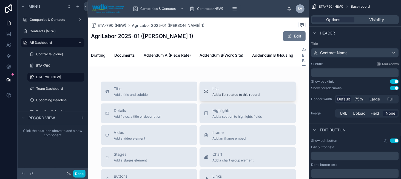
click at [243, 88] on button "List Add a list related to this record" at bounding box center [248, 92] width 97 height 20
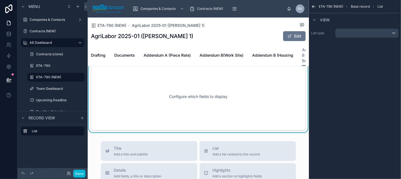
scroll to position [14, 0]
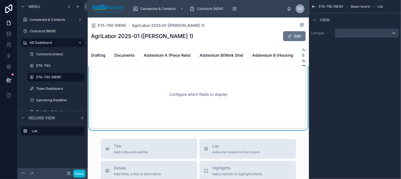
click at [349, 35] on div "scrollable content" at bounding box center [367, 33] width 63 height 9
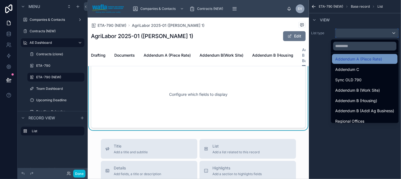
scroll to position [439, 0]
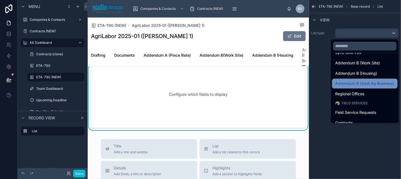
click at [372, 85] on span "Addendum B (Addl Ag Business)" at bounding box center [365, 83] width 59 height 7
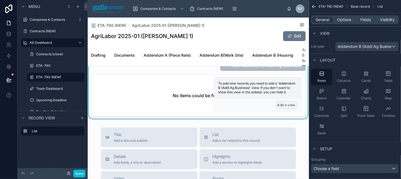
click at [287, 106] on button "Add a view" at bounding box center [287, 105] width 22 height 8
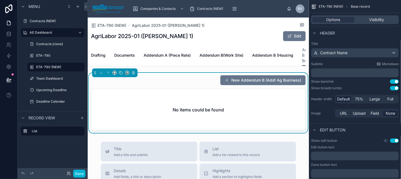
click at [202, 84] on div "New Addendum B (Addl Ag Business)" at bounding box center [198, 80] width 215 height 10
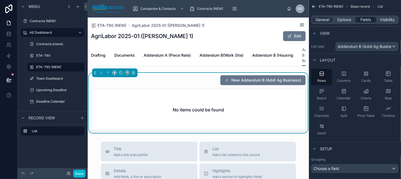
click at [361, 21] on span "Fields" at bounding box center [366, 19] width 10 height 5
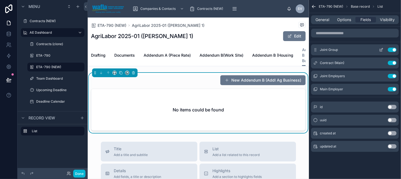
click at [382, 51] on icon "scrollable content" at bounding box center [381, 50] width 4 height 4
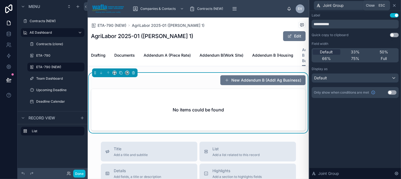
click at [395, 5] on icon at bounding box center [394, 5] width 2 height 2
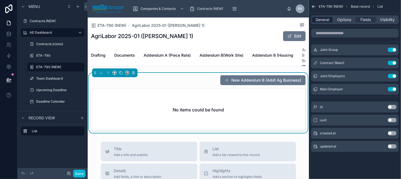
click at [318, 18] on span "General" at bounding box center [323, 19] width 14 height 5
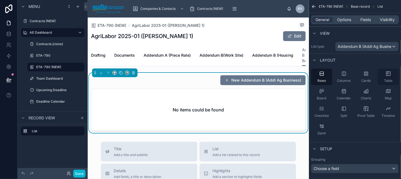
click at [386, 80] on span "Table" at bounding box center [388, 81] width 9 height 4
click at [115, 75] on icon at bounding box center [115, 73] width 4 height 4
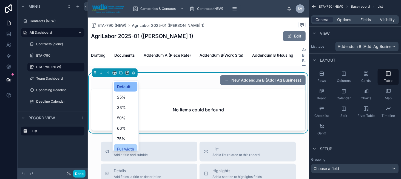
click at [132, 145] on div "Full width" at bounding box center [126, 150] width 24 height 10
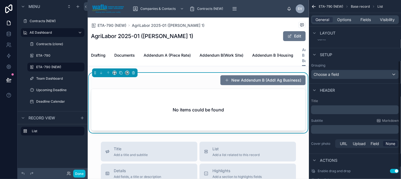
scroll to position [110, 0]
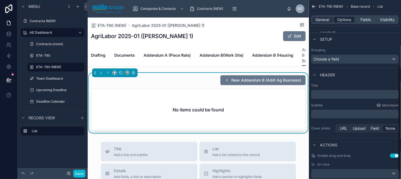
click at [347, 21] on span "Options" at bounding box center [344, 19] width 14 height 5
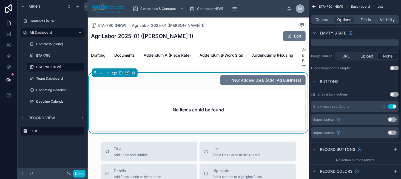
scroll to position [137, 0]
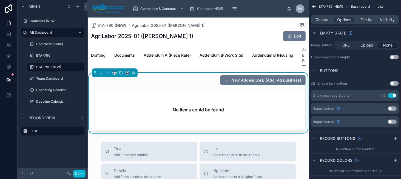
click at [383, 95] on icon "scrollable content" at bounding box center [383, 95] width 1 height 1
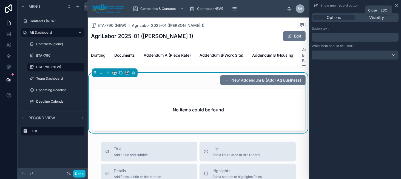
click at [397, 4] on icon at bounding box center [397, 5] width 4 height 4
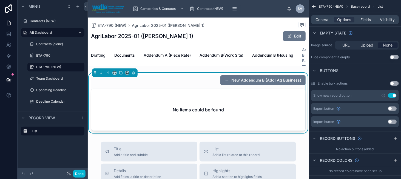
click at [393, 122] on button "Use setting" at bounding box center [392, 122] width 9 height 4
click at [385, 121] on icon "scrollable content" at bounding box center [383, 122] width 4 height 4
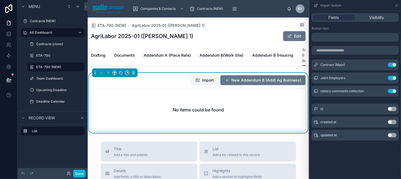
click at [318, 35] on p "﻿" at bounding box center [356, 37] width 84 height 7
click at [156, 82] on div "Bulk Import New Addendum B (Addl Ag Business)" at bounding box center [198, 80] width 215 height 10
click at [396, 6] on icon at bounding box center [397, 5] width 4 height 4
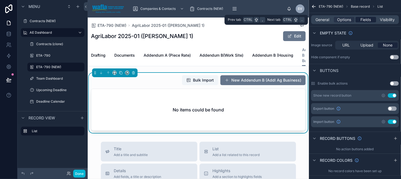
click at [365, 21] on span "Fields" at bounding box center [366, 19] width 10 height 5
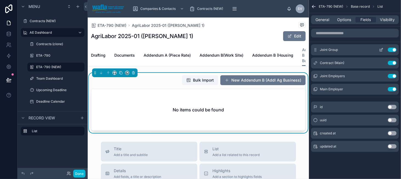
click at [383, 51] on icon "scrollable content" at bounding box center [381, 50] width 4 height 4
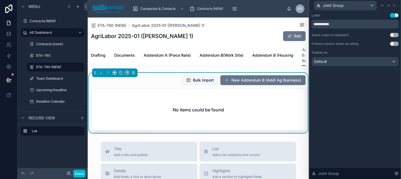
click at [393, 45] on button "Use setting" at bounding box center [394, 44] width 9 height 4
click at [391, 6] on div at bounding box center [389, 5] width 7 height 7
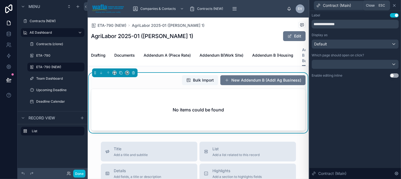
click at [395, 4] on icon at bounding box center [394, 5] width 4 height 4
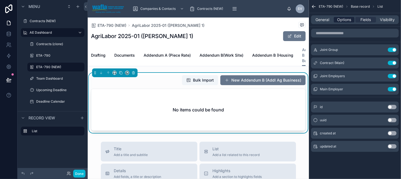
click at [347, 22] on span "Options" at bounding box center [344, 19] width 14 height 5
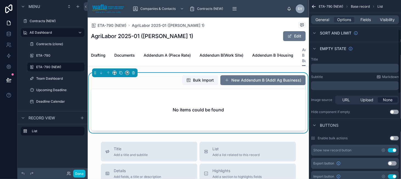
scroll to position [110, 0]
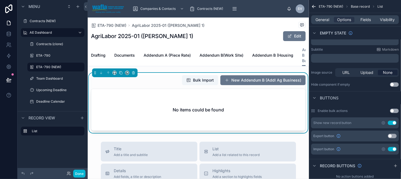
click at [395, 111] on button "Use setting" at bounding box center [394, 111] width 9 height 4
click at [363, 22] on span "Fields" at bounding box center [366, 19] width 10 height 5
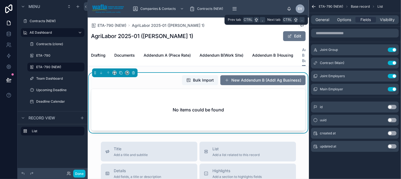
scroll to position [0, 0]
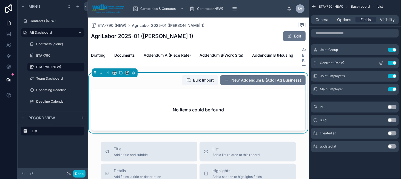
click at [380, 61] on icon "scrollable content" at bounding box center [381, 63] width 4 height 4
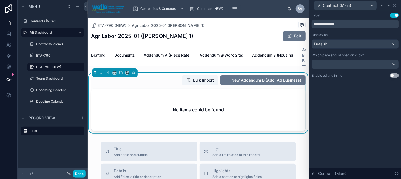
click at [393, 75] on button "Use setting" at bounding box center [394, 75] width 9 height 4
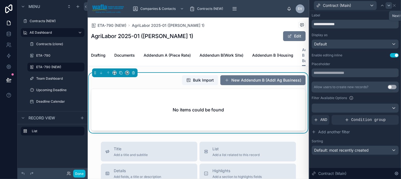
click at [387, 5] on icon at bounding box center [389, 5] width 4 height 4
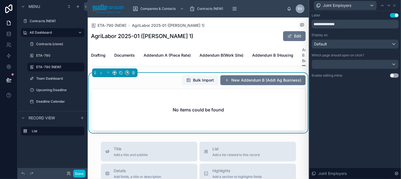
click at [395, 73] on div "Enable editing inline Use setting" at bounding box center [355, 75] width 87 height 4
click at [395, 76] on button "Use setting" at bounding box center [394, 75] width 9 height 4
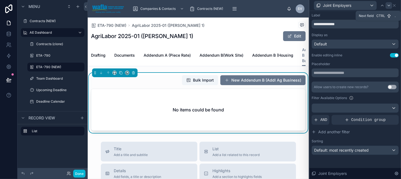
click at [389, 4] on icon at bounding box center [389, 5] width 4 height 4
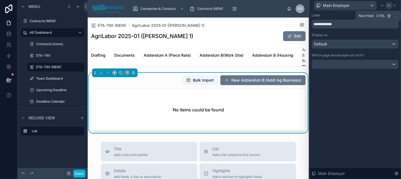
click at [391, 5] on icon at bounding box center [389, 5] width 4 height 4
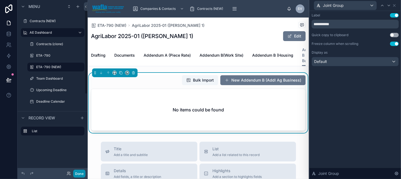
click at [80, 172] on button "Done" at bounding box center [79, 174] width 12 height 8
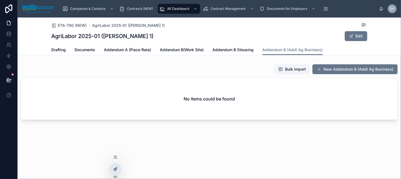
click at [117, 169] on icon at bounding box center [115, 169] width 4 height 4
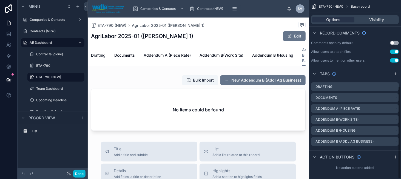
scroll to position [167, 0]
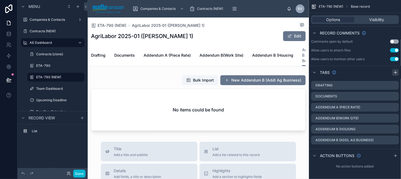
click at [395, 74] on icon "scrollable content" at bounding box center [395, 72] width 4 height 4
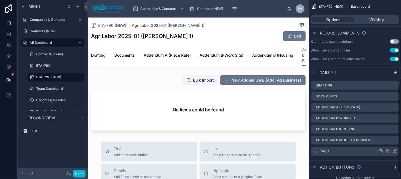
click at [396, 150] on icon "scrollable content" at bounding box center [395, 150] width 1 height 1
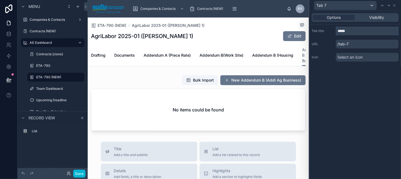
click at [340, 33] on input "*****" at bounding box center [367, 31] width 63 height 9
paste input "*****"
type input "**********"
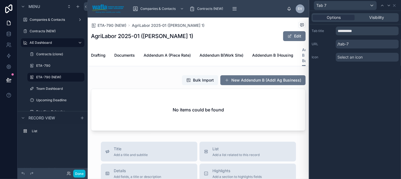
click at [353, 72] on div "**********" at bounding box center [356, 95] width 92 height 168
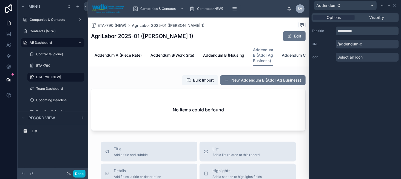
click at [290, 55] on span "Addendum C" at bounding box center [294, 55] width 24 height 5
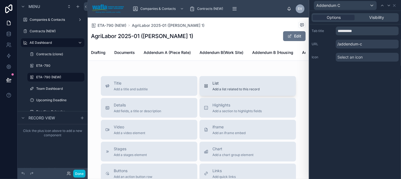
click at [210, 92] on div "List Add a list related to this record" at bounding box center [248, 86] width 88 height 11
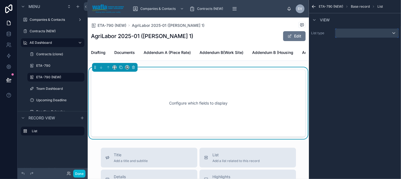
click at [352, 32] on div "scrollable content" at bounding box center [367, 33] width 63 height 9
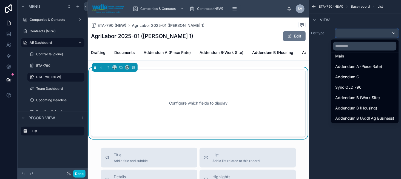
scroll to position [411, 0]
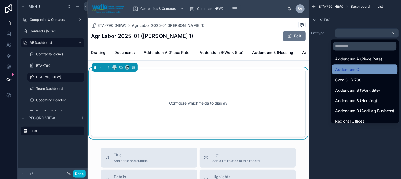
click at [379, 72] on div "Addendum C" at bounding box center [365, 69] width 59 height 7
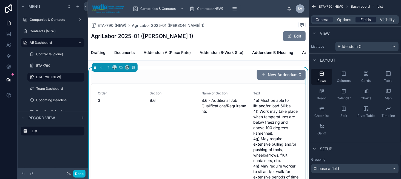
click at [361, 21] on span "Fields" at bounding box center [366, 19] width 10 height 5
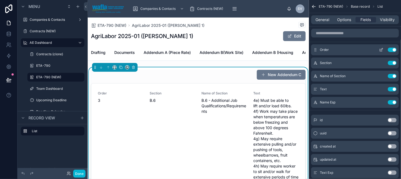
click at [389, 50] on button "Use setting" at bounding box center [392, 50] width 9 height 4
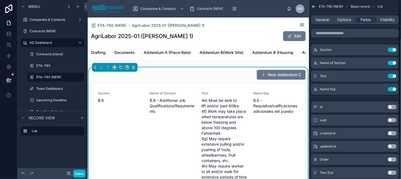
click at [389, 50] on button "Use setting" at bounding box center [392, 50] width 9 height 4
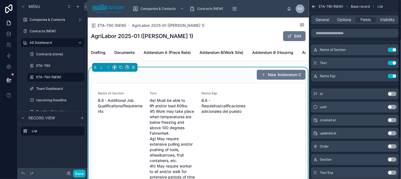
click at [389, 50] on button "Use setting" at bounding box center [392, 50] width 9 height 4
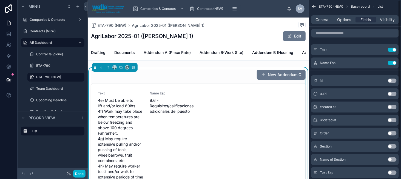
click at [389, 50] on button "Use setting" at bounding box center [392, 50] width 9 height 4
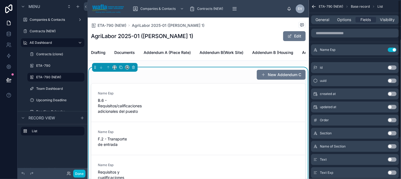
click at [389, 50] on button "Use setting" at bounding box center [392, 50] width 9 height 4
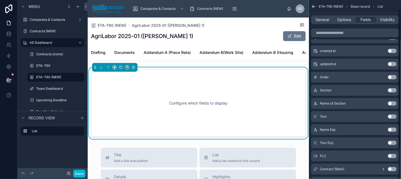
scroll to position [0, 0]
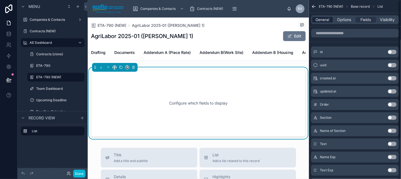
click at [323, 19] on span "General" at bounding box center [323, 19] width 14 height 5
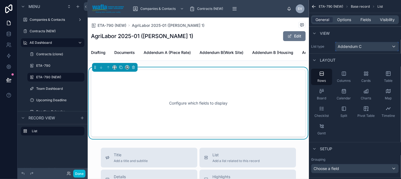
click at [343, 45] on span "Addendum C" at bounding box center [350, 46] width 24 height 5
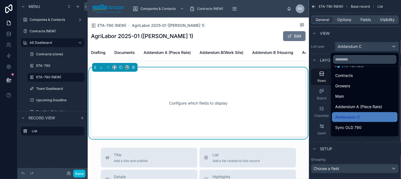
scroll to position [384, 0]
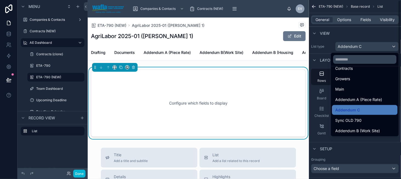
click at [361, 36] on div "scrollable content" at bounding box center [200, 89] width 401 height 179
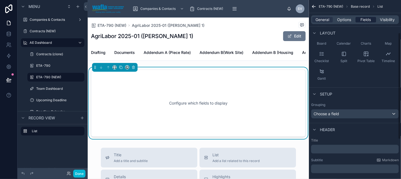
click at [371, 18] on span "Fields" at bounding box center [366, 19] width 10 height 5
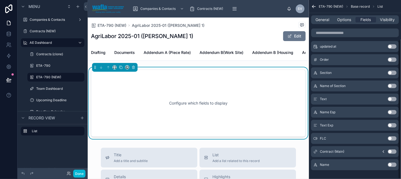
scroll to position [51, 0]
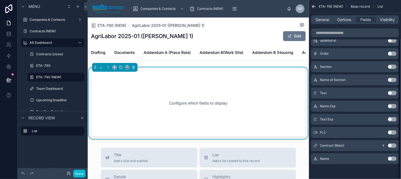
click at [393, 158] on button "Use setting" at bounding box center [392, 159] width 9 height 4
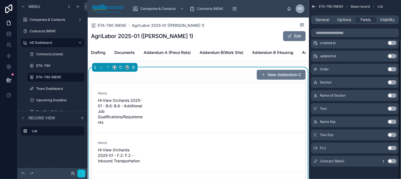
scroll to position [53, 0]
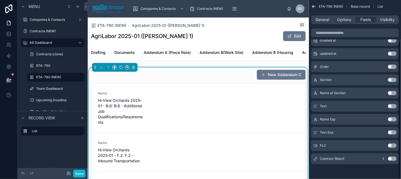
click at [393, 159] on button "Use setting" at bounding box center [392, 159] width 9 height 4
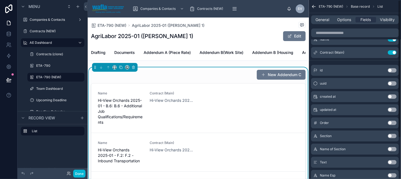
scroll to position [0, 0]
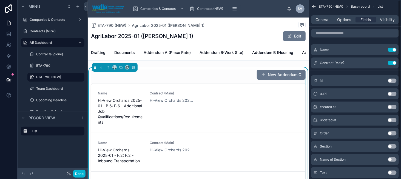
click at [393, 134] on button "Use setting" at bounding box center [392, 133] width 9 height 4
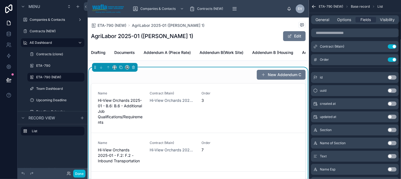
scroll to position [27, 0]
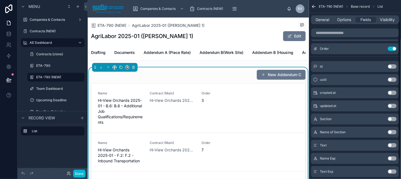
click at [394, 120] on button "Use setting" at bounding box center [392, 119] width 9 height 4
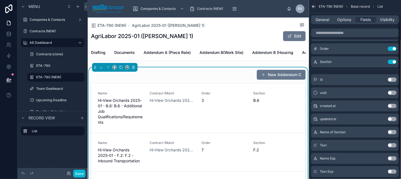
scroll to position [53, 0]
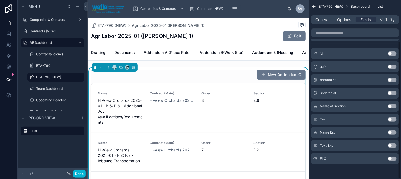
click at [395, 104] on button "Use setting" at bounding box center [392, 106] width 9 height 4
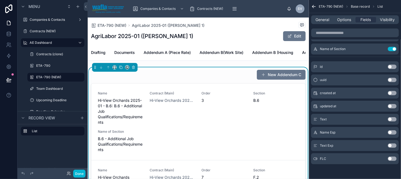
click at [392, 119] on button "Use setting" at bounding box center [392, 119] width 9 height 4
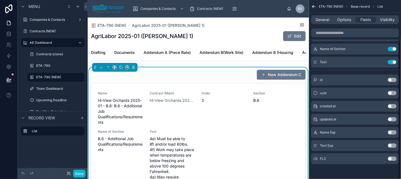
drag, startPoint x: 389, startPoint y: 134, endPoint x: 225, endPoint y: 3, distance: 210.4
click at [389, 134] on button "Use setting" at bounding box center [392, 133] width 9 height 4
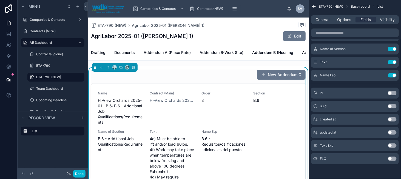
click at [393, 146] on button "Use setting" at bounding box center [392, 146] width 9 height 4
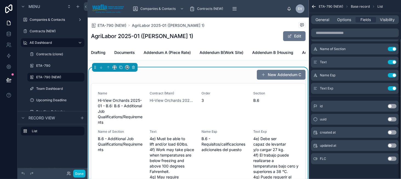
drag, startPoint x: 395, startPoint y: 158, endPoint x: 387, endPoint y: 157, distance: 7.7
click at [395, 158] on button "Use setting" at bounding box center [392, 159] width 9 height 4
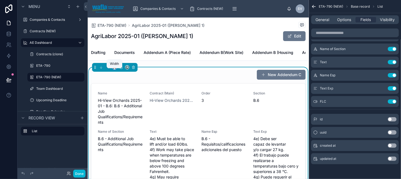
click at [115, 69] on icon at bounding box center [115, 68] width 4 height 4
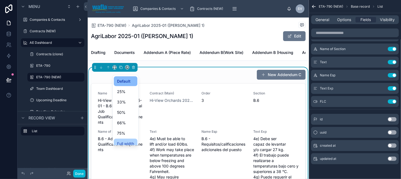
click at [125, 141] on span "Full width" at bounding box center [125, 144] width 17 height 7
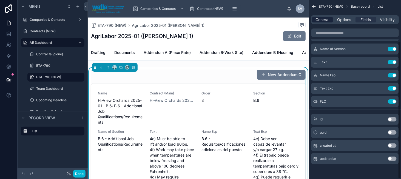
click at [324, 19] on span "General" at bounding box center [323, 19] width 14 height 5
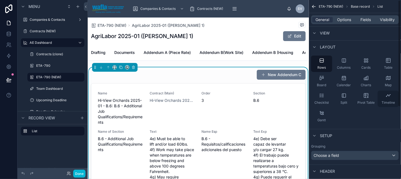
scroll to position [0, 0]
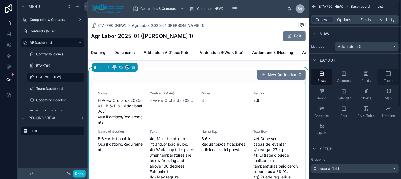
click at [390, 83] on div "Table" at bounding box center [388, 77] width 21 height 16
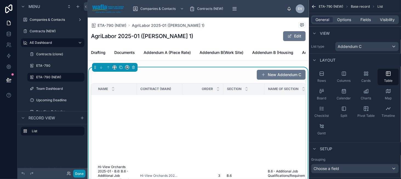
click at [78, 175] on button "Done" at bounding box center [79, 174] width 12 height 8
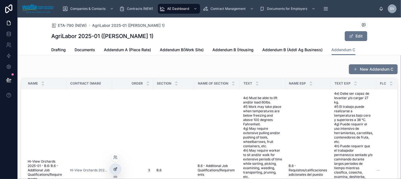
click at [114, 169] on icon at bounding box center [115, 169] width 4 height 4
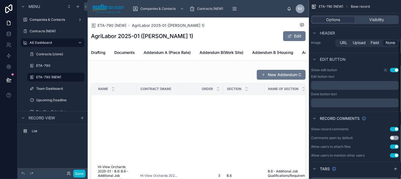
scroll to position [82, 0]
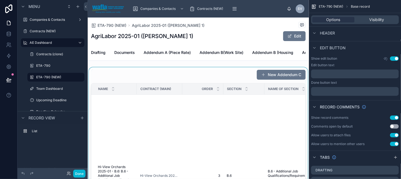
click at [219, 73] on div at bounding box center [198, 143] width 221 height 153
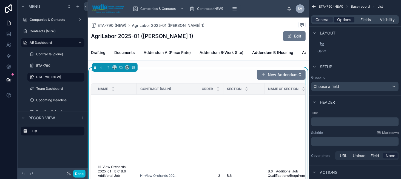
click at [344, 22] on span "Options" at bounding box center [344, 19] width 14 height 5
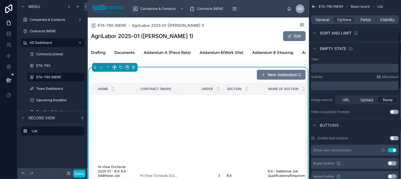
scroll to position [137, 0]
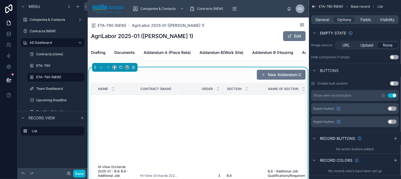
click at [391, 123] on button "Use setting" at bounding box center [392, 122] width 9 height 4
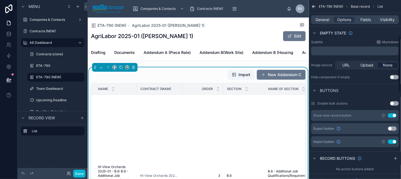
scroll to position [110, 0]
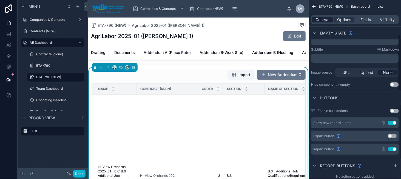
click at [322, 21] on span "General" at bounding box center [323, 19] width 14 height 5
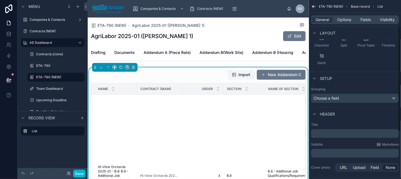
scroll to position [39, 0]
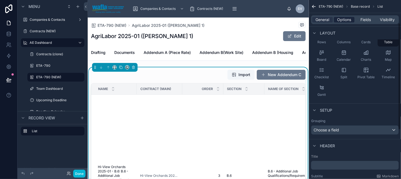
click at [345, 22] on span "Options" at bounding box center [344, 19] width 14 height 5
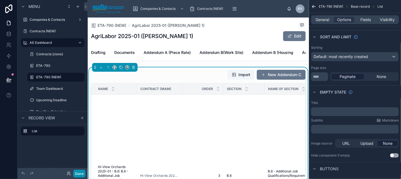
click at [80, 173] on button "Done" at bounding box center [79, 174] width 12 height 8
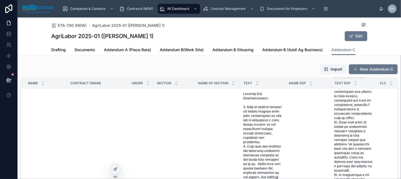
scroll to position [548, 0]
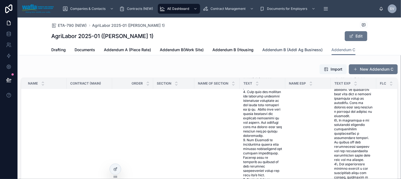
click at [279, 48] on span "Addendum B (Addl Ag Business)" at bounding box center [293, 49] width 60 height 5
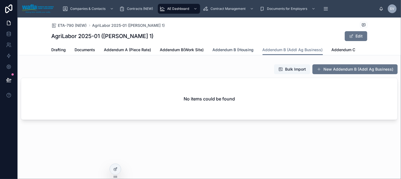
click at [230, 50] on span "Addendum B (Housing" at bounding box center [233, 49] width 41 height 5
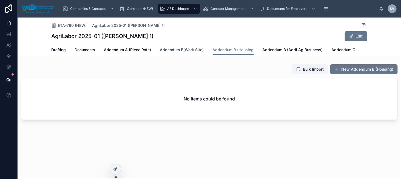
click at [196, 49] on span "Addendum B(Work Site)" at bounding box center [182, 49] width 44 height 5
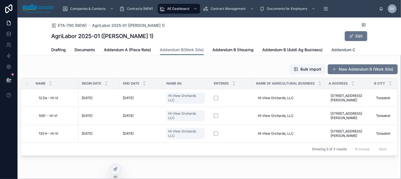
click at [332, 49] on span "Addendum C" at bounding box center [344, 49] width 24 height 5
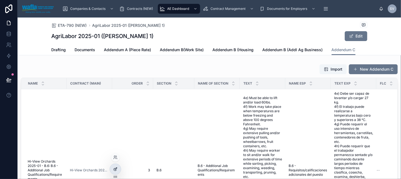
click at [112, 169] on div at bounding box center [115, 169] width 11 height 10
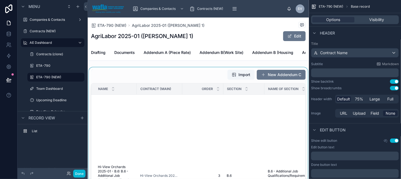
click at [193, 77] on div at bounding box center [198, 143] width 221 height 153
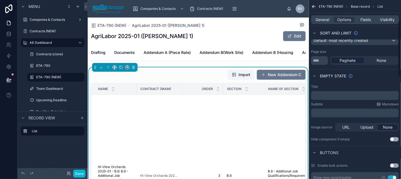
scroll to position [110, 0]
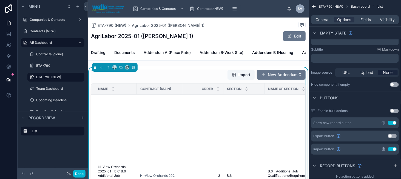
click at [384, 149] on icon "scrollable content" at bounding box center [383, 149] width 4 height 4
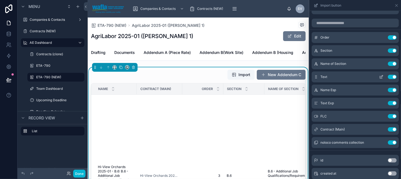
scroll to position [0, 0]
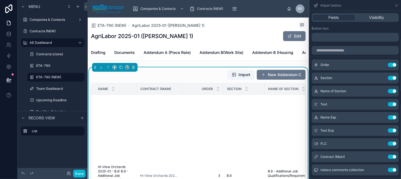
click at [338, 36] on p "﻿" at bounding box center [356, 37] width 84 height 7
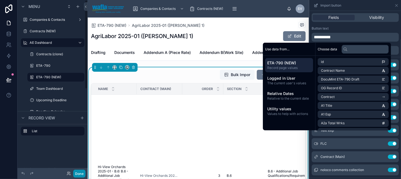
click at [83, 172] on button "Done" at bounding box center [79, 174] width 12 height 8
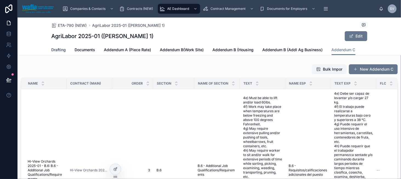
click at [54, 47] on link "Drafting" at bounding box center [59, 50] width 15 height 11
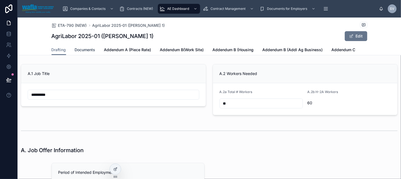
click at [81, 48] on span "Documents" at bounding box center [85, 49] width 21 height 5
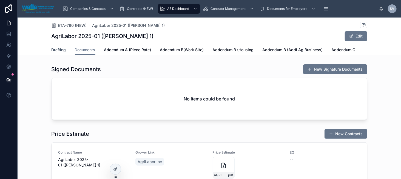
click at [58, 48] on span "Drafting" at bounding box center [59, 49] width 15 height 5
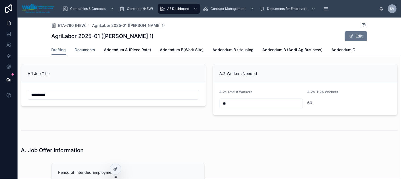
click at [90, 50] on span "Documents" at bounding box center [85, 49] width 21 height 5
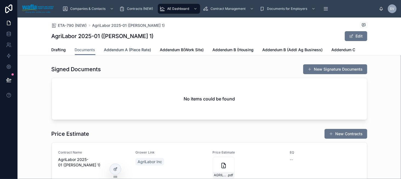
click at [119, 51] on span "Addendum A (Piece Rate)" at bounding box center [127, 49] width 47 height 5
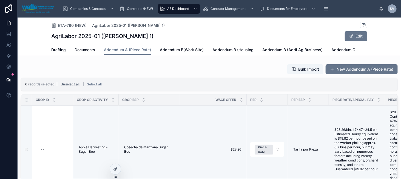
click at [70, 84] on button "Unselect all" at bounding box center [70, 84] width 23 height 9
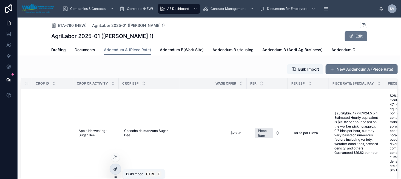
click at [117, 168] on icon at bounding box center [116, 169] width 2 height 2
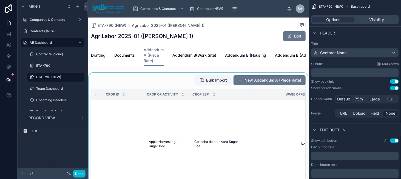
click at [150, 90] on div at bounding box center [198, 149] width 221 height 153
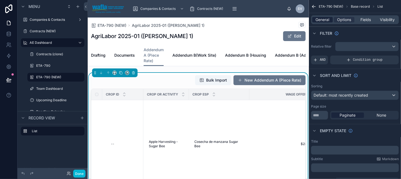
click at [321, 20] on span "General" at bounding box center [323, 19] width 14 height 5
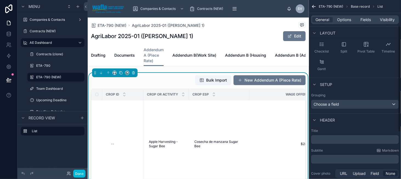
scroll to position [82, 0]
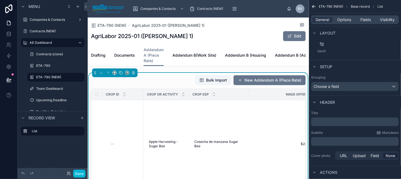
click at [327, 124] on p "﻿" at bounding box center [355, 121] width 84 height 5
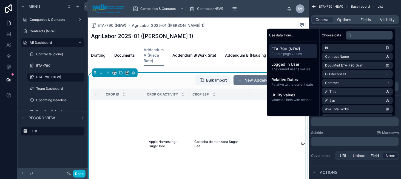
click at [323, 145] on div "﻿" at bounding box center [355, 141] width 88 height 9
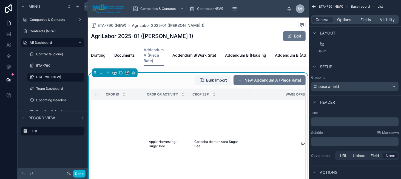
click at [326, 141] on p "﻿" at bounding box center [355, 141] width 84 height 5
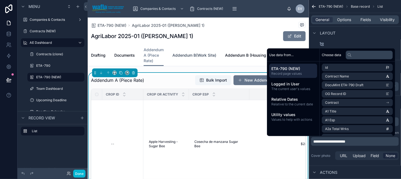
drag, startPoint x: 188, startPoint y: 51, endPoint x: 194, endPoint y: 53, distance: 6.9
click at [194, 53] on span "Addendum B(Work Site)" at bounding box center [194, 55] width 44 height 5
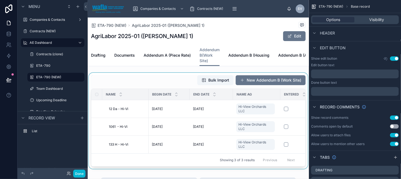
click at [157, 84] on div at bounding box center [198, 121] width 221 height 96
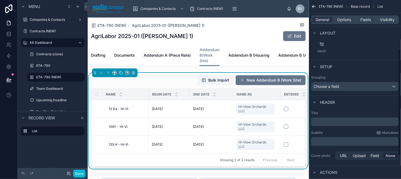
click at [325, 139] on p "﻿" at bounding box center [355, 141] width 84 height 5
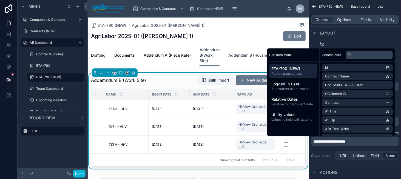
click at [240, 54] on span "Addendum B (Housing" at bounding box center [248, 55] width 41 height 5
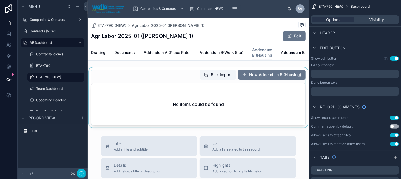
click at [140, 88] on div at bounding box center [198, 97] width 221 height 60
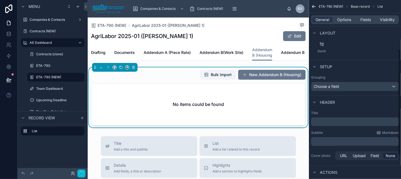
click at [321, 139] on p "﻿" at bounding box center [355, 141] width 84 height 5
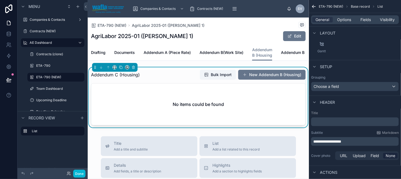
scroll to position [0, 72]
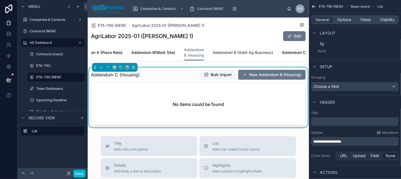
click at [231, 54] on span "Addendum B (Addl Ag Business)" at bounding box center [243, 52] width 60 height 5
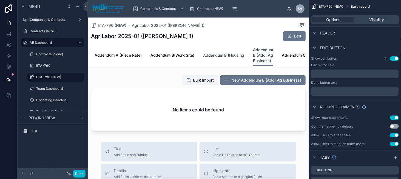
scroll to position [0, 54]
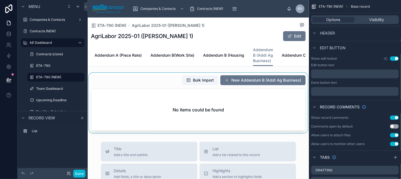
click at [152, 81] on div at bounding box center [198, 103] width 221 height 60
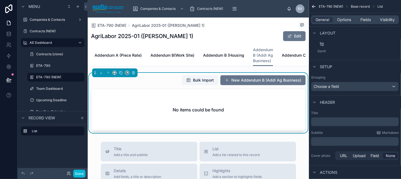
click at [325, 141] on p "﻿" at bounding box center [355, 141] width 84 height 5
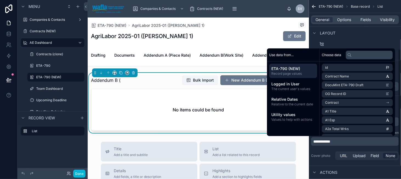
click at [356, 43] on div "Rows Columns Cards Table Board Calendar Charts Map Checklist Split Pivot Table …" at bounding box center [355, 20] width 92 height 73
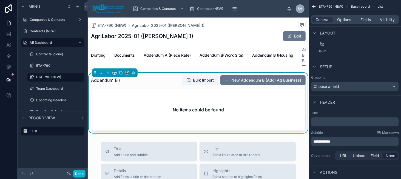
click at [152, 82] on div "Addendum B ( Bulk Import New Addendum B (Addl Ag Business)" at bounding box center [198, 80] width 215 height 10
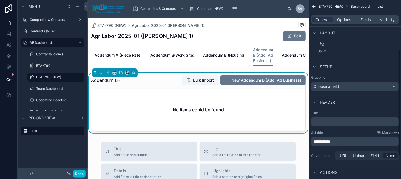
click at [341, 141] on p "**********" at bounding box center [355, 141] width 84 height 5
click at [361, 141] on p "**********" at bounding box center [355, 141] width 84 height 5
click at [282, 54] on span "Addendum C" at bounding box center [294, 55] width 24 height 5
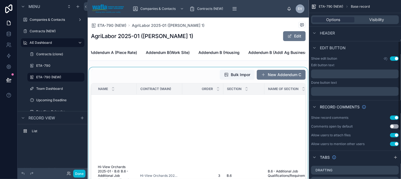
click at [172, 77] on div at bounding box center [198, 143] width 221 height 153
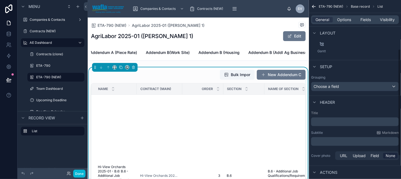
click at [326, 143] on p "﻿" at bounding box center [355, 141] width 84 height 5
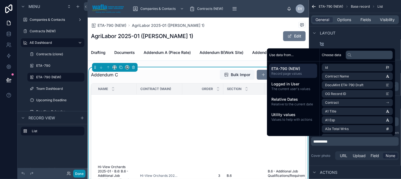
click at [77, 174] on button "Done" at bounding box center [79, 174] width 12 height 8
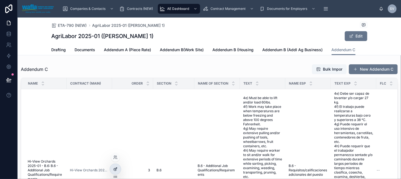
click at [112, 172] on div at bounding box center [115, 169] width 11 height 10
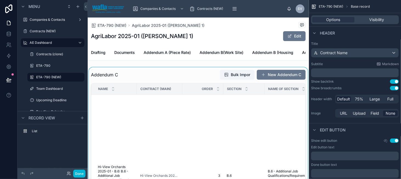
click at [186, 82] on div at bounding box center [198, 143] width 221 height 153
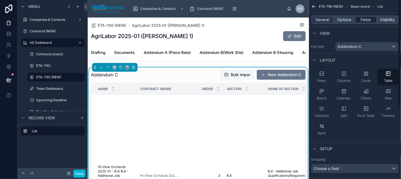
click at [364, 18] on span "Fields" at bounding box center [366, 19] width 10 height 5
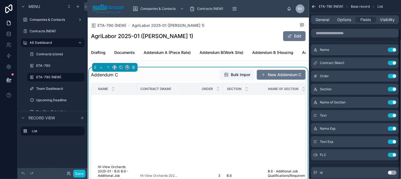
scroll to position [53, 0]
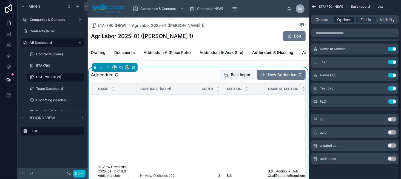
click at [343, 19] on span "Options" at bounding box center [344, 19] width 14 height 5
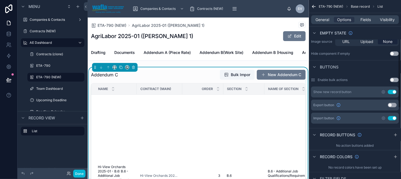
scroll to position [163, 0]
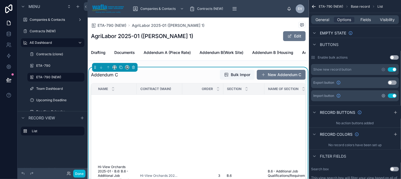
click at [384, 97] on icon "scrollable content" at bounding box center [383, 95] width 3 height 3
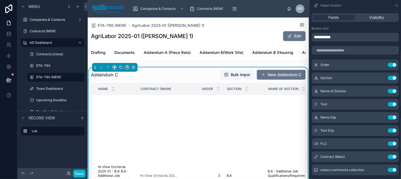
click at [342, 40] on p "**********" at bounding box center [356, 37] width 84 height 7
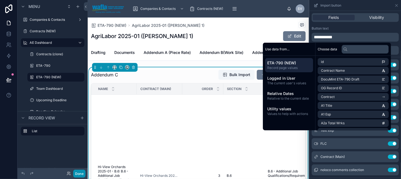
click at [81, 175] on button "Done" at bounding box center [79, 174] width 12 height 8
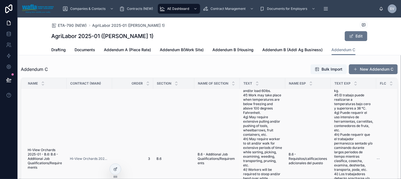
scroll to position [0, 0]
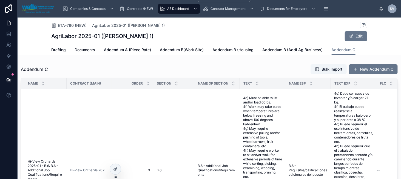
click at [168, 9] on span "AE Dashboard" at bounding box center [178, 9] width 22 height 4
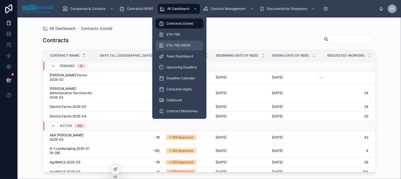
click at [178, 47] on span "ETA-790 (NEW)" at bounding box center [178, 45] width 24 height 4
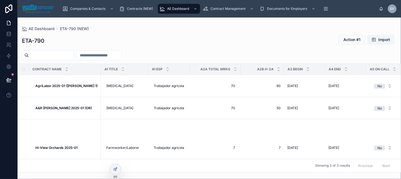
click at [114, 44] on div "ETA-790 Action #1 Import" at bounding box center [209, 41] width 375 height 13
click at [119, 169] on div at bounding box center [115, 169] width 11 height 10
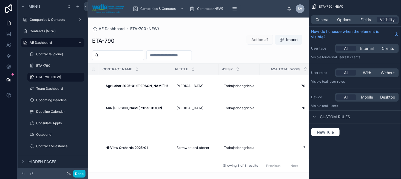
click at [264, 52] on div at bounding box center [198, 99] width 221 height 162
click at [343, 21] on span "Options" at bounding box center [344, 19] width 14 height 5
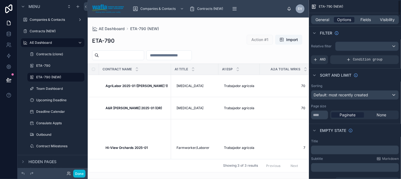
click at [344, 20] on span "Options" at bounding box center [344, 19] width 14 height 5
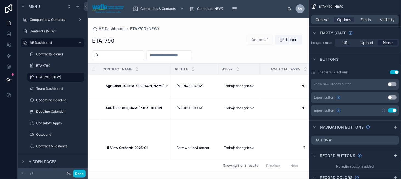
scroll to position [165, 0]
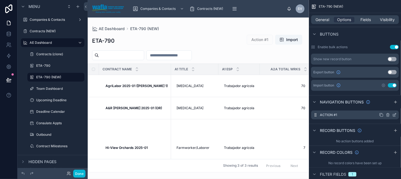
click at [387, 114] on icon "scrollable content" at bounding box center [388, 115] width 2 height 2
click at [385, 107] on icon at bounding box center [386, 106] width 4 height 4
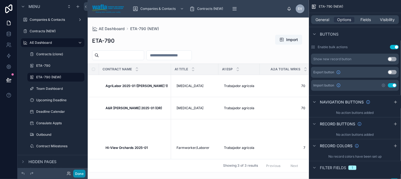
click at [78, 175] on button "Done" at bounding box center [79, 174] width 12 height 8
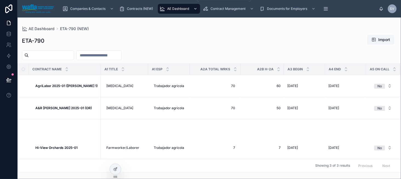
click at [183, 10] on span "AE Dashboard" at bounding box center [178, 9] width 22 height 4
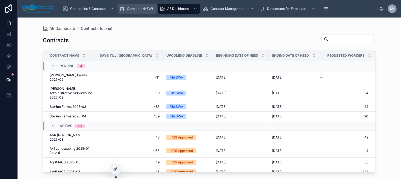
click at [129, 9] on span "Contracts (NEW)" at bounding box center [140, 9] width 26 height 4
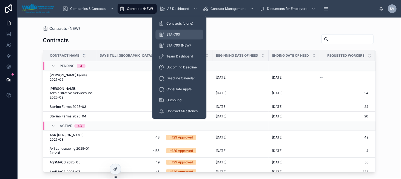
click at [184, 32] on div "ETA-790" at bounding box center [179, 34] width 41 height 9
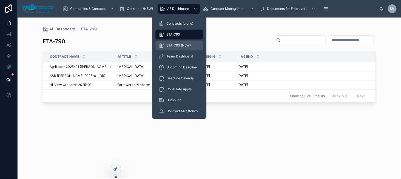
click at [187, 44] on span "ETA-790 (NEW)" at bounding box center [178, 45] width 24 height 4
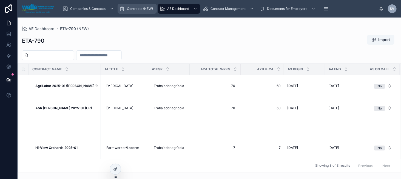
click at [142, 9] on span "Contracts (NEW)" at bounding box center [140, 9] width 26 height 4
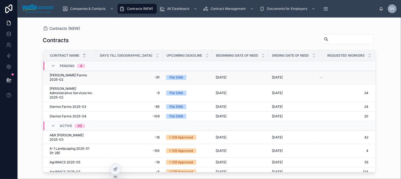
click at [72, 77] on span "[PERSON_NAME] Farms 2025-02" at bounding box center [71, 77] width 43 height 9
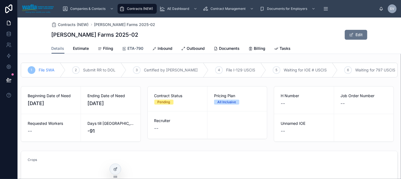
click at [130, 49] on span "ETA-790" at bounding box center [136, 48] width 16 height 5
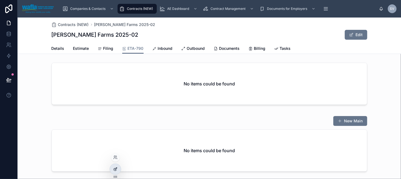
click at [113, 167] on div at bounding box center [115, 169] width 11 height 10
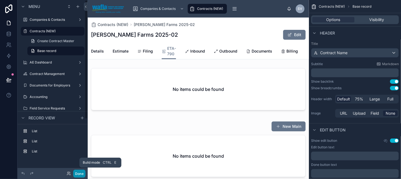
click at [76, 175] on button "Done" at bounding box center [79, 174] width 12 height 8
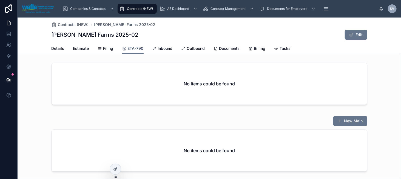
click at [134, 47] on span "ETA-790" at bounding box center [136, 48] width 16 height 5
click at [113, 168] on div at bounding box center [115, 169] width 11 height 10
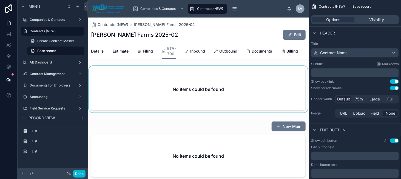
click at [174, 71] on div at bounding box center [198, 90] width 221 height 49
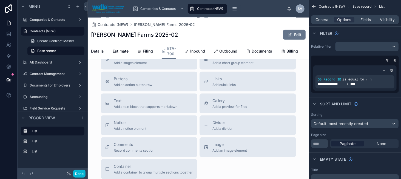
scroll to position [302, 0]
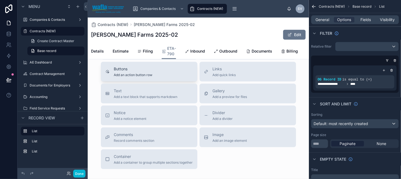
click at [135, 73] on span "Add an action button row" at bounding box center [133, 75] width 39 height 4
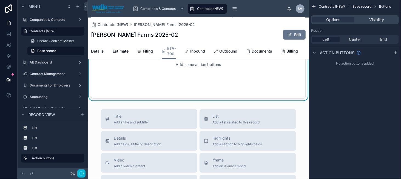
scroll to position [206, 0]
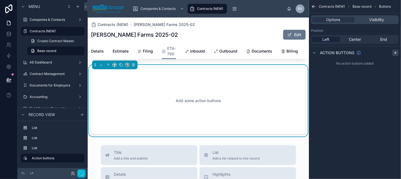
click at [396, 52] on icon "scrollable content" at bounding box center [396, 53] width 0 height 2
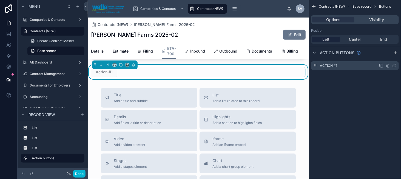
click at [393, 66] on icon "scrollable content" at bounding box center [394, 66] width 2 height 2
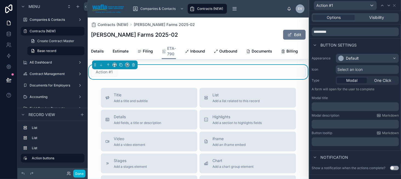
scroll to position [35, 0]
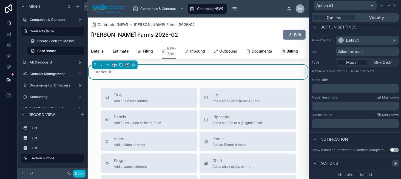
click at [393, 163] on icon at bounding box center [395, 164] width 4 height 4
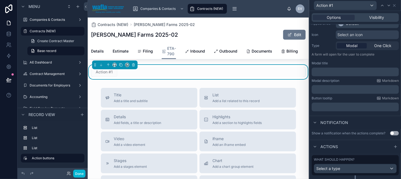
scroll to position [63, 0]
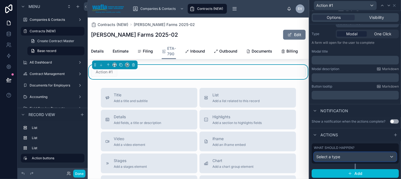
click at [345, 158] on div "Select a type" at bounding box center [355, 157] width 82 height 9
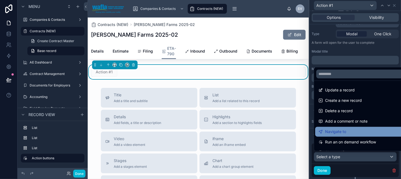
click at [347, 131] on div "Navigate to" at bounding box center [360, 132] width 82 height 7
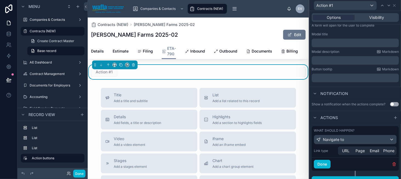
scroll to position [87, 0]
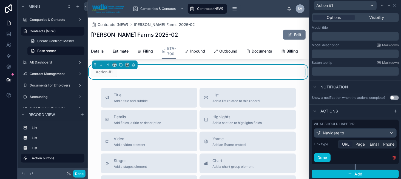
click at [345, 142] on span "URL" at bounding box center [345, 144] width 7 height 5
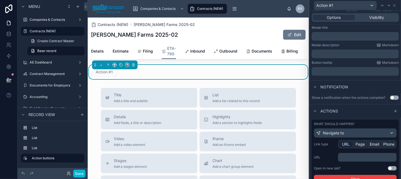
click at [346, 155] on p "﻿" at bounding box center [367, 157] width 55 height 5
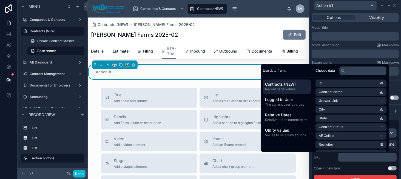
click at [334, 157] on label "URL" at bounding box center [325, 157] width 22 height 4
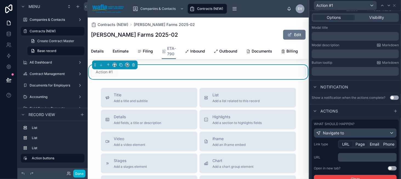
click at [358, 145] on span "Page" at bounding box center [360, 144] width 9 height 5
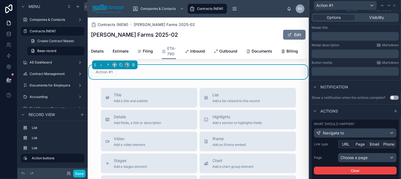
click at [345, 145] on span "URL" at bounding box center [345, 144] width 7 height 5
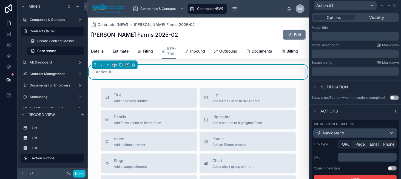
click at [341, 132] on span "Navigate to" at bounding box center [333, 133] width 21 height 5
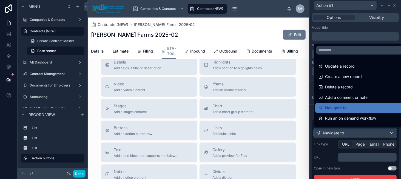
scroll to position [289, 0]
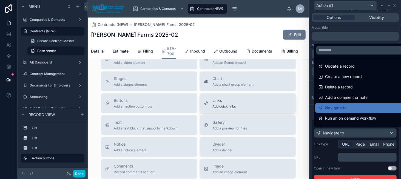
click at [214, 101] on span "Links" at bounding box center [224, 100] width 23 height 5
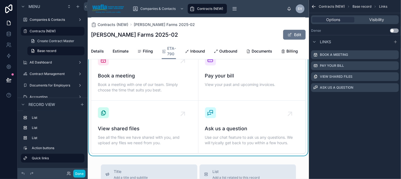
scroll to position [190, 0]
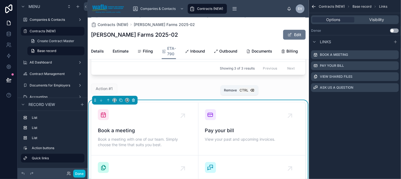
click at [134, 100] on icon at bounding box center [133, 101] width 2 height 2
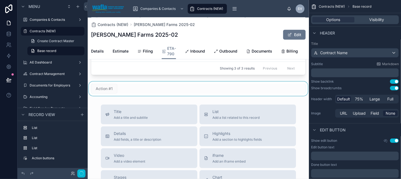
click at [134, 87] on div at bounding box center [198, 89] width 221 height 14
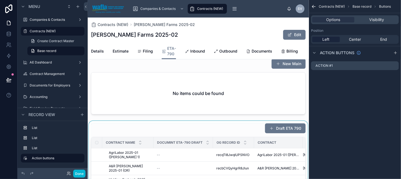
scroll to position [82, 0]
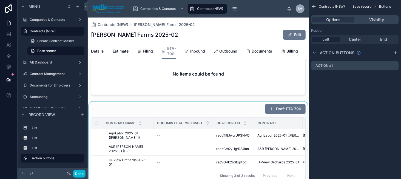
click at [134, 138] on div at bounding box center [198, 143] width 221 height 83
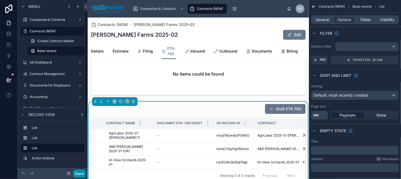
click at [83, 175] on button "Done" at bounding box center [79, 174] width 12 height 8
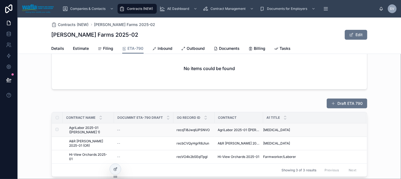
drag, startPoint x: 106, startPoint y: 131, endPoint x: 112, endPoint y: 133, distance: 6.8
drag, startPoint x: 112, startPoint y: 133, endPoint x: 242, endPoint y: 96, distance: 135.0
click at [242, 96] on div "Draft ETA 790 Contract Name DocuMint ETA-790 Draft OG Record ID Contract A1 Tit…" at bounding box center [210, 137] width 384 height 83
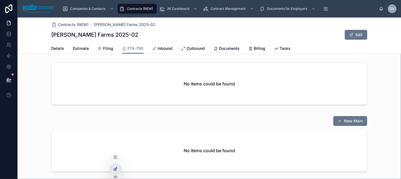
click at [113, 169] on icon at bounding box center [115, 169] width 4 height 4
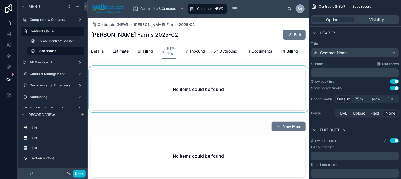
click at [146, 83] on div at bounding box center [198, 90] width 221 height 49
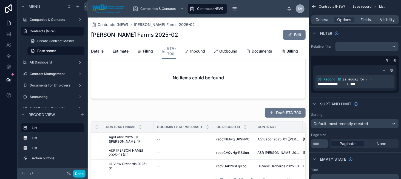
scroll to position [27, 0]
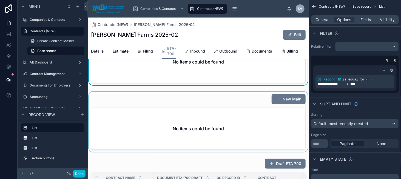
click at [190, 122] on div at bounding box center [198, 122] width 221 height 60
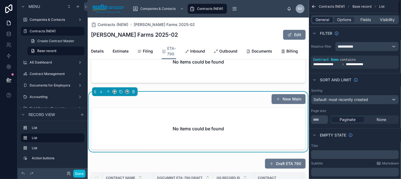
click at [324, 22] on span "General" at bounding box center [323, 19] width 14 height 5
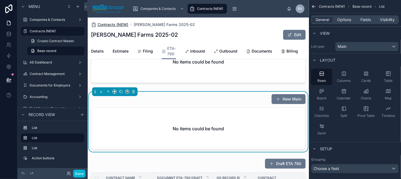
click at [119, 26] on span "Contracts (NEW)" at bounding box center [113, 24] width 31 height 5
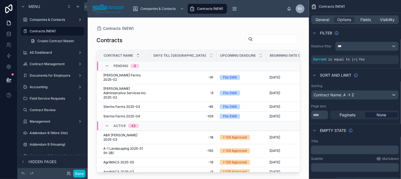
scroll to position [27, 0]
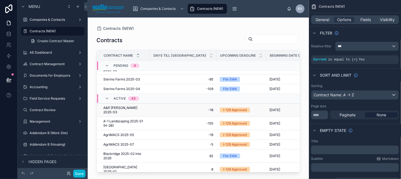
click at [133, 106] on span "A&R [PERSON_NAME] 2025-03" at bounding box center [124, 110] width 43 height 9
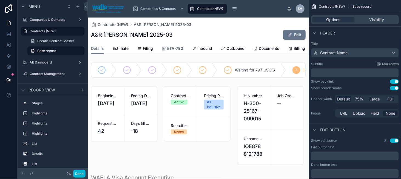
click at [173, 48] on span "ETA-790" at bounding box center [175, 48] width 16 height 5
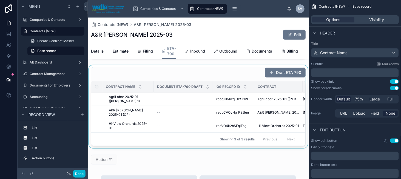
scroll to position [82, 0]
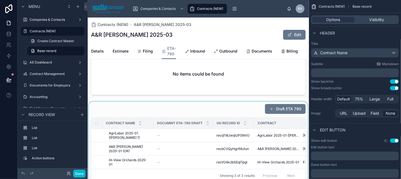
click at [206, 113] on div at bounding box center [198, 143] width 221 height 83
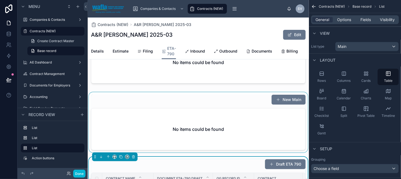
scroll to position [0, 0]
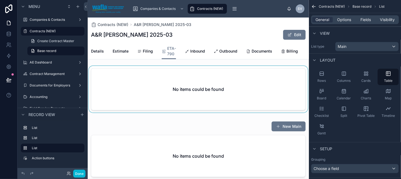
click at [200, 90] on div at bounding box center [198, 90] width 221 height 49
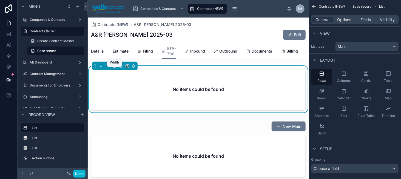
click at [115, 68] on icon at bounding box center [115, 66] width 4 height 4
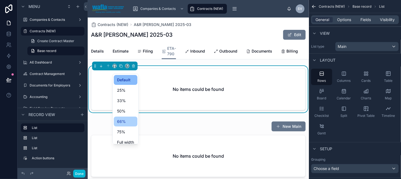
click at [123, 120] on span "66%" at bounding box center [121, 121] width 9 height 7
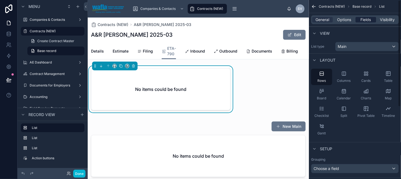
click at [369, 22] on span "Fields" at bounding box center [366, 19] width 10 height 5
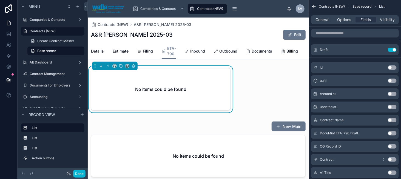
click at [391, 119] on button "Use setting" at bounding box center [392, 120] width 9 height 4
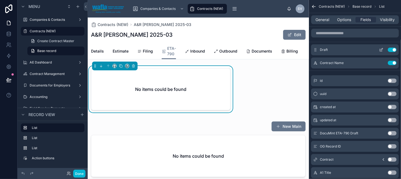
click at [393, 49] on button "Use setting" at bounding box center [392, 50] width 9 height 4
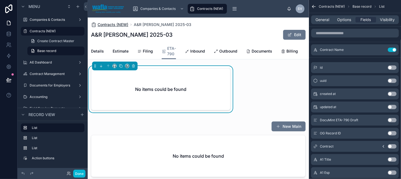
click at [114, 23] on span "Contracts (NEW)" at bounding box center [113, 24] width 31 height 5
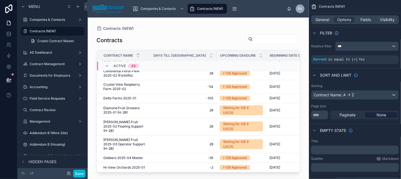
scroll to position [226, 0]
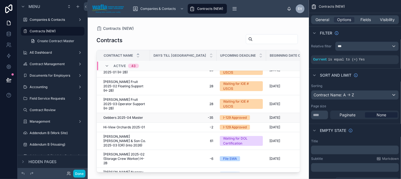
click at [126, 116] on span "Gebbers 2025-04 Master" at bounding box center [123, 118] width 40 height 4
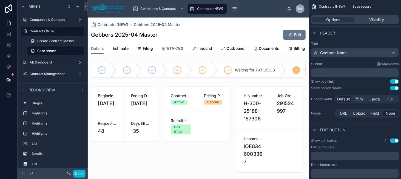
click at [171, 47] on span "ETA-790" at bounding box center [175, 48] width 16 height 5
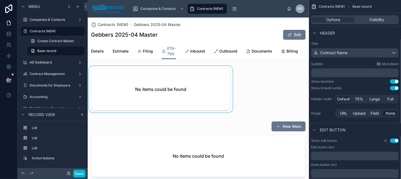
click at [160, 82] on div at bounding box center [161, 90] width 146 height 49
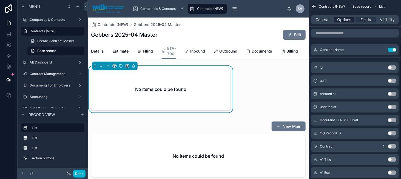
click at [345, 21] on span "Options" at bounding box center [344, 19] width 14 height 5
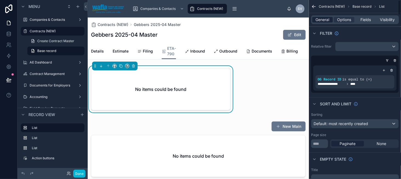
click at [324, 20] on span "General" at bounding box center [323, 19] width 14 height 5
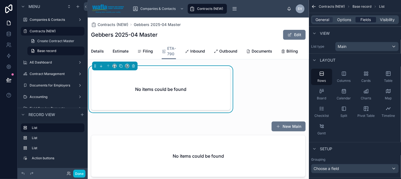
click at [367, 19] on span "Fields" at bounding box center [366, 19] width 10 height 5
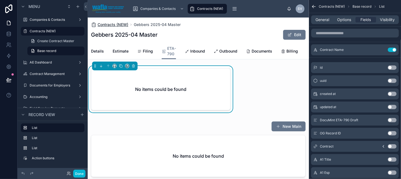
click at [117, 23] on span "Contracts (NEW)" at bounding box center [113, 24] width 31 height 5
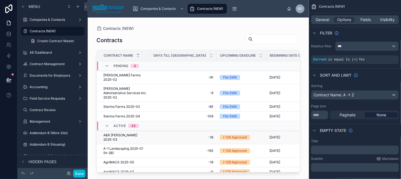
click at [121, 133] on span "A&R [PERSON_NAME] 2025-03" at bounding box center [124, 137] width 43 height 9
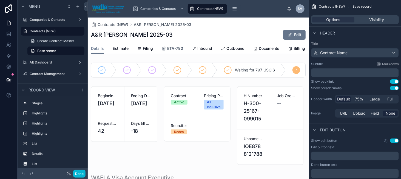
click at [171, 49] on span "ETA-790" at bounding box center [175, 48] width 16 height 5
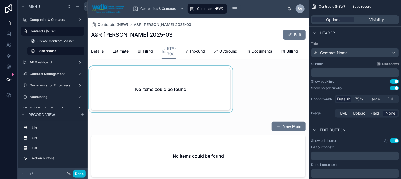
click at [164, 92] on div at bounding box center [161, 90] width 146 height 49
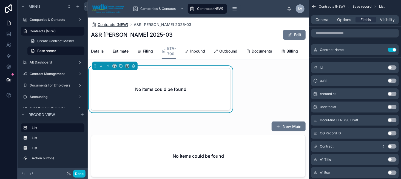
click at [112, 22] on span "Contracts (NEW)" at bounding box center [113, 24] width 31 height 5
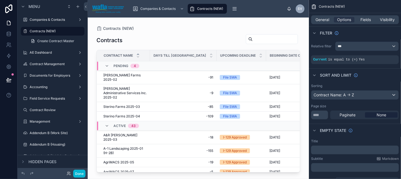
click at [255, 38] on input "text" at bounding box center [275, 39] width 45 height 8
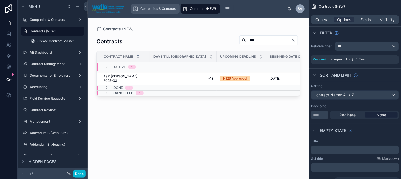
type input "***"
click at [392, 55] on icon "scrollable content" at bounding box center [392, 55] width 3 height 3
click at [105, 86] on icon at bounding box center [107, 88] width 4 height 4
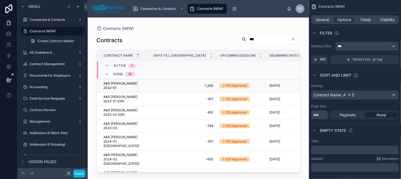
scroll to position [21, 0]
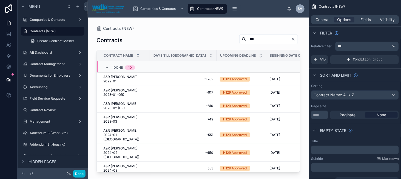
click at [127, 178] on span "A&R [PERSON_NAME] 2025-01 (OR)" at bounding box center [124, 182] width 43 height 9
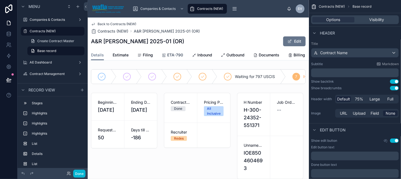
click at [174, 56] on span "ETA-790" at bounding box center [175, 54] width 16 height 5
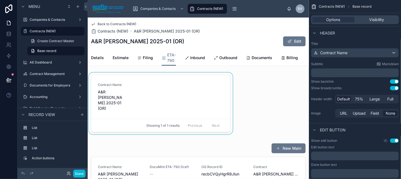
click at [164, 95] on div at bounding box center [161, 105] width 146 height 64
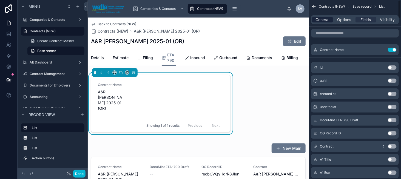
click at [322, 20] on span "General" at bounding box center [323, 19] width 14 height 5
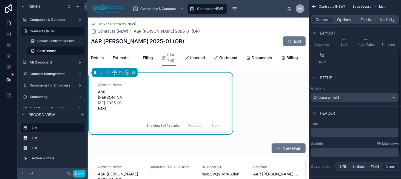
scroll to position [82, 0]
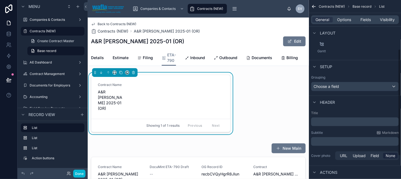
click at [323, 138] on div "﻿" at bounding box center [355, 141] width 88 height 9
click at [326, 140] on p "﻿" at bounding box center [355, 141] width 84 height 5
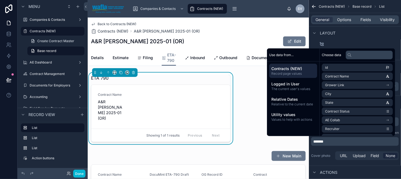
drag, startPoint x: 367, startPoint y: 18, endPoint x: 358, endPoint y: 25, distance: 11.3
click at [367, 18] on span "Fields" at bounding box center [366, 19] width 10 height 5
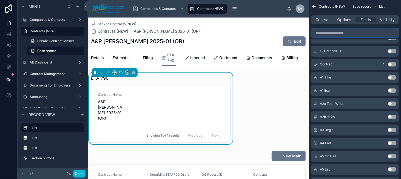
click at [327, 34] on input "scrollable content" at bounding box center [355, 33] width 88 height 9
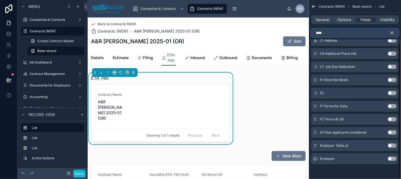
scroll to position [43, 0]
type input "****"
click at [395, 157] on button "Use setting" at bounding box center [392, 159] width 9 height 4
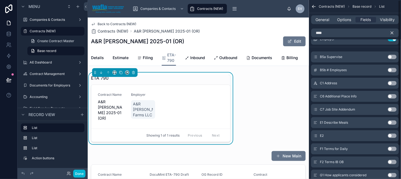
scroll to position [0, 0]
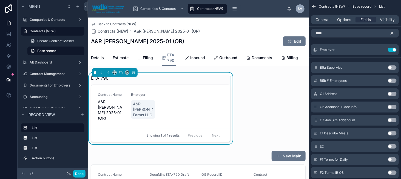
click at [392, 33] on icon "scrollable content" at bounding box center [392, 33] width 2 height 2
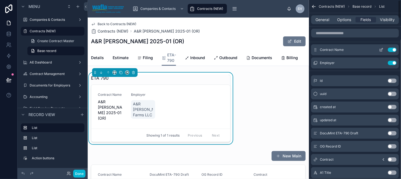
click at [383, 48] on icon "scrollable content" at bounding box center [381, 50] width 4 height 4
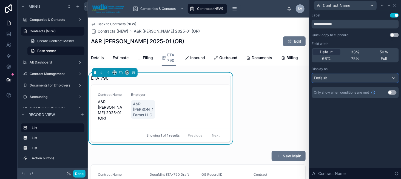
click at [350, 78] on div "Default" at bounding box center [355, 78] width 87 height 9
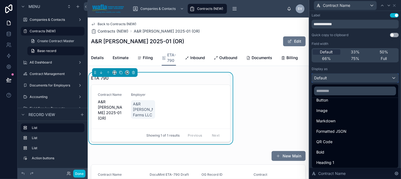
scroll to position [55, 0]
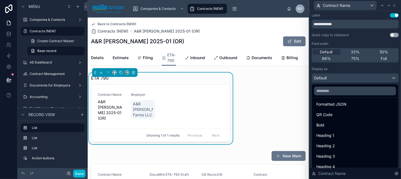
click at [359, 121] on div "Bold" at bounding box center [355, 125] width 84 height 10
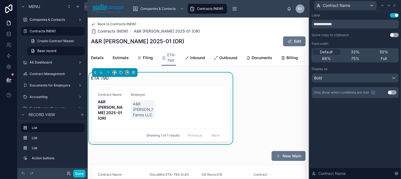
click at [381, 56] on div "Default 33% 50% 66% 75% Full" at bounding box center [355, 55] width 87 height 14
click at [381, 56] on span "Full" at bounding box center [384, 58] width 6 height 5
click at [382, 58] on span "Full" at bounding box center [384, 58] width 6 height 5
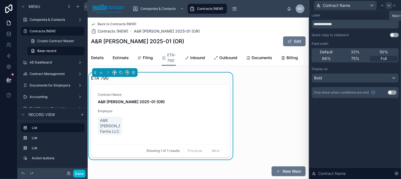
click at [390, 8] on div at bounding box center [389, 5] width 7 height 7
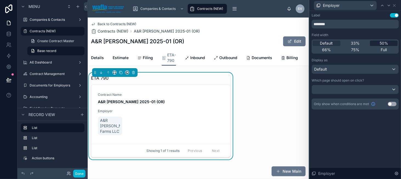
click at [380, 44] on span "50%" at bounding box center [384, 43] width 9 height 5
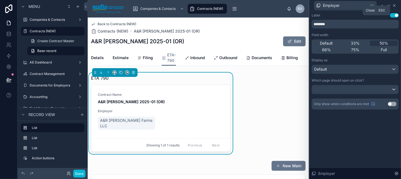
click at [396, 6] on icon at bounding box center [394, 5] width 4 height 4
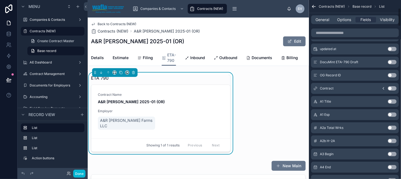
scroll to position [82, 0]
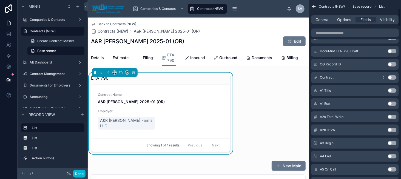
click at [394, 90] on button "Use setting" at bounding box center [392, 91] width 9 height 4
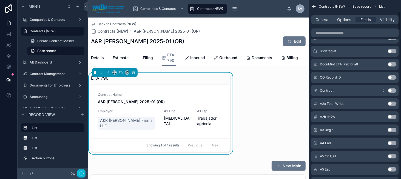
scroll to position [109, 0]
click at [394, 90] on button "Use setting" at bounding box center [392, 91] width 9 height 4
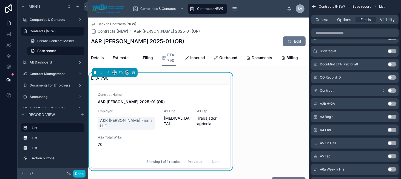
scroll to position [122, 0]
click at [394, 90] on button "Use setting" at bounding box center [392, 91] width 9 height 4
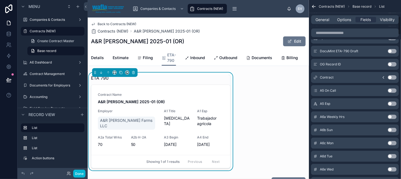
click at [394, 90] on button "Use setting" at bounding box center [392, 91] width 9 height 4
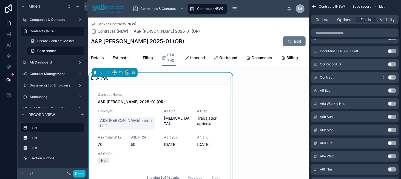
click at [394, 90] on button "Use setting" at bounding box center [392, 91] width 9 height 4
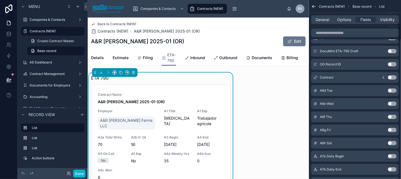
click at [394, 90] on button "Use setting" at bounding box center [392, 91] width 9 height 4
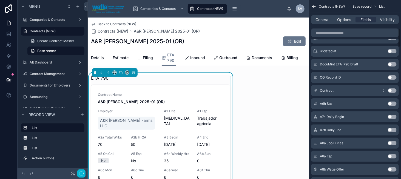
scroll to position [280, 0]
click at [394, 90] on button "Use setting" at bounding box center [392, 91] width 9 height 4
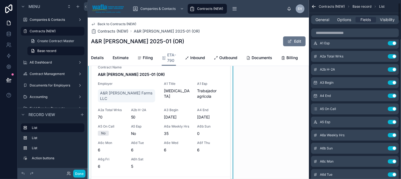
scroll to position [0, 0]
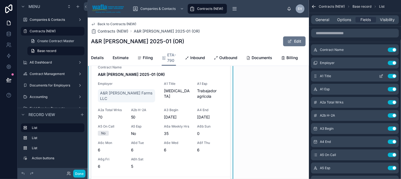
click at [380, 76] on icon "scrollable content" at bounding box center [381, 76] width 4 height 4
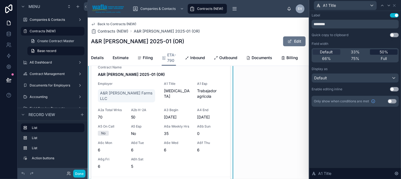
click at [380, 52] on span "50%" at bounding box center [384, 51] width 9 height 5
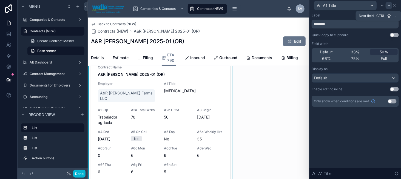
click at [387, 5] on icon at bounding box center [389, 5] width 4 height 4
click at [385, 50] on span "50%" at bounding box center [384, 51] width 9 height 5
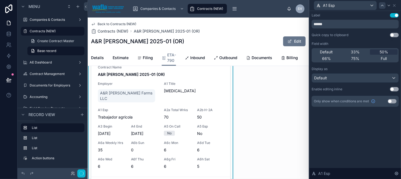
click at [382, 5] on icon at bounding box center [382, 5] width 2 height 1
click at [382, 5] on div "A1 Title Label Use setting ******** Quick copy to clipboard Use setting Field w…" at bounding box center [200, 89] width 401 height 179
click at [381, 5] on icon at bounding box center [382, 5] width 4 height 4
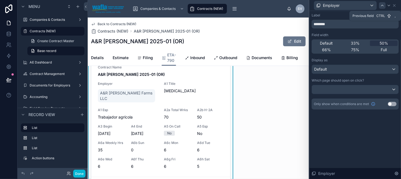
click at [382, 7] on icon at bounding box center [382, 5] width 4 height 4
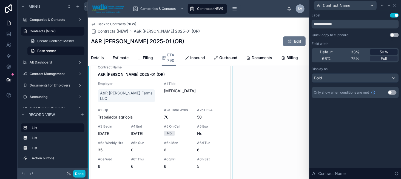
click at [380, 50] on span "50%" at bounding box center [384, 51] width 9 height 5
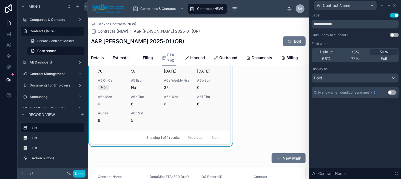
scroll to position [55, 0]
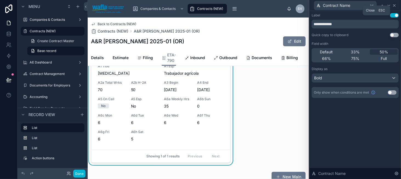
click at [395, 4] on icon at bounding box center [394, 5] width 4 height 4
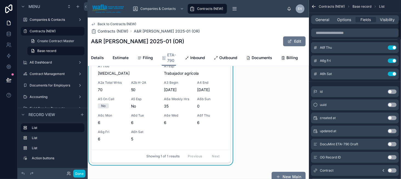
scroll to position [219, 0]
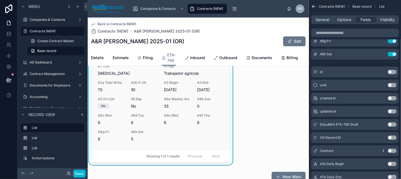
click at [154, 121] on span "6" at bounding box center [144, 122] width 27 height 5
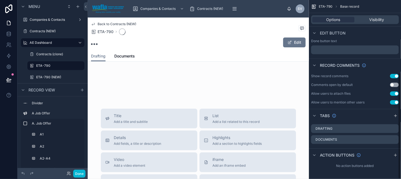
scroll to position [123, 0]
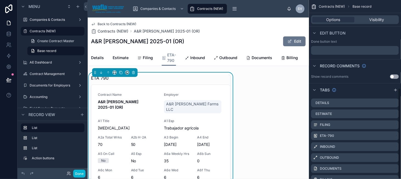
scroll to position [174, 0]
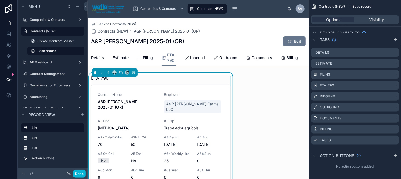
click at [214, 78] on div at bounding box center [209, 78] width 41 height 1
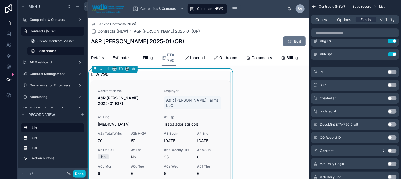
scroll to position [0, 0]
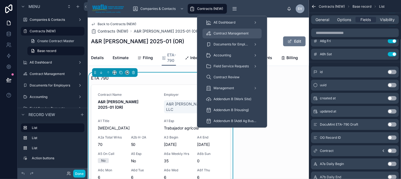
click at [238, 33] on span "Contract Management" at bounding box center [231, 33] width 35 height 4
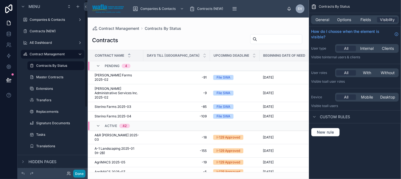
click at [78, 172] on button "Done" at bounding box center [79, 174] width 12 height 8
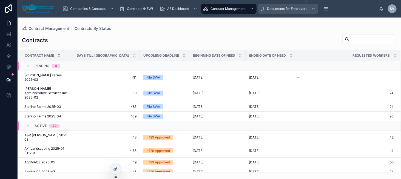
click at [286, 6] on div "Documents for Employers" at bounding box center [287, 8] width 57 height 9
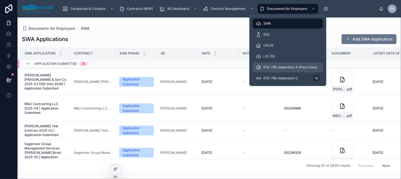
click at [280, 69] on span "ETA-790 Addendum A (Piece Rate)" at bounding box center [291, 67] width 54 height 4
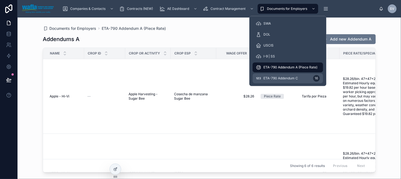
click at [280, 74] on div "ETA-790 Addendum C 16" at bounding box center [288, 78] width 64 height 9
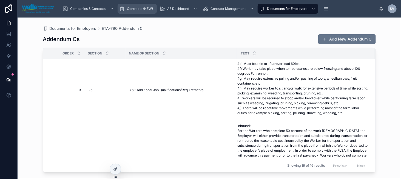
click at [132, 7] on span "Contracts (NEW)" at bounding box center [140, 9] width 26 height 4
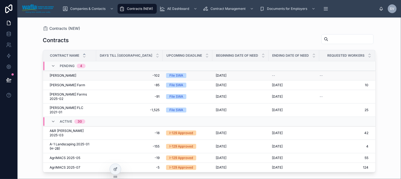
click at [72, 77] on div "Aya Garcia Aya Garcia" at bounding box center [71, 75] width 43 height 4
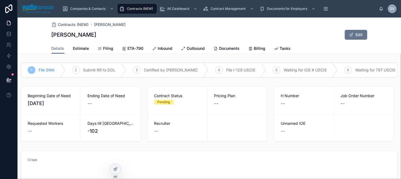
click at [132, 5] on div "Contracts (NEW)" at bounding box center [137, 8] width 36 height 9
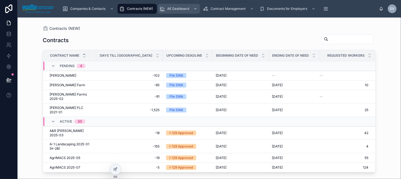
click at [183, 9] on span "AE Dashboard" at bounding box center [178, 9] width 22 height 4
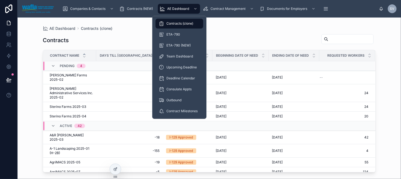
click at [183, 25] on span "Contracts (clone)" at bounding box center [179, 23] width 27 height 4
click at [175, 10] on span "AE Dashboard" at bounding box center [178, 9] width 22 height 4
click at [177, 23] on span "Contracts (clone)" at bounding box center [179, 23] width 27 height 4
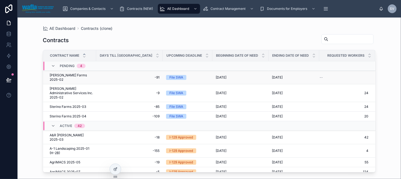
click at [78, 76] on span "[PERSON_NAME] Farms 2025-02" at bounding box center [71, 77] width 43 height 9
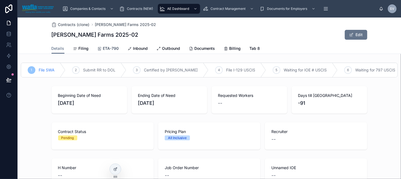
click at [106, 49] on span "ETA-790" at bounding box center [111, 48] width 16 height 5
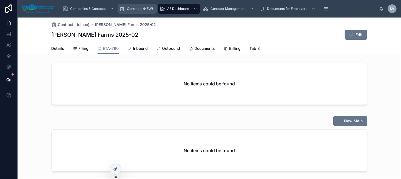
click at [139, 7] on span "Contracts (NEW)" at bounding box center [140, 9] width 26 height 4
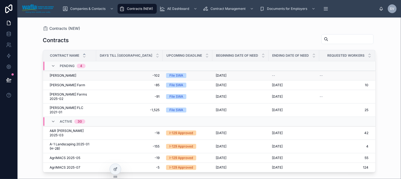
click at [82, 76] on div "Aya Garcia Aya Garcia" at bounding box center [71, 75] width 43 height 4
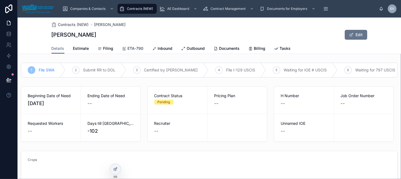
click at [128, 49] on span "ETA-790" at bounding box center [136, 48] width 16 height 5
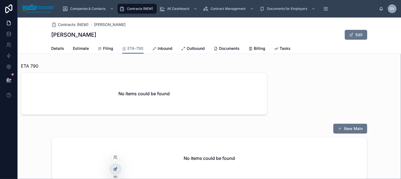
click at [115, 169] on icon at bounding box center [115, 169] width 4 height 4
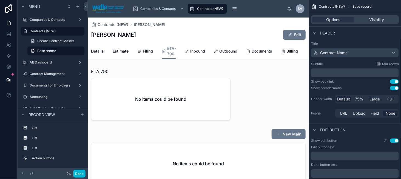
click at [202, 11] on div "Contracts (NEW)" at bounding box center [207, 8] width 36 height 9
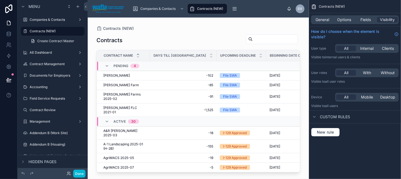
click at [264, 38] on div at bounding box center [198, 95] width 221 height 155
click at [254, 42] on input "text" at bounding box center [275, 39] width 45 height 8
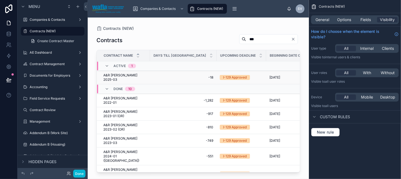
type input "***"
click at [153, 76] on span "-18" at bounding box center [183, 77] width 60 height 4
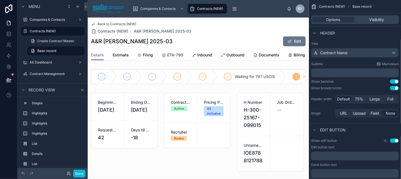
click at [163, 56] on icon at bounding box center [164, 55] width 4 height 4
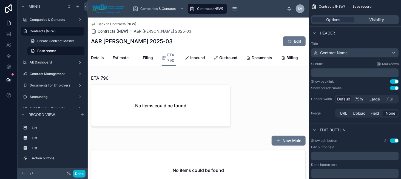
click at [117, 30] on span "Contracts (NEW)" at bounding box center [113, 31] width 31 height 5
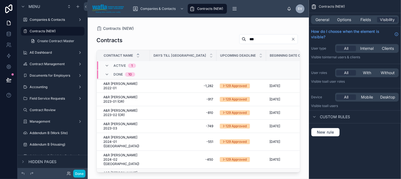
scroll to position [21, 0]
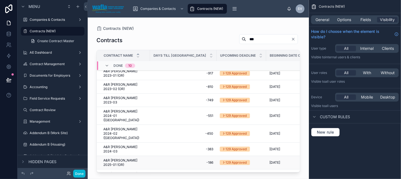
scroll to position [44, 0]
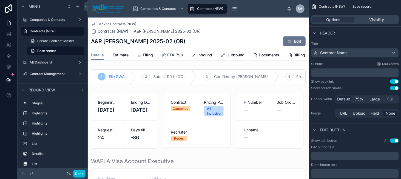
click at [165, 56] on icon at bounding box center [164, 55] width 4 height 4
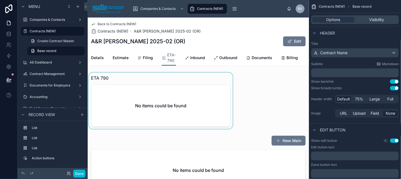
click at [158, 92] on div at bounding box center [161, 101] width 146 height 56
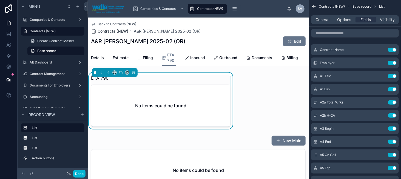
click at [107, 30] on span "Contracts (NEW)" at bounding box center [113, 31] width 31 height 5
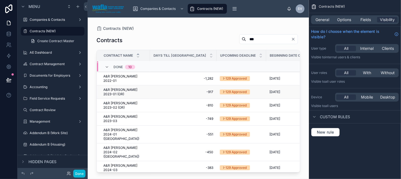
scroll to position [27, 0]
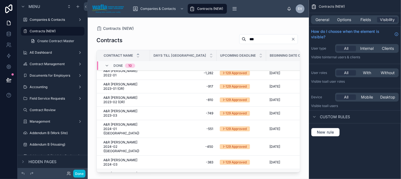
click at [141, 172] on span "A&R [PERSON_NAME] 2025-01 (OR)" at bounding box center [124, 176] width 43 height 9
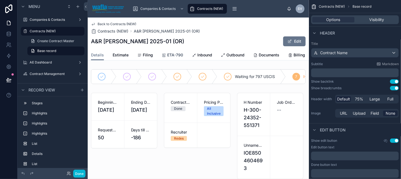
click at [182, 55] on span "ETA-790" at bounding box center [175, 54] width 16 height 5
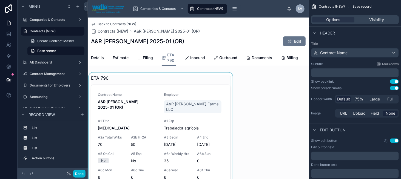
click at [154, 100] on div at bounding box center [161, 147] width 146 height 148
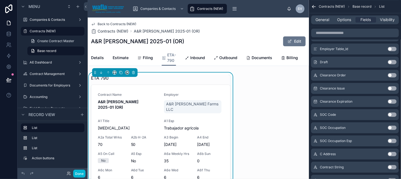
scroll to position [1508, 0]
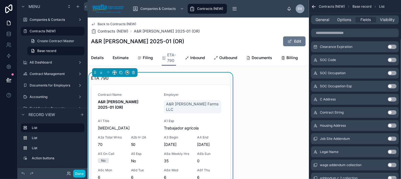
click at [391, 139] on button "Use setting" at bounding box center [392, 139] width 9 height 4
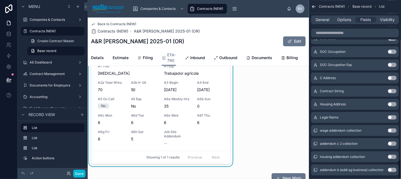
scroll to position [1549, 0]
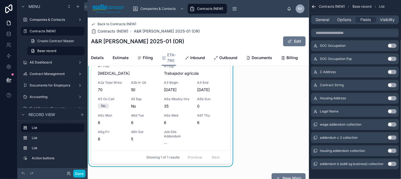
click at [389, 123] on button "Use setting" at bounding box center [392, 125] width 9 height 4
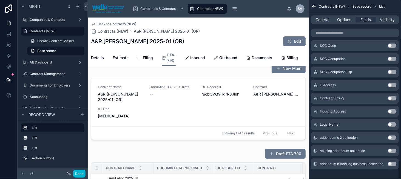
scroll to position [1554, 0]
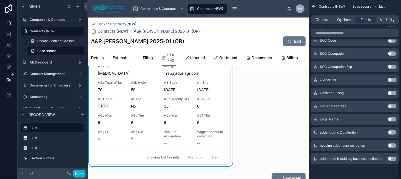
click at [391, 131] on button "Use setting" at bounding box center [392, 133] width 9 height 4
click at [392, 145] on button "Use setting" at bounding box center [392, 146] width 9 height 4
click at [393, 157] on button "Use setting" at bounding box center [392, 159] width 9 height 4
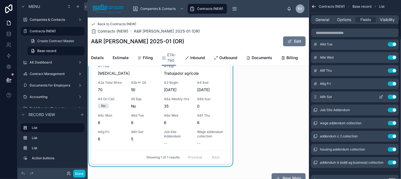
scroll to position [183, 0]
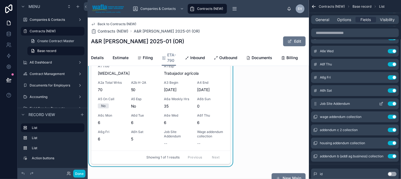
click at [381, 105] on icon "scrollable content" at bounding box center [381, 104] width 2 height 2
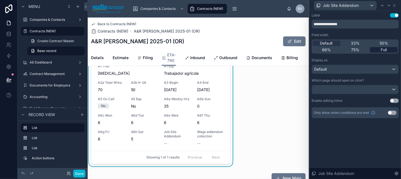
click at [384, 48] on span "Full" at bounding box center [384, 49] width 6 height 5
click at [389, 6] on icon at bounding box center [389, 5] width 2 height 1
click at [387, 50] on span "Full" at bounding box center [384, 49] width 6 height 5
click at [391, 5] on icon at bounding box center [391, 5] width 2 height 1
click at [382, 51] on span "Full" at bounding box center [384, 49] width 6 height 5
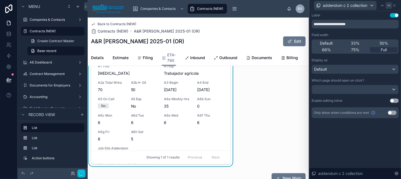
click at [389, 5] on icon at bounding box center [389, 5] width 4 height 4
click at [383, 53] on div "Default 33% 50% 66% 75% Full" at bounding box center [355, 46] width 87 height 14
click at [383, 52] on span "Full" at bounding box center [384, 49] width 6 height 5
click at [392, 6] on icon at bounding box center [392, 5] width 4 height 4
click at [383, 50] on span "Full" at bounding box center [384, 49] width 6 height 5
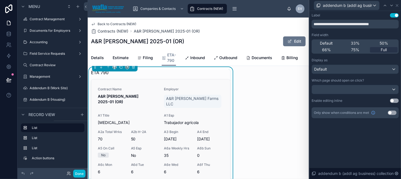
scroll to position [0, 0]
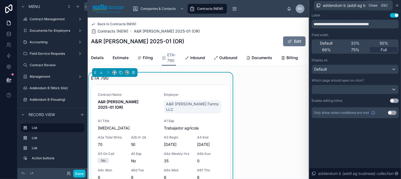
click at [398, 7] on icon at bounding box center [397, 5] width 2 height 2
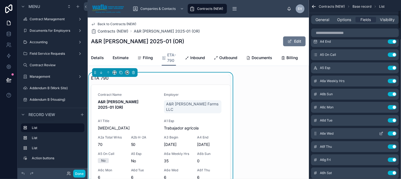
scroll to position [101, 0]
click at [391, 95] on button "Use setting" at bounding box center [392, 94] width 9 height 4
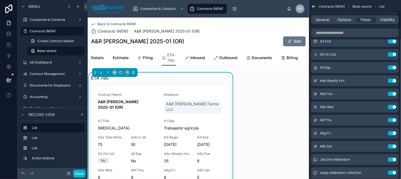
click at [391, 95] on button "Use setting" at bounding box center [392, 94] width 9 height 4
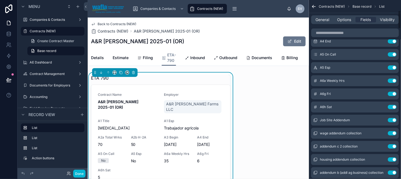
click at [391, 95] on button "Use setting" at bounding box center [392, 94] width 9 height 4
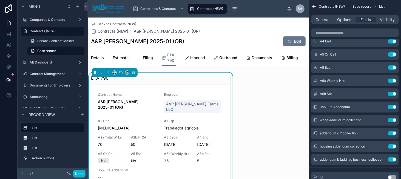
click at [391, 95] on button "Use setting" at bounding box center [392, 94] width 9 height 4
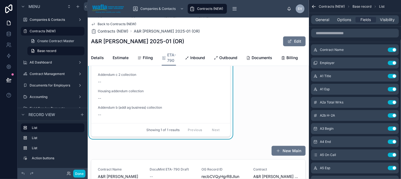
scroll to position [19, 0]
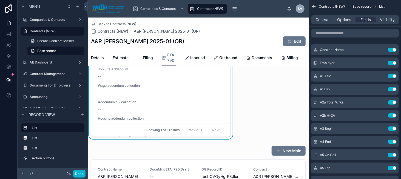
click at [117, 23] on span "Back to Contracts (NEW)" at bounding box center [117, 24] width 39 height 4
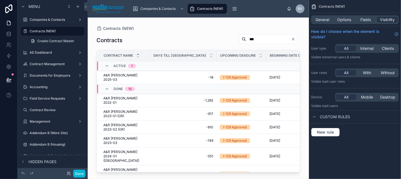
click at [251, 41] on input "***" at bounding box center [268, 39] width 45 height 8
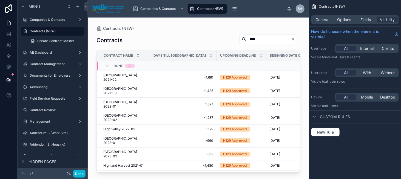
scroll to position [215, 0]
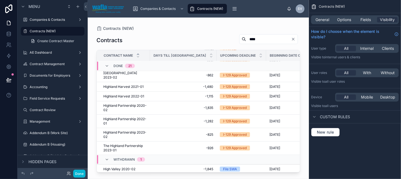
drag, startPoint x: 240, startPoint y: 39, endPoint x: 257, endPoint y: 38, distance: 16.5
click at [257, 38] on input "****" at bounding box center [268, 39] width 45 height 8
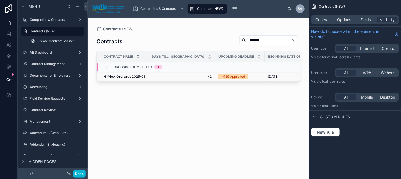
type input "*******"
click at [135, 76] on span "Hi-View Orchards 2025-01" at bounding box center [124, 77] width 42 height 4
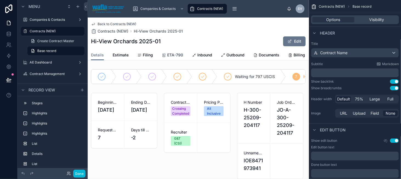
click at [169, 53] on span "ETA-790" at bounding box center [175, 54] width 16 height 5
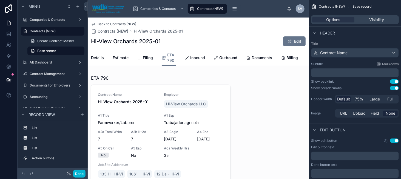
drag, startPoint x: 159, startPoint y: 86, endPoint x: 247, endPoint y: 95, distance: 88.0
click at [159, 86] on div at bounding box center [161, 147] width 146 height 149
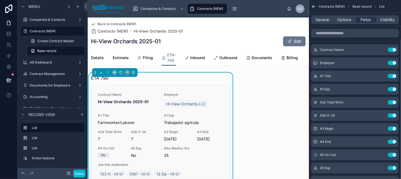
scroll to position [27, 0]
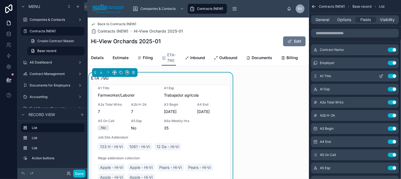
click at [391, 76] on button "Use setting" at bounding box center [392, 76] width 9 height 4
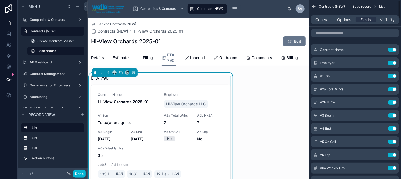
click at [391, 76] on button "Use setting" at bounding box center [392, 76] width 9 height 4
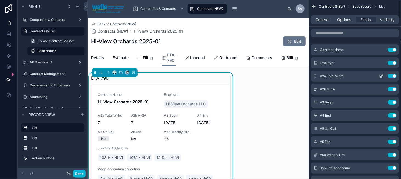
click at [391, 76] on button "Use setting" at bounding box center [392, 76] width 9 height 4
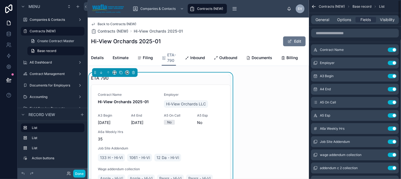
click at [391, 76] on button "Use setting" at bounding box center [392, 76] width 9 height 4
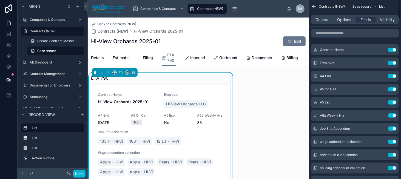
click at [391, 76] on button "Use setting" at bounding box center [392, 76] width 9 height 4
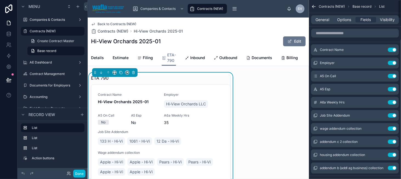
click at [391, 76] on button "Use setting" at bounding box center [392, 76] width 9 height 4
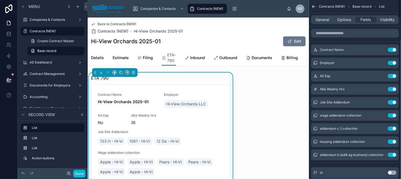
click at [391, 76] on button "Use setting" at bounding box center [392, 76] width 9 height 4
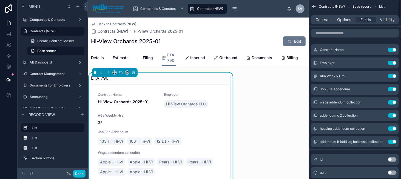
click at [391, 76] on button "Use setting" at bounding box center [392, 76] width 9 height 4
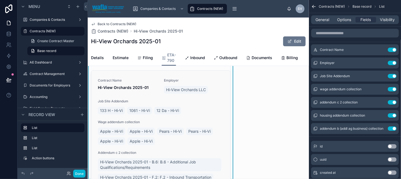
scroll to position [0, 0]
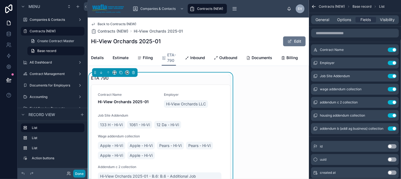
click at [81, 174] on button "Done" at bounding box center [79, 174] width 12 height 8
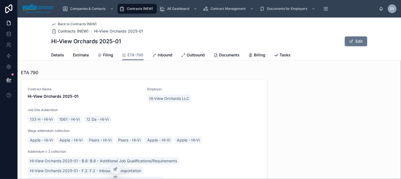
click at [79, 174] on link "Hi-View Orchards 2025-01 - F.2: F.2 - Inbound Transportation" at bounding box center [86, 171] width 116 height 8
click at [116, 169] on icon at bounding box center [115, 169] width 4 height 4
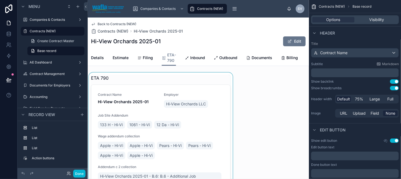
click at [157, 79] on div at bounding box center [161, 147] width 146 height 149
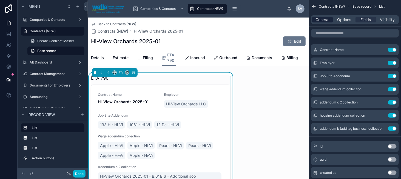
click at [324, 21] on span "General" at bounding box center [323, 19] width 14 height 5
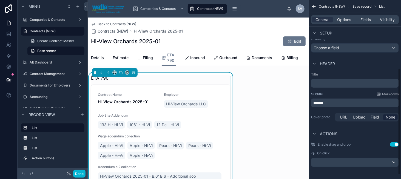
scroll to position [121, 0]
click at [338, 159] on div "scrollable content" at bounding box center [354, 162] width 87 height 9
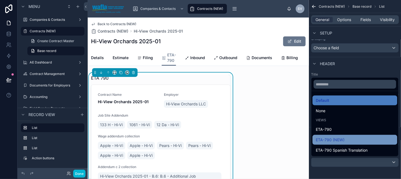
click at [338, 142] on span "ETA-790 (NEW)" at bounding box center [330, 140] width 29 height 7
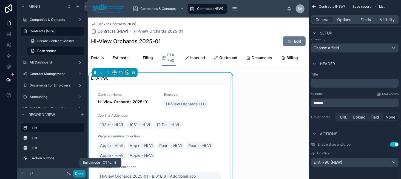
click at [79, 176] on button "Done" at bounding box center [79, 174] width 12 height 8
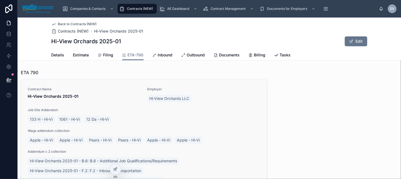
click at [87, 98] on span "Hi-View Orchards 2025-01" at bounding box center [84, 96] width 113 height 5
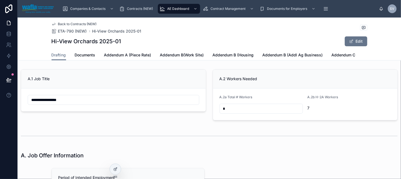
click at [70, 25] on span "Back to Contracts (NEW)" at bounding box center [77, 24] width 39 height 4
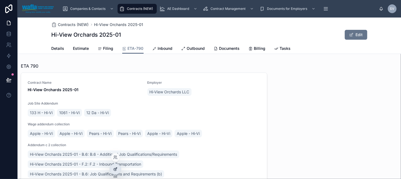
click at [118, 169] on div at bounding box center [115, 169] width 11 height 10
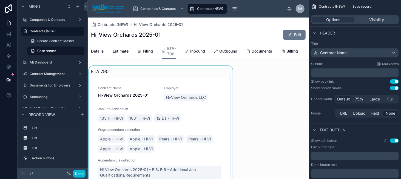
click at [141, 72] on div at bounding box center [161, 140] width 146 height 149
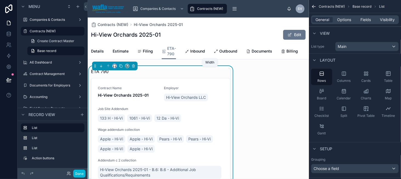
click at [113, 68] on icon at bounding box center [115, 66] width 4 height 4
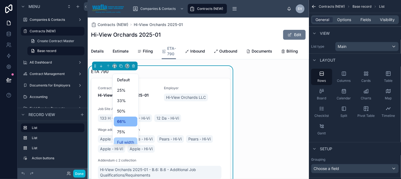
click at [123, 140] on span "Full width" at bounding box center [125, 142] width 17 height 7
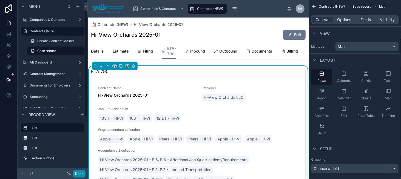
click at [77, 172] on button "Done" at bounding box center [79, 174] width 12 height 8
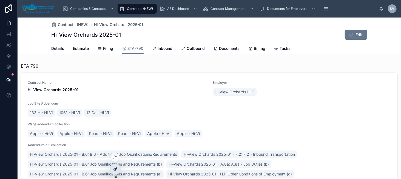
click at [118, 171] on div at bounding box center [115, 169] width 11 height 10
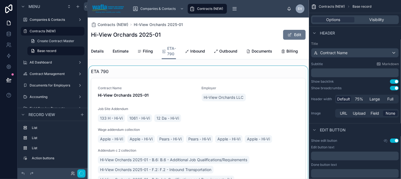
click at [134, 76] on div at bounding box center [198, 140] width 221 height 149
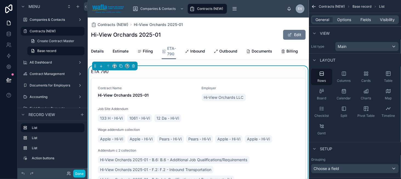
click at [128, 75] on div "ETA 790" at bounding box center [198, 71] width 215 height 7
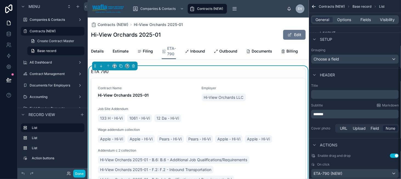
scroll to position [121, 0]
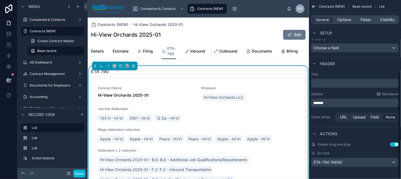
click at [329, 103] on p "*******" at bounding box center [355, 102] width 84 height 5
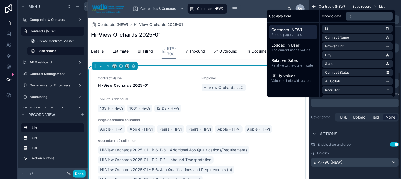
click at [326, 108] on div "Title ﻿ Subtitle Markdown ﻿ Cover photo URL Upload Field None" at bounding box center [355, 97] width 92 height 55
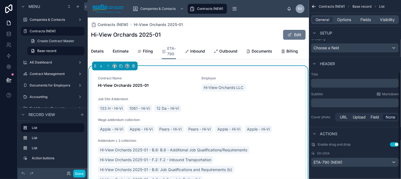
click at [322, 84] on p "﻿" at bounding box center [355, 83] width 84 height 5
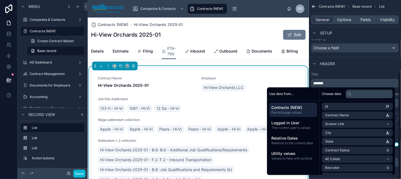
click at [338, 69] on div "Header" at bounding box center [355, 63] width 92 height 13
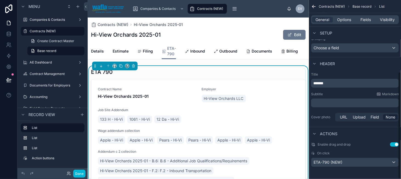
click at [340, 102] on p "﻿" at bounding box center [355, 102] width 84 height 5
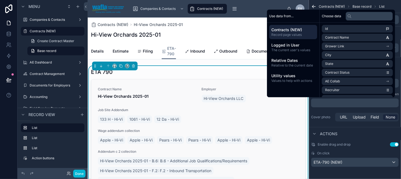
paste div "scrollable content"
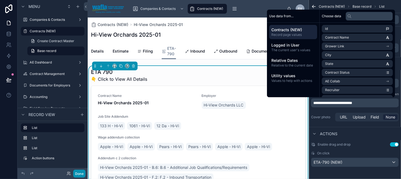
click at [77, 174] on button "Done" at bounding box center [79, 174] width 12 height 8
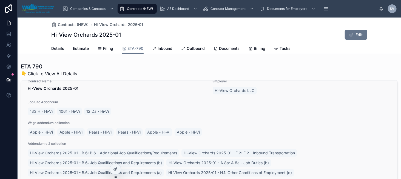
scroll to position [0, 0]
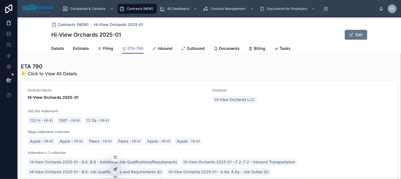
click at [115, 169] on icon at bounding box center [115, 169] width 4 height 4
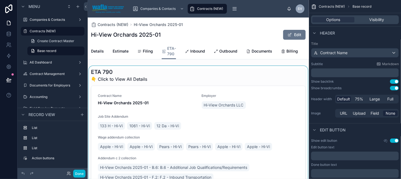
click at [141, 76] on div at bounding box center [198, 144] width 221 height 157
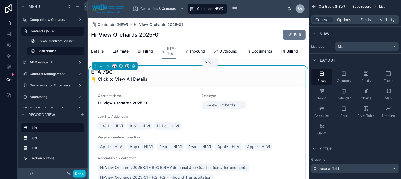
click at [115, 67] on icon at bounding box center [115, 67] width 1 height 0
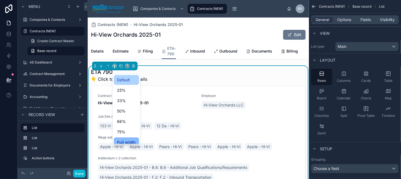
click at [128, 78] on span "Default" at bounding box center [123, 80] width 13 height 7
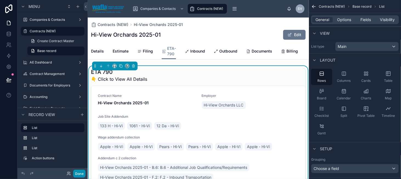
click at [80, 173] on button "Done" at bounding box center [79, 174] width 12 height 8
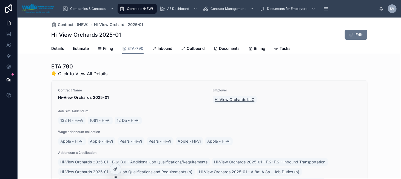
click at [246, 99] on span "Hi-View Orchards LLC" at bounding box center [235, 99] width 40 height 5
click at [112, 169] on div at bounding box center [115, 169] width 11 height 10
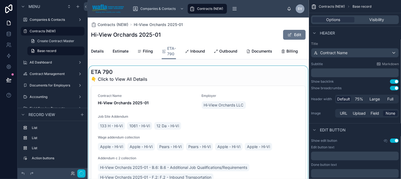
click at [295, 75] on div at bounding box center [198, 144] width 221 height 157
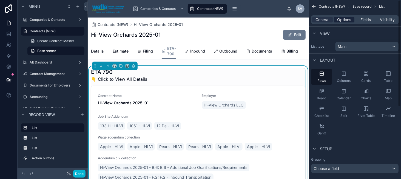
click at [344, 19] on span "Options" at bounding box center [344, 19] width 14 height 5
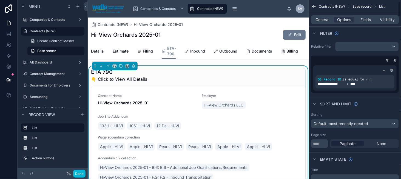
scroll to position [27, 0]
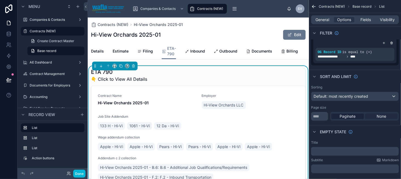
click at [378, 114] on span "None" at bounding box center [382, 116] width 10 height 5
click at [81, 172] on button "Done" at bounding box center [79, 174] width 12 height 8
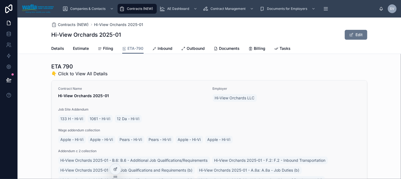
scroll to position [0, 0]
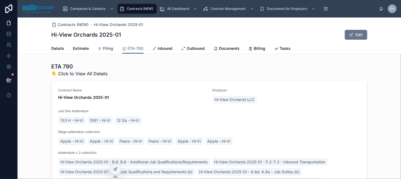
click at [104, 49] on span "Filing" at bounding box center [108, 48] width 10 height 5
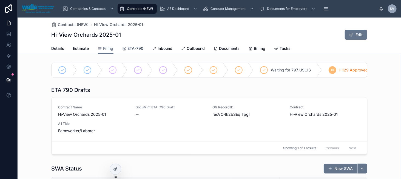
click at [129, 47] on span "ETA-790" at bounding box center [136, 48] width 16 height 5
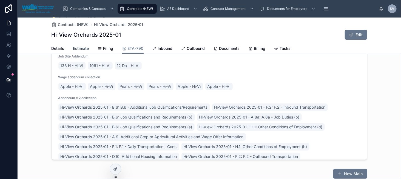
click at [80, 48] on span "Estimate" at bounding box center [81, 48] width 16 height 5
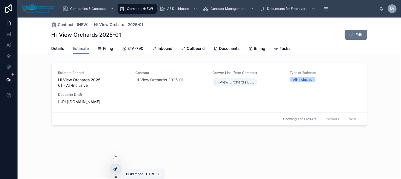
click at [113, 167] on div at bounding box center [115, 169] width 11 height 10
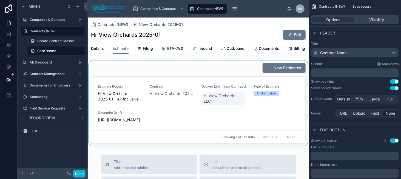
click at [138, 75] on div at bounding box center [198, 104] width 221 height 86
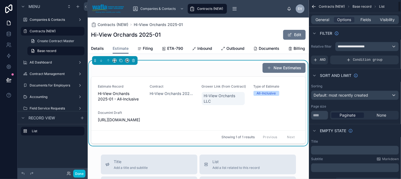
scroll to position [55, 0]
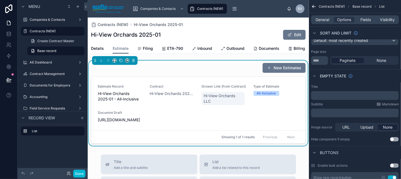
click at [331, 112] on p "﻿" at bounding box center [355, 113] width 84 height 4
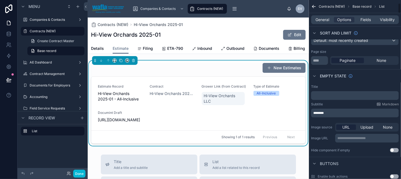
click at [321, 113] on span "********" at bounding box center [318, 113] width 10 height 3
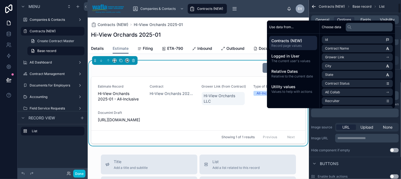
click at [332, 123] on div "Image source URL Upload None" at bounding box center [355, 127] width 88 height 9
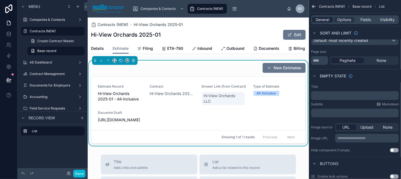
click at [324, 22] on span "General" at bounding box center [323, 19] width 14 height 5
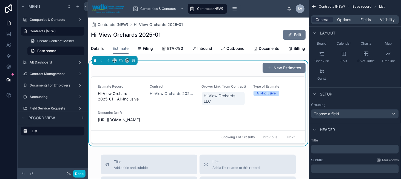
click at [322, 166] on p "﻿" at bounding box center [355, 168] width 84 height 5
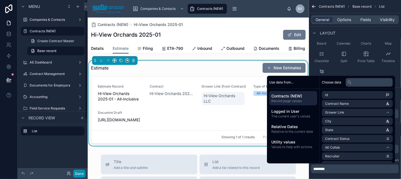
click at [79, 175] on button "Done" at bounding box center [79, 174] width 12 height 8
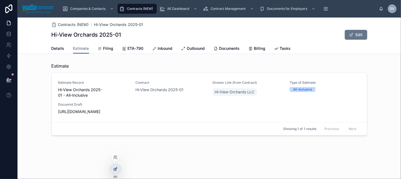
click at [115, 168] on icon at bounding box center [115, 169] width 4 height 4
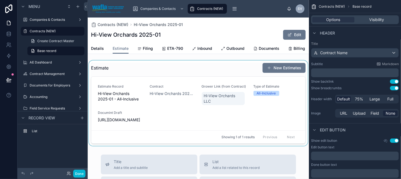
click at [138, 72] on div at bounding box center [198, 104] width 221 height 86
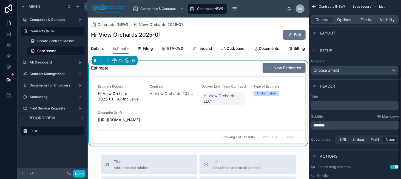
scroll to position [110, 0]
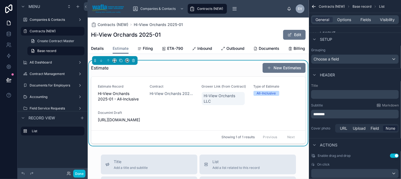
click at [324, 115] on span "********" at bounding box center [319, 114] width 12 height 4
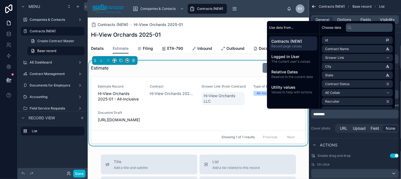
click at [335, 114] on p "********" at bounding box center [355, 114] width 84 height 5
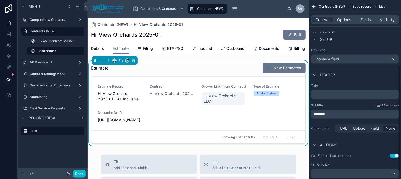
click at [335, 114] on p "********" at bounding box center [355, 114] width 84 height 5
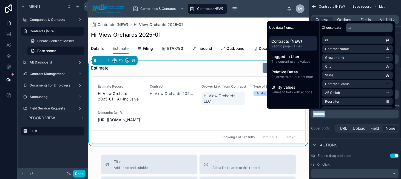
paste div "scrollable content"
click at [325, 134] on div "**********" at bounding box center [355, 108] width 92 height 55
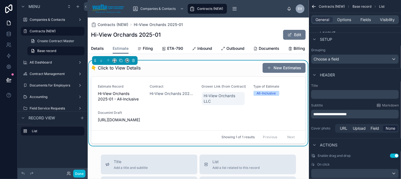
click at [321, 95] on p "﻿" at bounding box center [355, 94] width 84 height 5
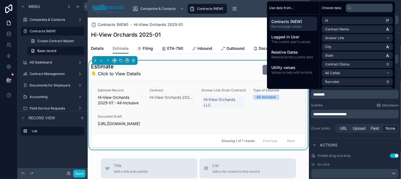
drag, startPoint x: 314, startPoint y: 94, endPoint x: 284, endPoint y: 161, distance: 73.0
click at [314, 94] on span "********" at bounding box center [319, 95] width 12 height 4
click at [80, 175] on button "Done" at bounding box center [79, 174] width 12 height 8
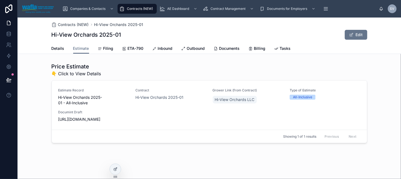
click at [62, 49] on div "Details Estimate Filing ETA-790 Inbound Outbound Documents Billing Tasks" at bounding box center [210, 48] width 316 height 10
click at [58, 49] on span "Details" at bounding box center [58, 48] width 13 height 5
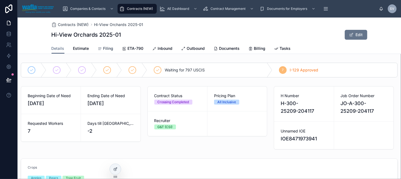
click at [103, 45] on link "Filing" at bounding box center [106, 49] width 16 height 11
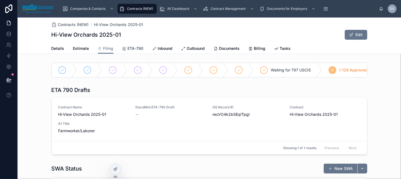
click at [132, 48] on span "ETA-790" at bounding box center [136, 48] width 16 height 5
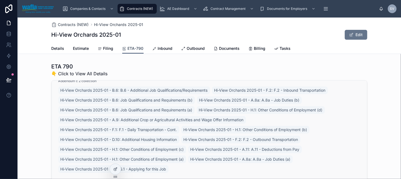
scroll to position [17, 0]
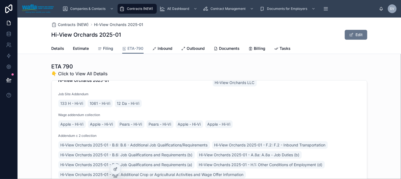
click at [103, 48] on span "Filing" at bounding box center [108, 48] width 10 height 5
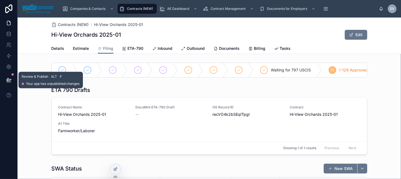
drag, startPoint x: 10, startPoint y: 78, endPoint x: 51, endPoint y: 89, distance: 42.7
click at [10, 78] on icon at bounding box center [8, 79] width 5 height 5
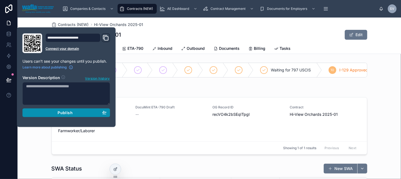
click at [84, 111] on div "Publish" at bounding box center [66, 113] width 81 height 5
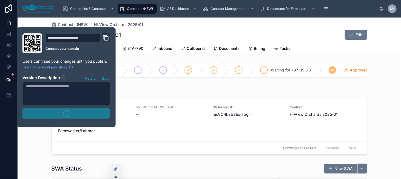
click at [171, 31] on div "Hi-View Orchards 2025-01 Edit" at bounding box center [210, 35] width 316 height 10
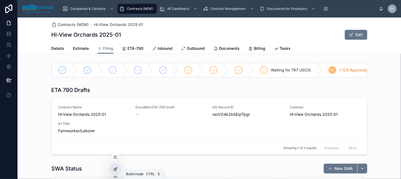
click at [118, 166] on div at bounding box center [115, 169] width 11 height 10
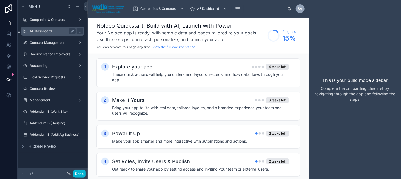
click at [55, 31] on label "AE Dashboard" at bounding box center [52, 31] width 44 height 4
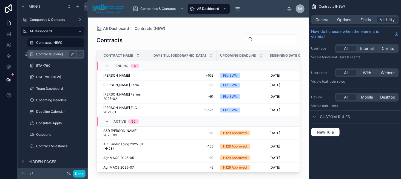
click at [63, 54] on label "Contracts (clone)" at bounding box center [54, 54] width 37 height 4
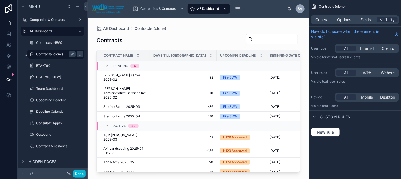
click at [80, 53] on icon "scrollable content" at bounding box center [80, 53] width 0 height 0
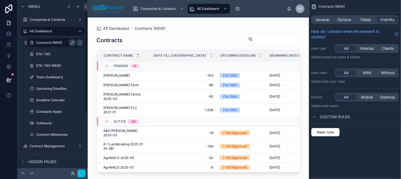
click at [55, 44] on label "Contracts (NEW)" at bounding box center [54, 43] width 37 height 4
click at [80, 175] on circle "button" at bounding box center [81, 174] width 4 height 4
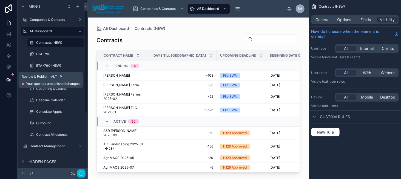
click at [11, 79] on icon at bounding box center [8, 79] width 5 height 3
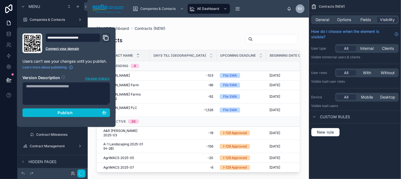
click at [145, 38] on div at bounding box center [198, 95] width 221 height 155
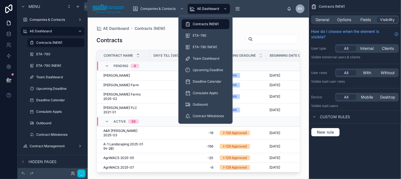
drag, startPoint x: 207, startPoint y: 27, endPoint x: 212, endPoint y: 42, distance: 15.6
click at [207, 27] on div "Contracts (NEW)" at bounding box center [205, 24] width 41 height 9
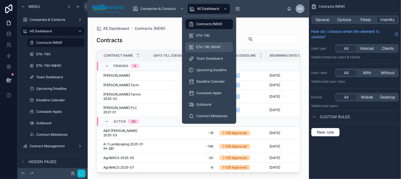
click at [212, 46] on span "ETA-790 (NEW)" at bounding box center [208, 47] width 24 height 4
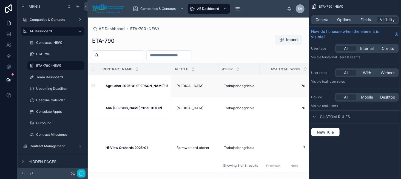
click at [129, 86] on strong "AgriLabor 2025-01 ([PERSON_NAME] 1)" at bounding box center [137, 86] width 62 height 4
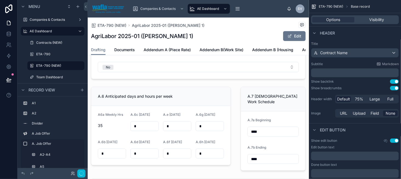
scroll to position [192, 0]
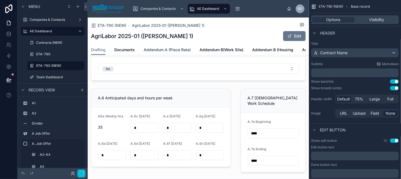
click at [155, 50] on span "Addendum A (Piece Rate)" at bounding box center [167, 49] width 47 height 5
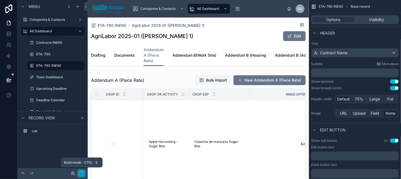
click at [82, 174] on icon "button" at bounding box center [81, 174] width 4 height 4
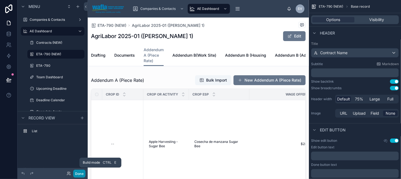
click at [83, 174] on button "Done" at bounding box center [79, 174] width 12 height 8
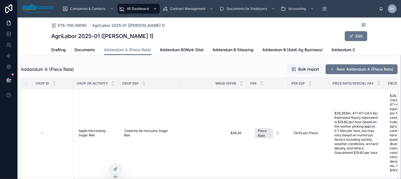
click at [136, 10] on span "AE Dashboard" at bounding box center [138, 9] width 22 height 4
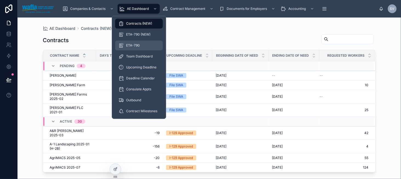
click at [141, 42] on div "ETA-790" at bounding box center [138, 45] width 41 height 9
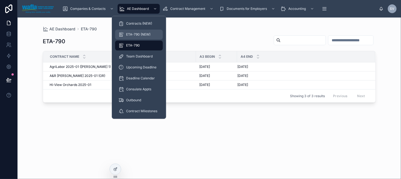
click at [149, 30] on link "ETA-790 (NEW)" at bounding box center [139, 35] width 48 height 10
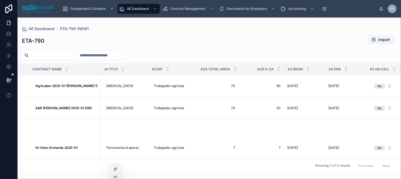
click at [180, 33] on div "ETA-790 Import Contract Name A1 Title A1 Esp A2a Total Wrks A2b H-2A A3 Begin A…" at bounding box center [210, 101] width 384 height 141
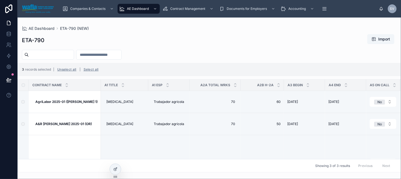
drag, startPoint x: 115, startPoint y: 169, endPoint x: 182, endPoint y: 173, distance: 66.7
click at [182, 173] on div "Companies & Contacts AE Dashboard Contract Management Documents for Employers A…" at bounding box center [210, 89] width 384 height 179
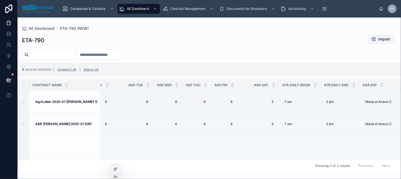
scroll to position [0, 415]
click at [193, 103] on span "6" at bounding box center [197, 102] width 18 height 4
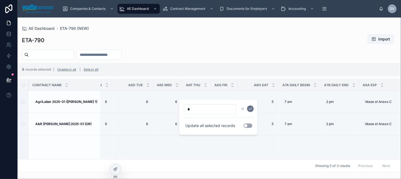
click at [203, 159] on div "Showing 3 of 3 results Previous Next" at bounding box center [209, 165] width 383 height 13
